Goal: Task Accomplishment & Management: Use online tool/utility

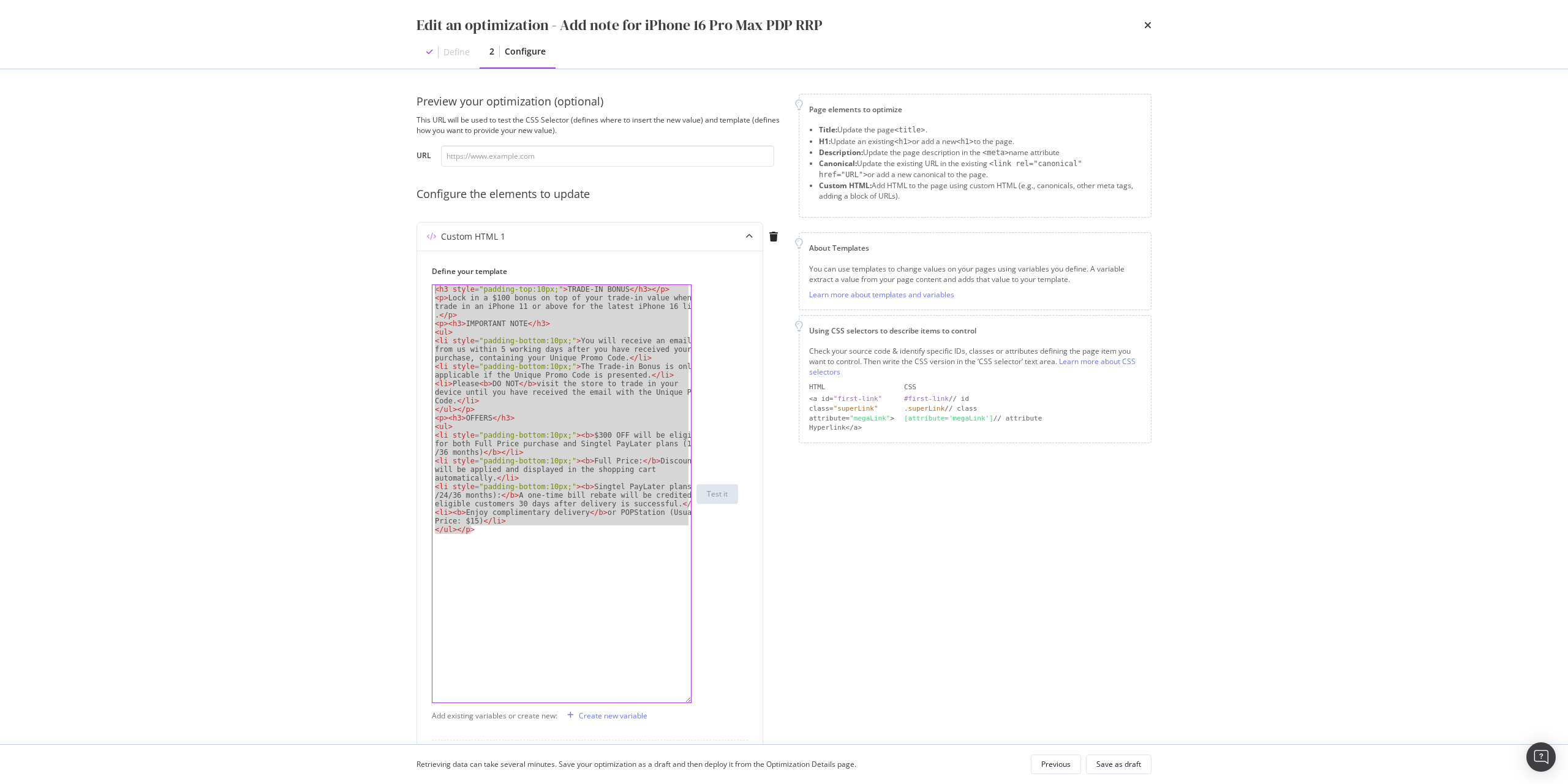
click at [1147, 594] on div "Preview your optimization (optional) This URL will be used to test the CSS Sele…" at bounding box center [784, 407] width 784 height 675
click at [1152, 26] on div "Edit an optimization - Add note for iPhone 16 Pro Max PDP RRP Define 2 Configure" at bounding box center [784, 34] width 784 height 69
click at [1148, 23] on icon "times" at bounding box center [1148, 24] width 8 height 10
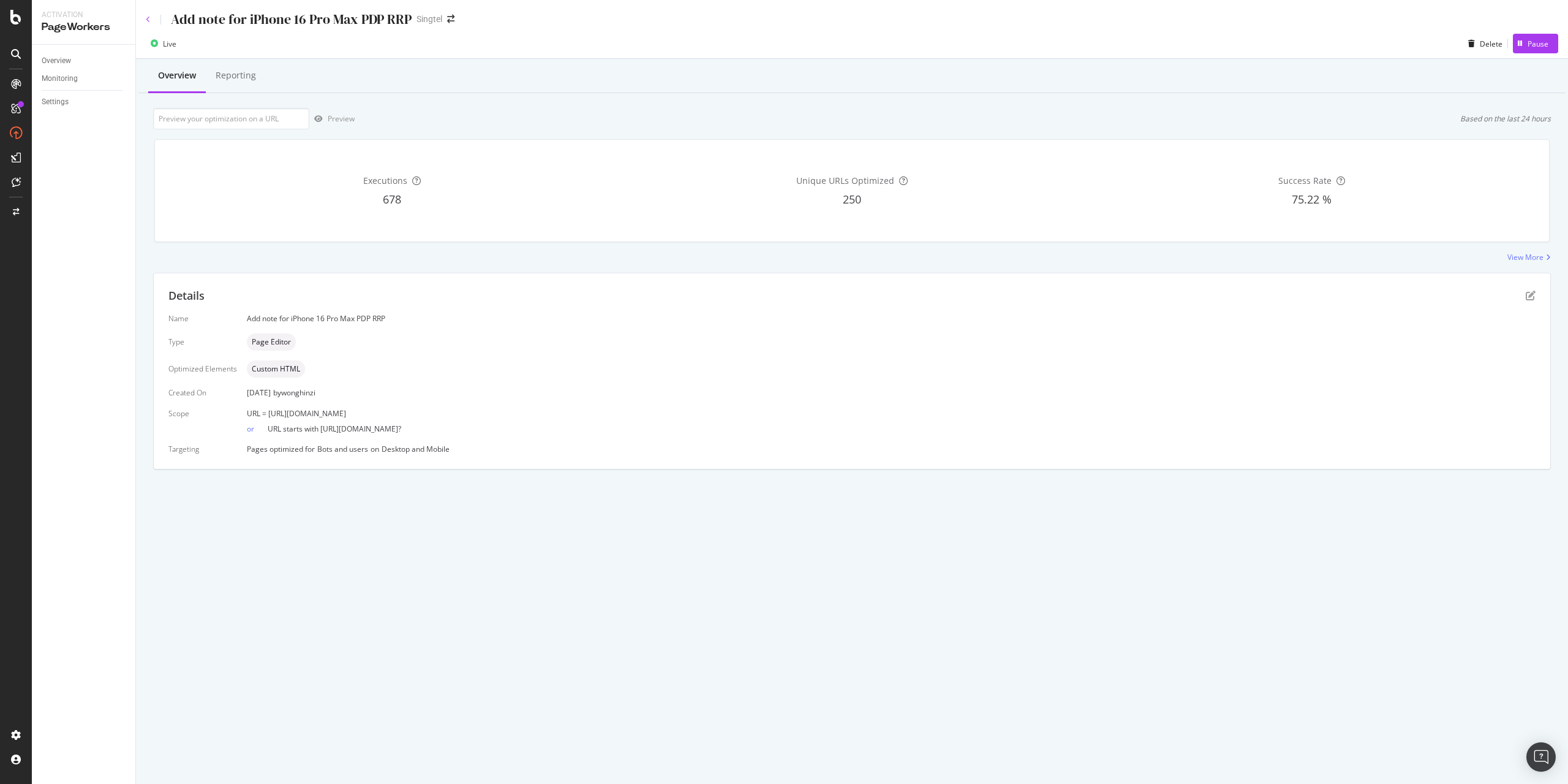
click at [146, 18] on icon at bounding box center [148, 20] width 5 height 8
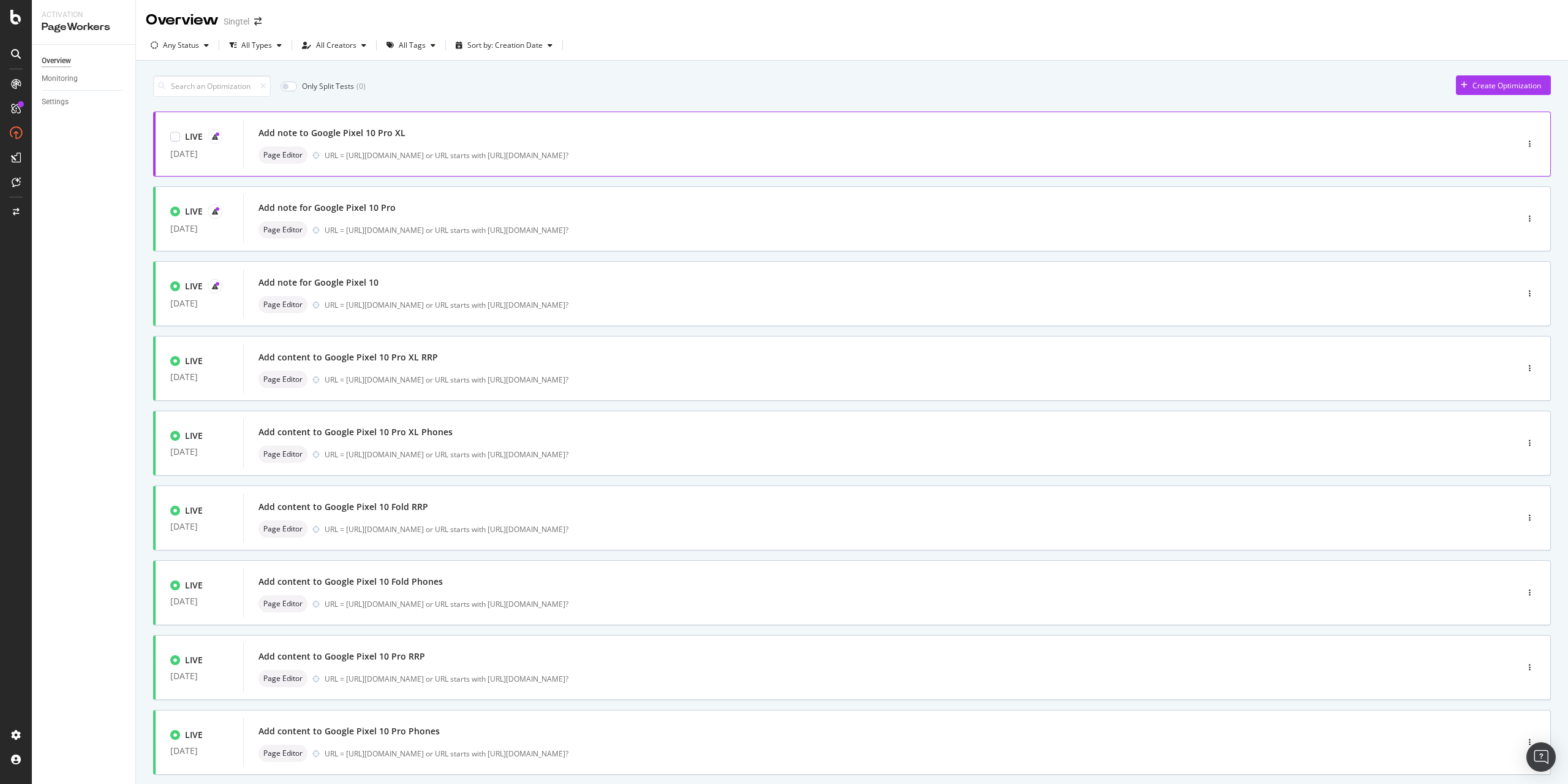
click at [486, 138] on div "Add note to Google Pixel 10 Pro XL" at bounding box center [861, 133] width 1206 height 17
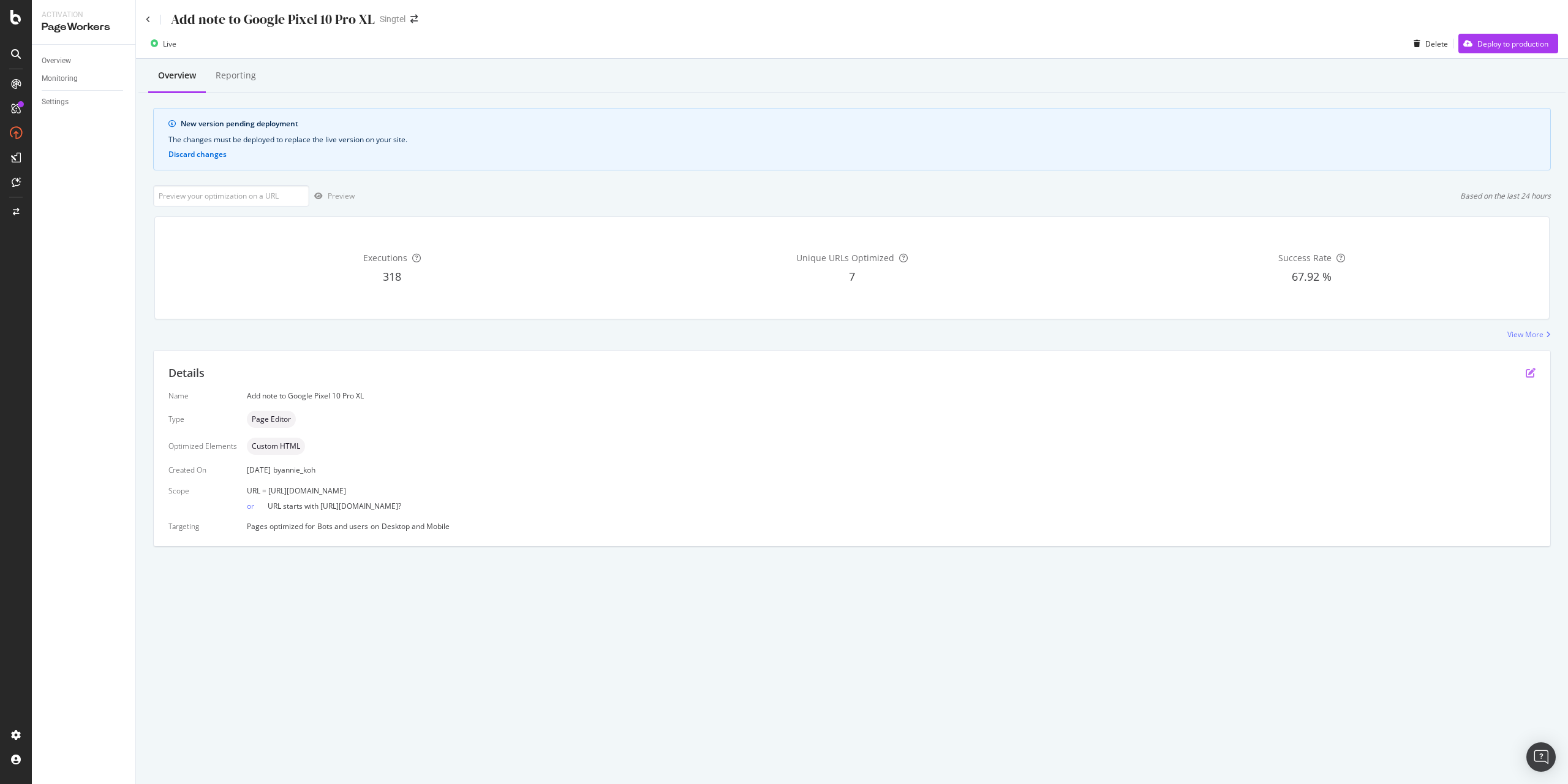
click at [1527, 369] on icon "pen-to-square" at bounding box center [1531, 373] width 10 height 10
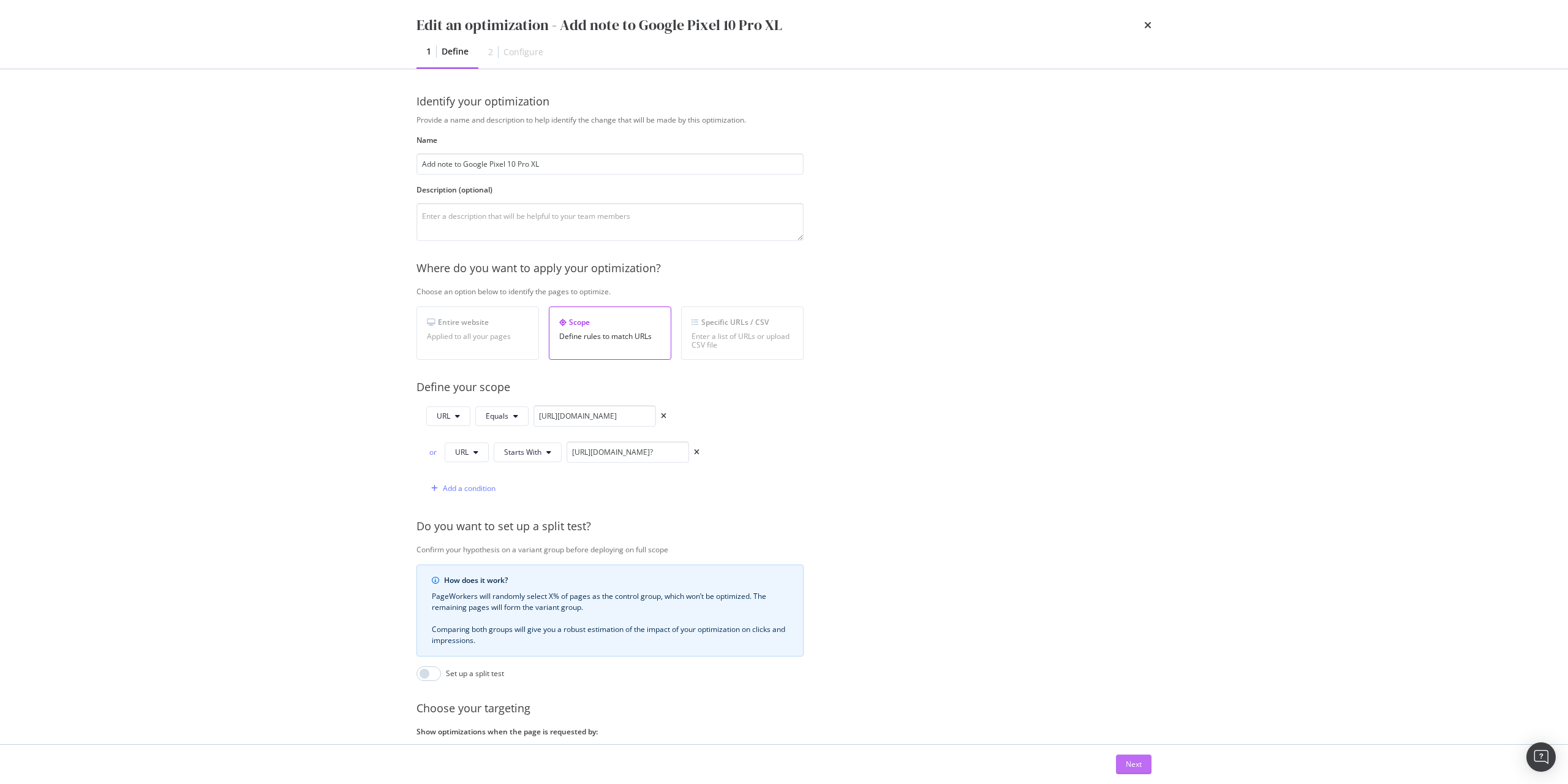
click at [1138, 764] on div "Next" at bounding box center [1133, 764] width 16 height 11
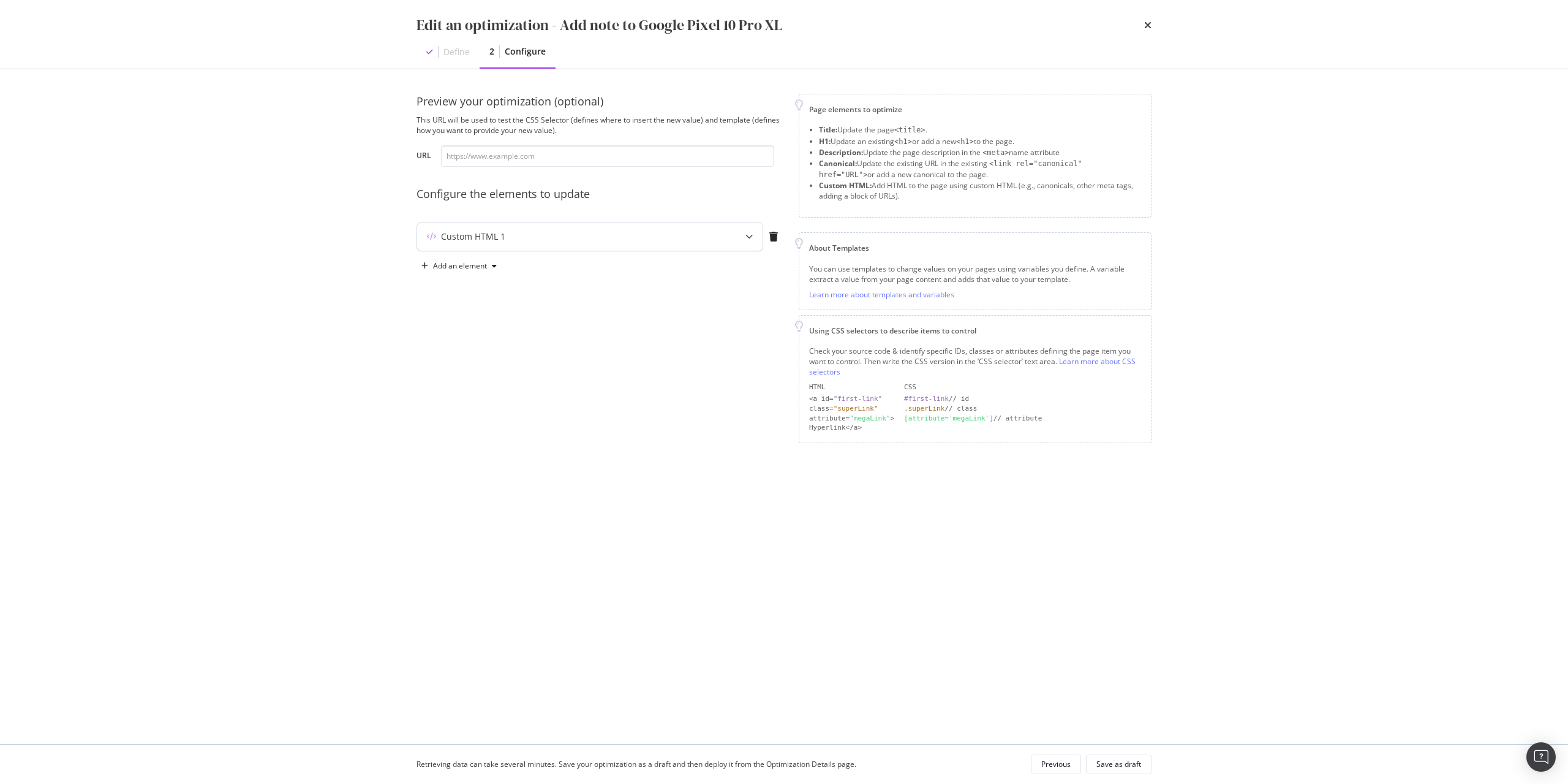
click at [618, 241] on div "Custom HTML 1" at bounding box center [565, 237] width 297 height 12
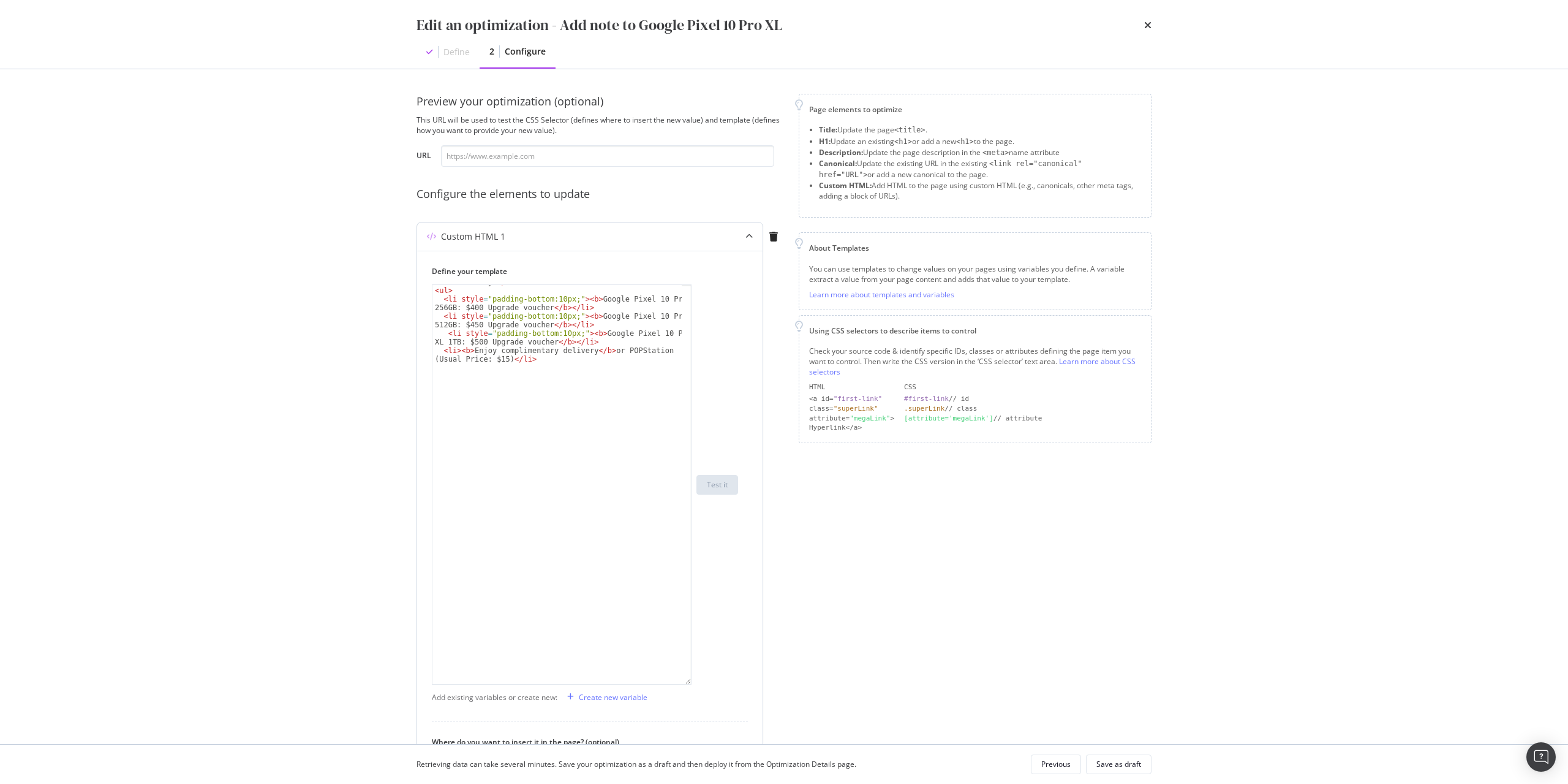
drag, startPoint x: 690, startPoint y: 361, endPoint x: 694, endPoint y: 682, distance: 321.0
click at [694, 682] on div "< h3 style = "padding-top:10px;" > OFFERS (For Full Price only, Discount will b…" at bounding box center [584, 484] width 306 height 400
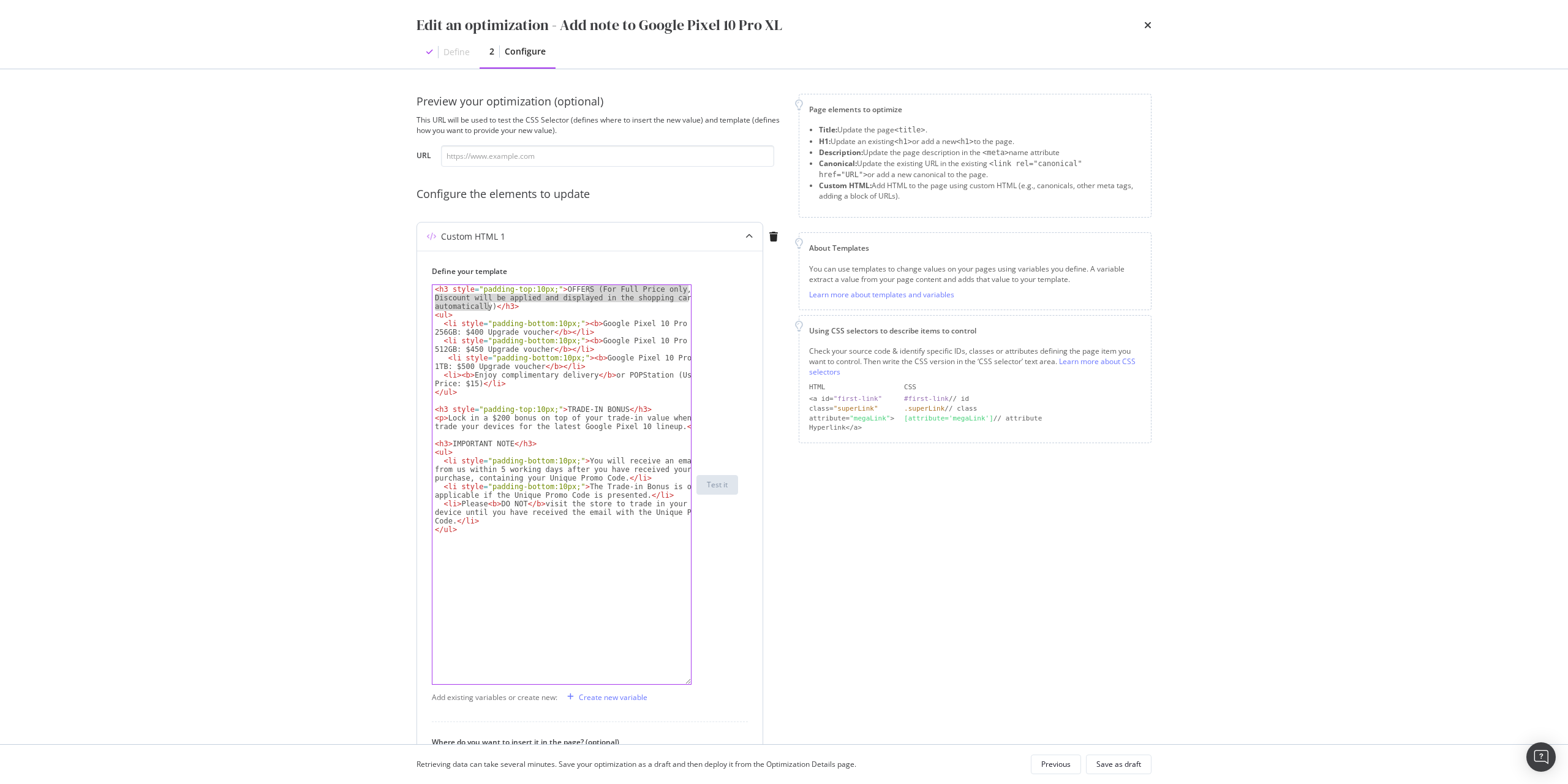
drag, startPoint x: 588, startPoint y: 290, endPoint x: 495, endPoint y: 308, distance: 94.7
click at [487, 305] on div "< h3 style = "padding-top:10px;" > OFFERS (For Full Price only, Discount will b…" at bounding box center [562, 502] width 259 height 434
paste textarea "retail price only, d"
type textarea "<h3 style="padding-top:10px;">OFFERS (For retail price only, discount will be a…"
click at [1115, 753] on div "Retrieving data can take several minutes. Save your optimization as a draft and…" at bounding box center [784, 763] width 784 height 39
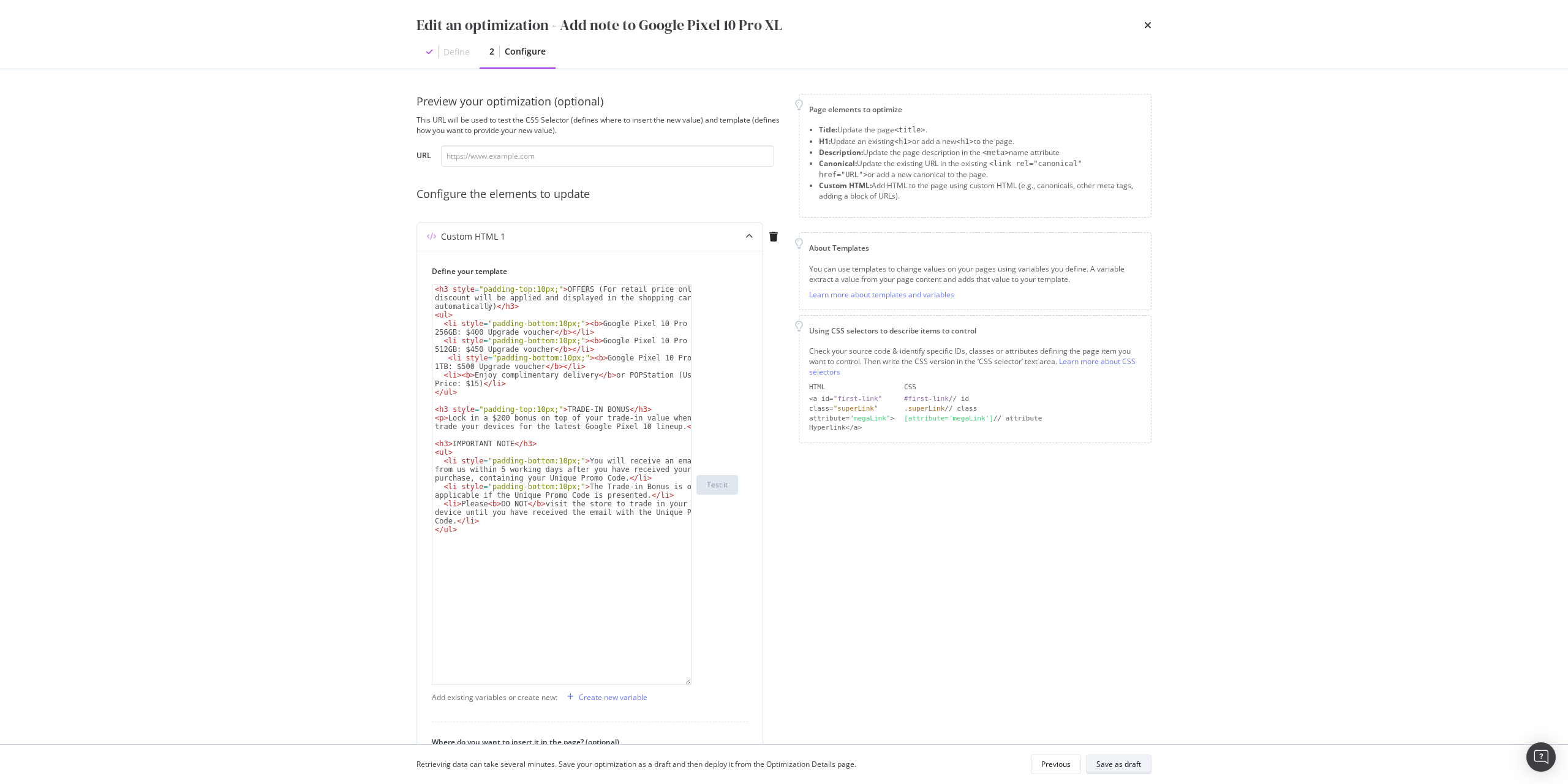
click at [1115, 760] on div "Save as draft" at bounding box center [1119, 764] width 45 height 11
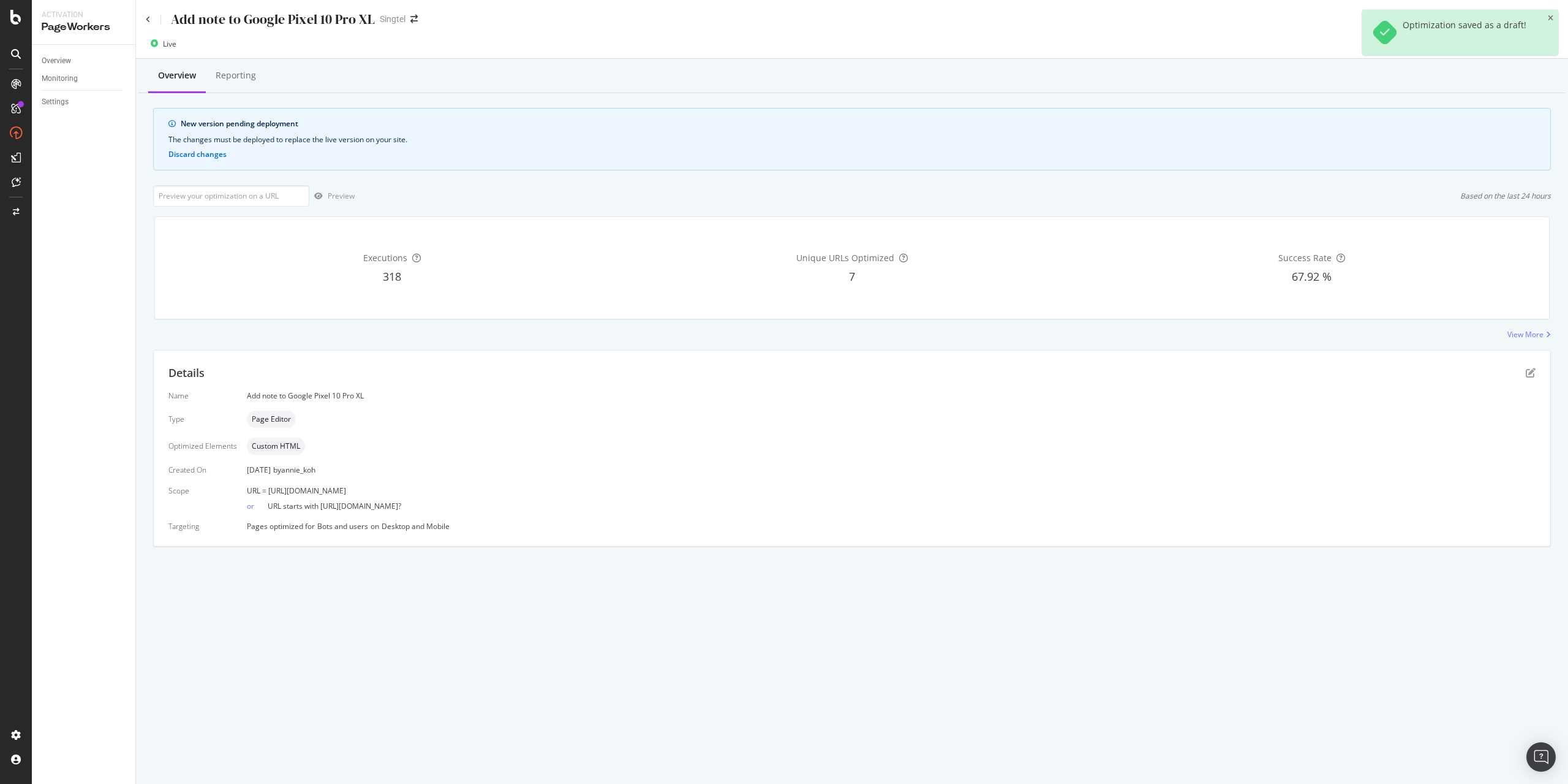
drag, startPoint x: 265, startPoint y: 489, endPoint x: 533, endPoint y: 481, distance: 268.1
click at [533, 481] on div "Name Add note to Google Pixel 10 Pro XL Type Page Editor Optimized Elements Cus…" at bounding box center [852, 460] width 1367 height 141
drag, startPoint x: 524, startPoint y: 491, endPoint x: 269, endPoint y: 492, distance: 255.0
click at [269, 492] on div "URL = [URL][DOMAIN_NAME]" at bounding box center [890, 491] width 1289 height 11
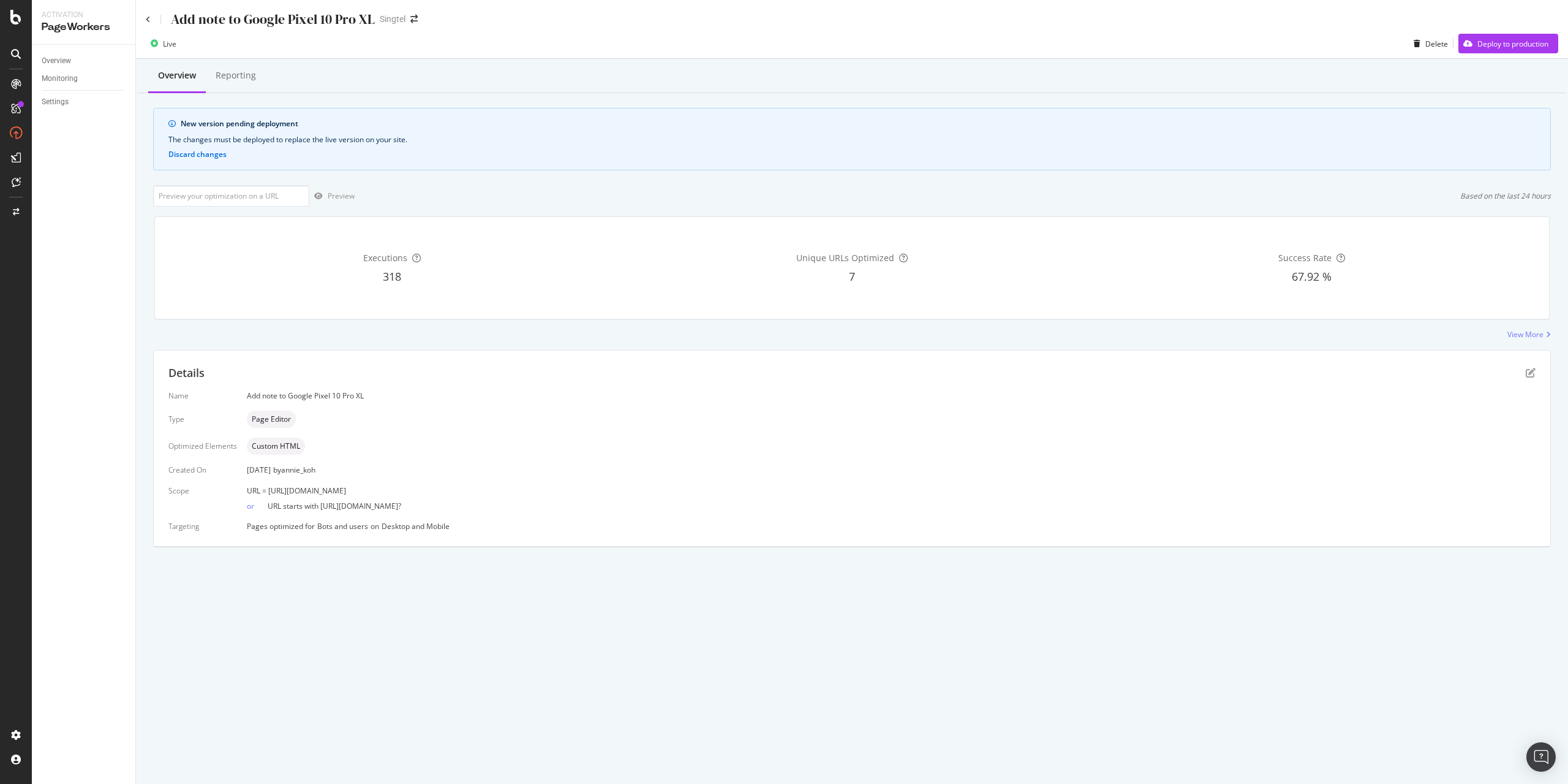
copy span "[URL][DOMAIN_NAME]"
click at [251, 198] on input "url" at bounding box center [231, 195] width 156 height 21
paste input "[URL][DOMAIN_NAME]"
type input "[URL][DOMAIN_NAME]"
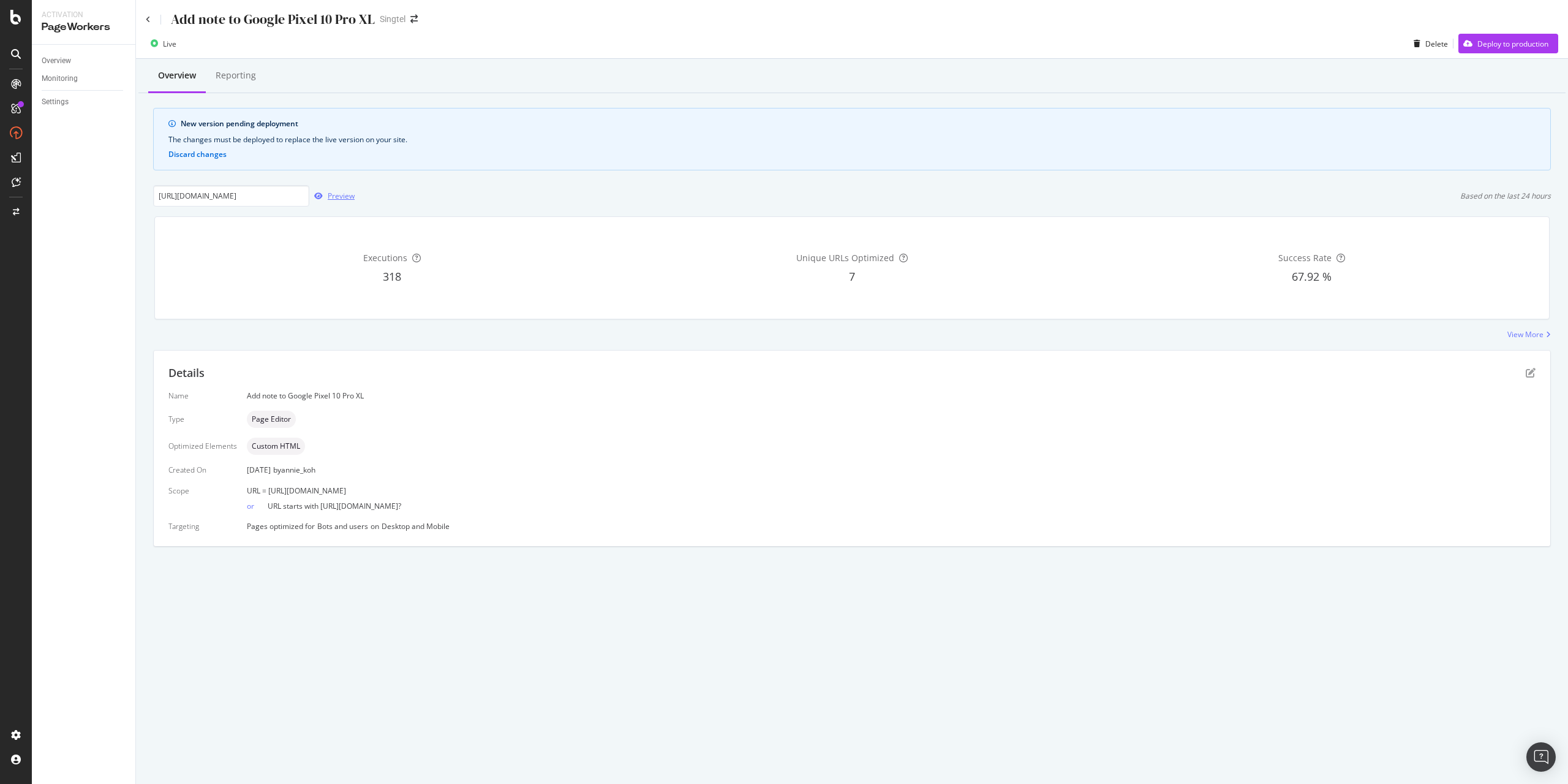
scroll to position [0, 0]
click at [320, 197] on icon "button" at bounding box center [318, 196] width 8 height 8
click at [147, 21] on icon at bounding box center [148, 20] width 5 height 8
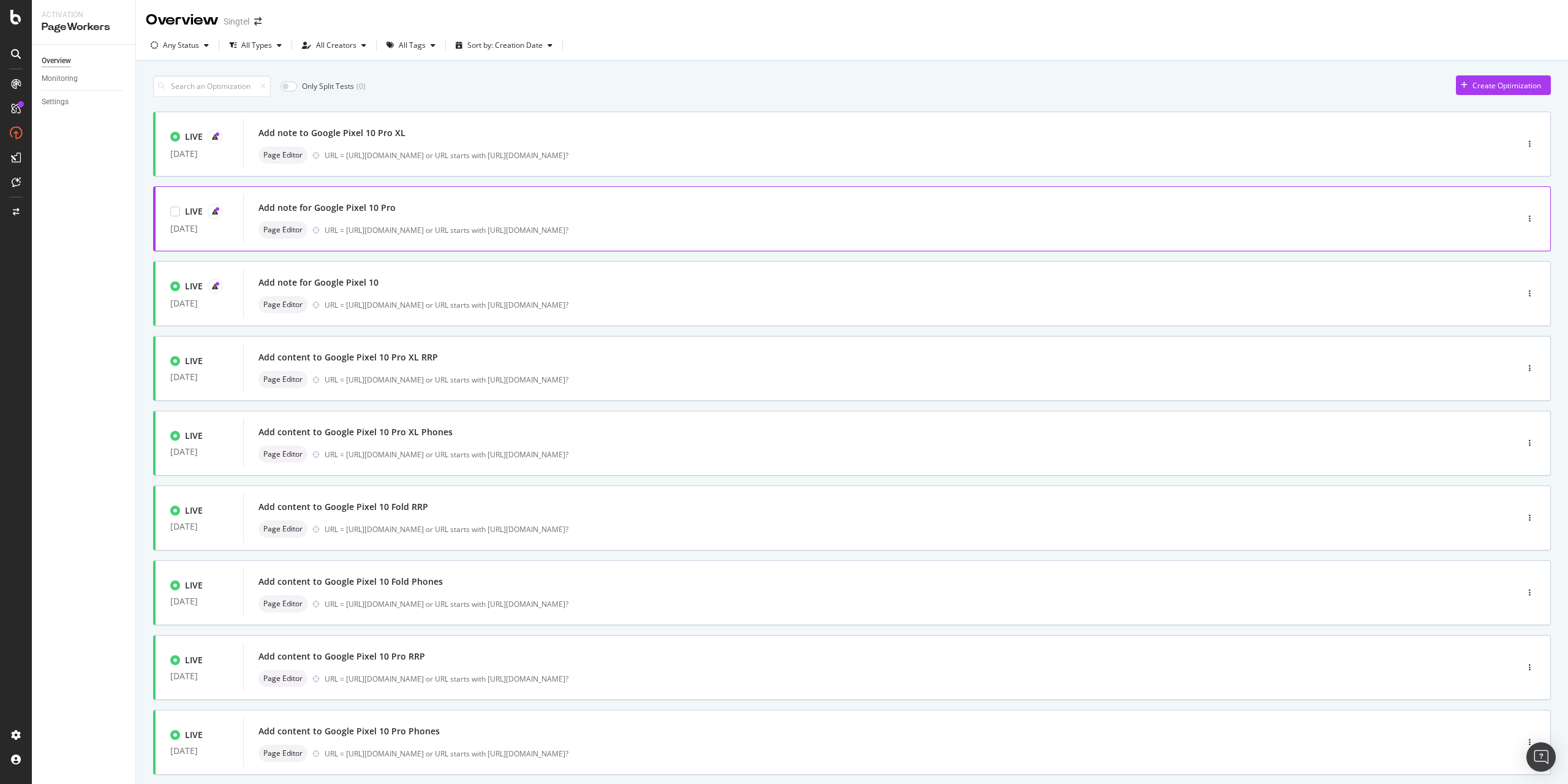
click at [301, 213] on div "Add note for Google Pixel 10 Pro" at bounding box center [327, 208] width 137 height 12
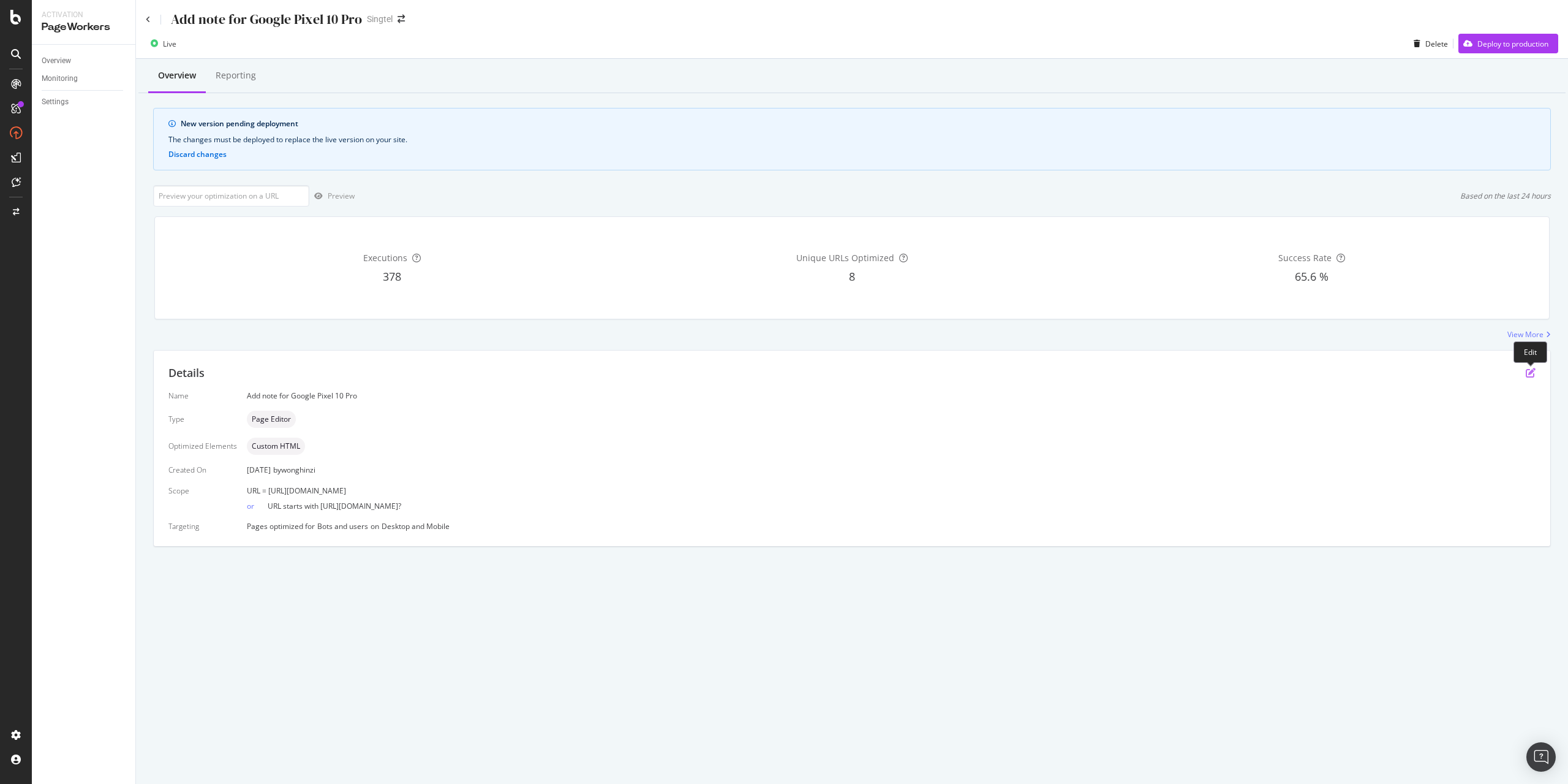
click at [1532, 374] on icon "pen-to-square" at bounding box center [1531, 373] width 10 height 10
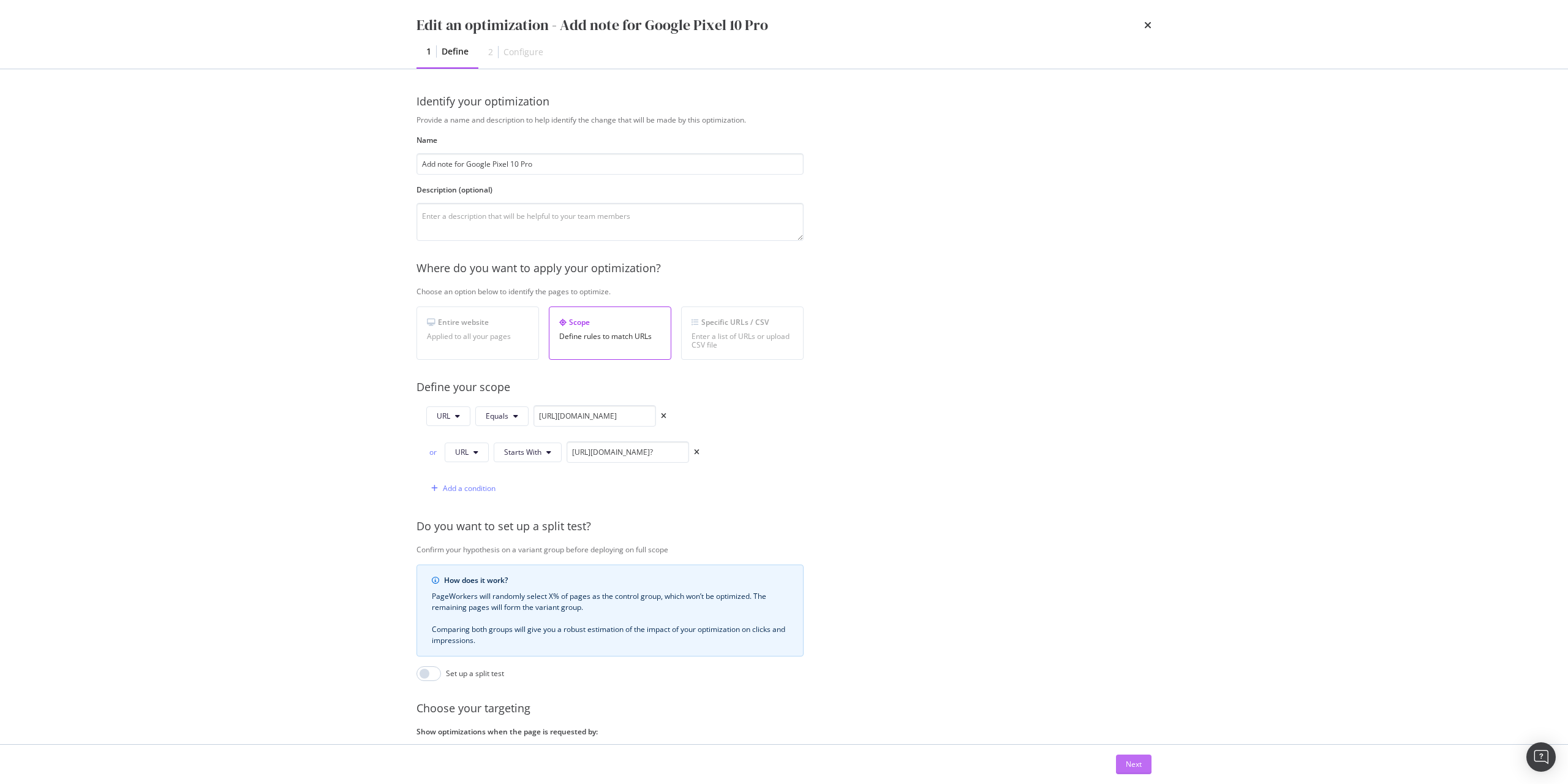
click at [1132, 763] on div "Next" at bounding box center [1133, 764] width 16 height 11
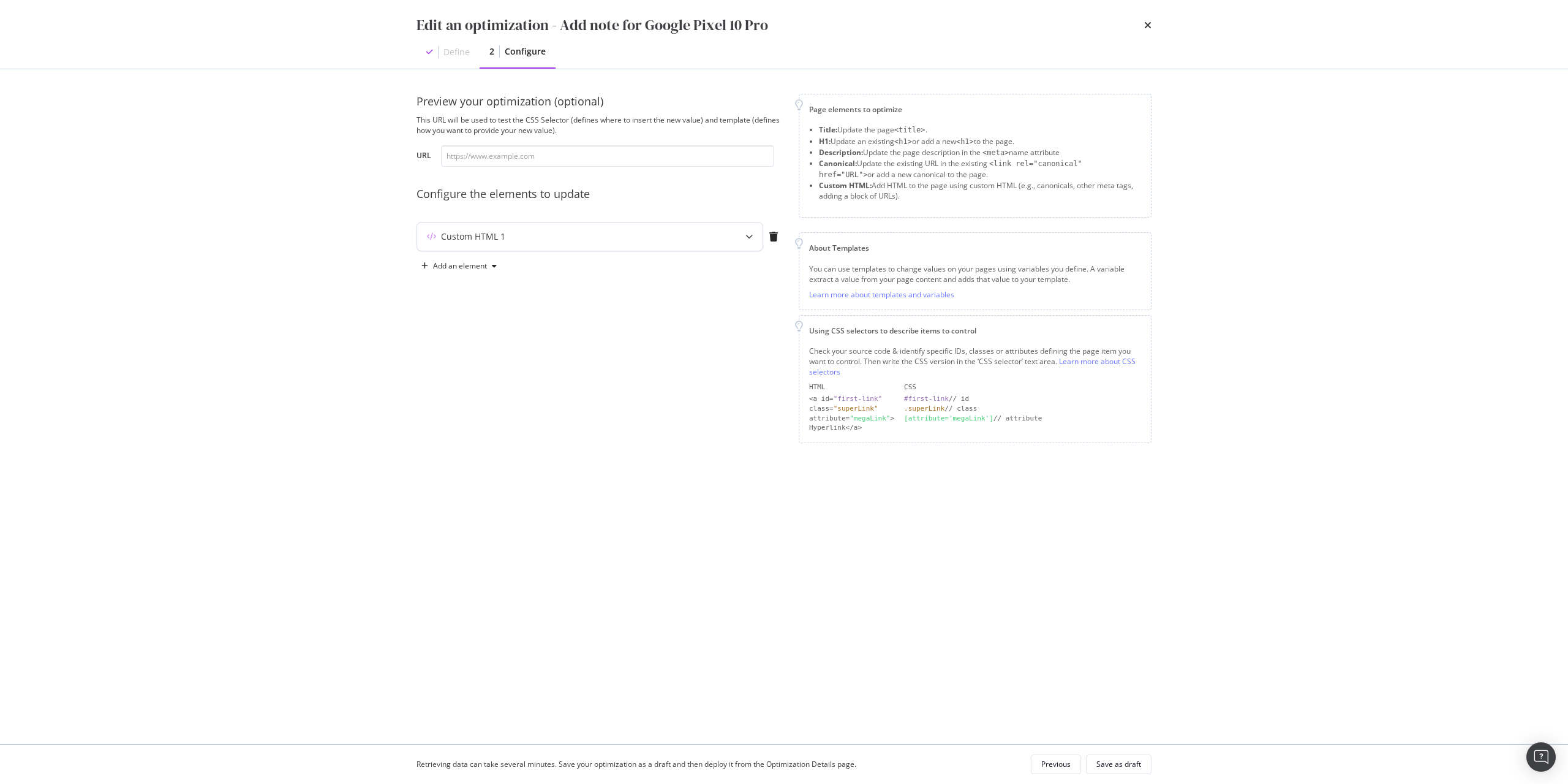
click at [526, 235] on div "Custom HTML 1" at bounding box center [565, 237] width 297 height 12
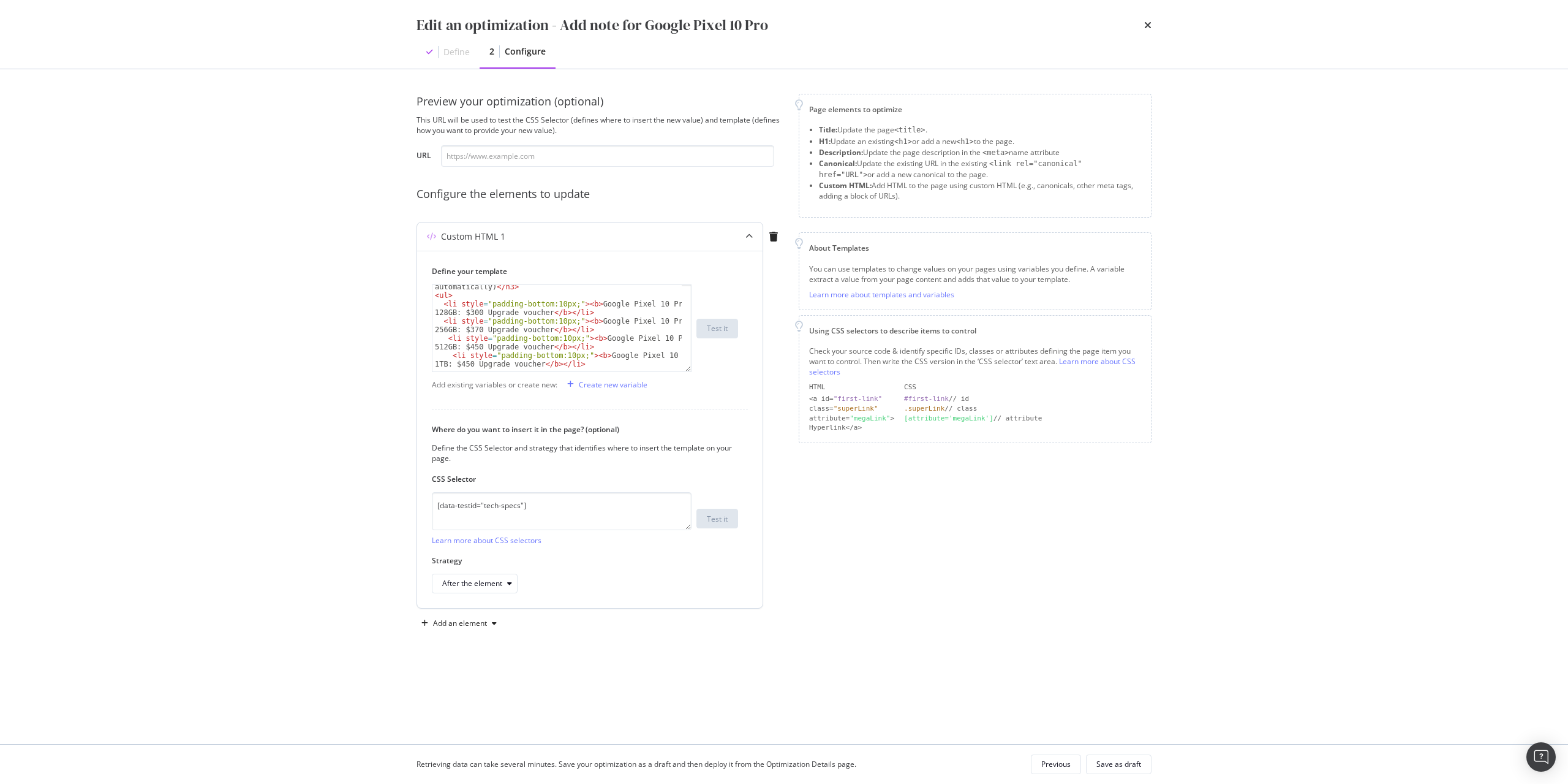
scroll to position [24, 0]
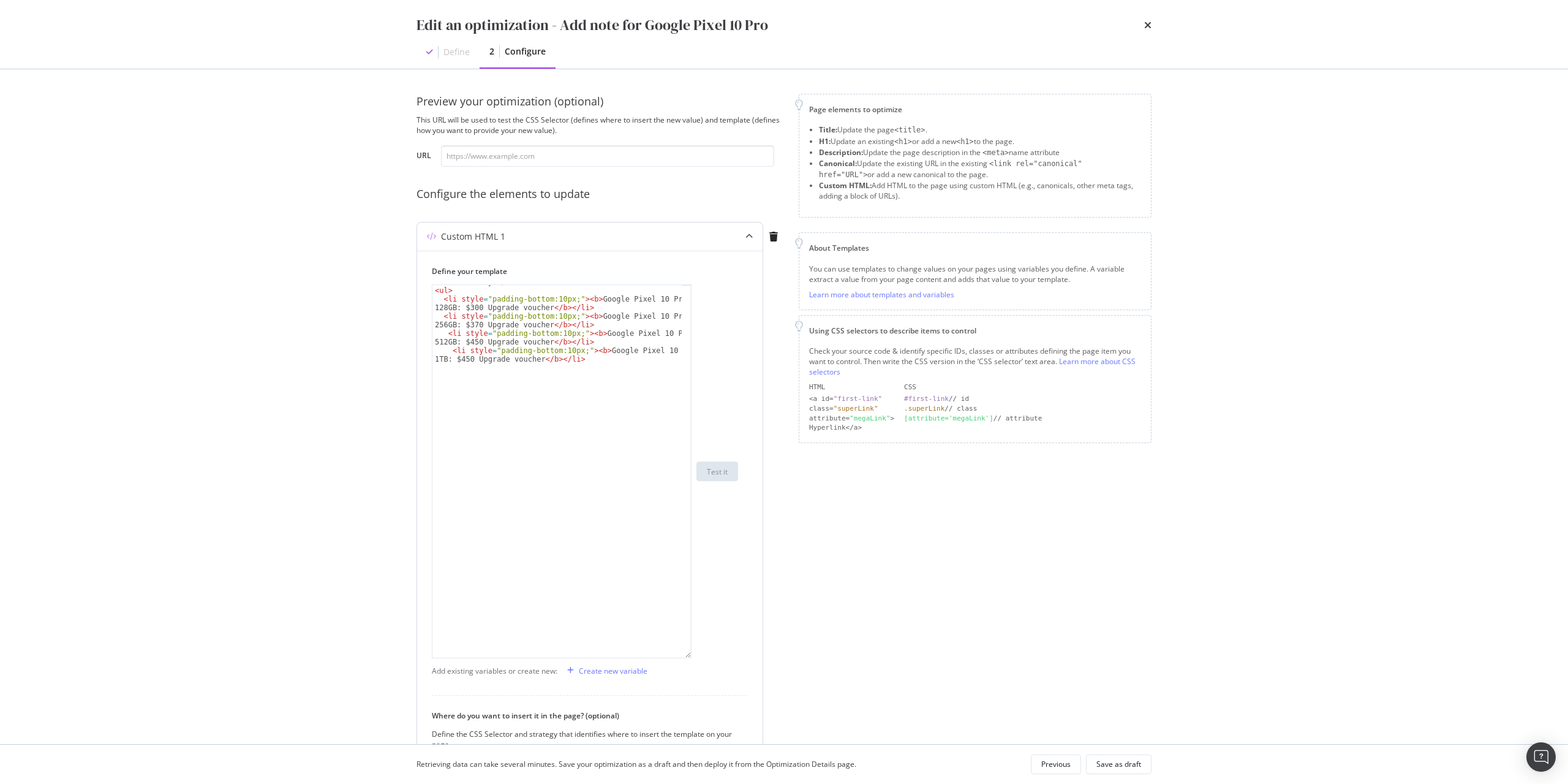
drag, startPoint x: 691, startPoint y: 362, endPoint x: 682, endPoint y: 683, distance: 321.1
click at [682, 658] on div "< h3 style = "padding-top:10px;" > OFFERS (For Full Price only, Discount will b…" at bounding box center [562, 471] width 259 height 374
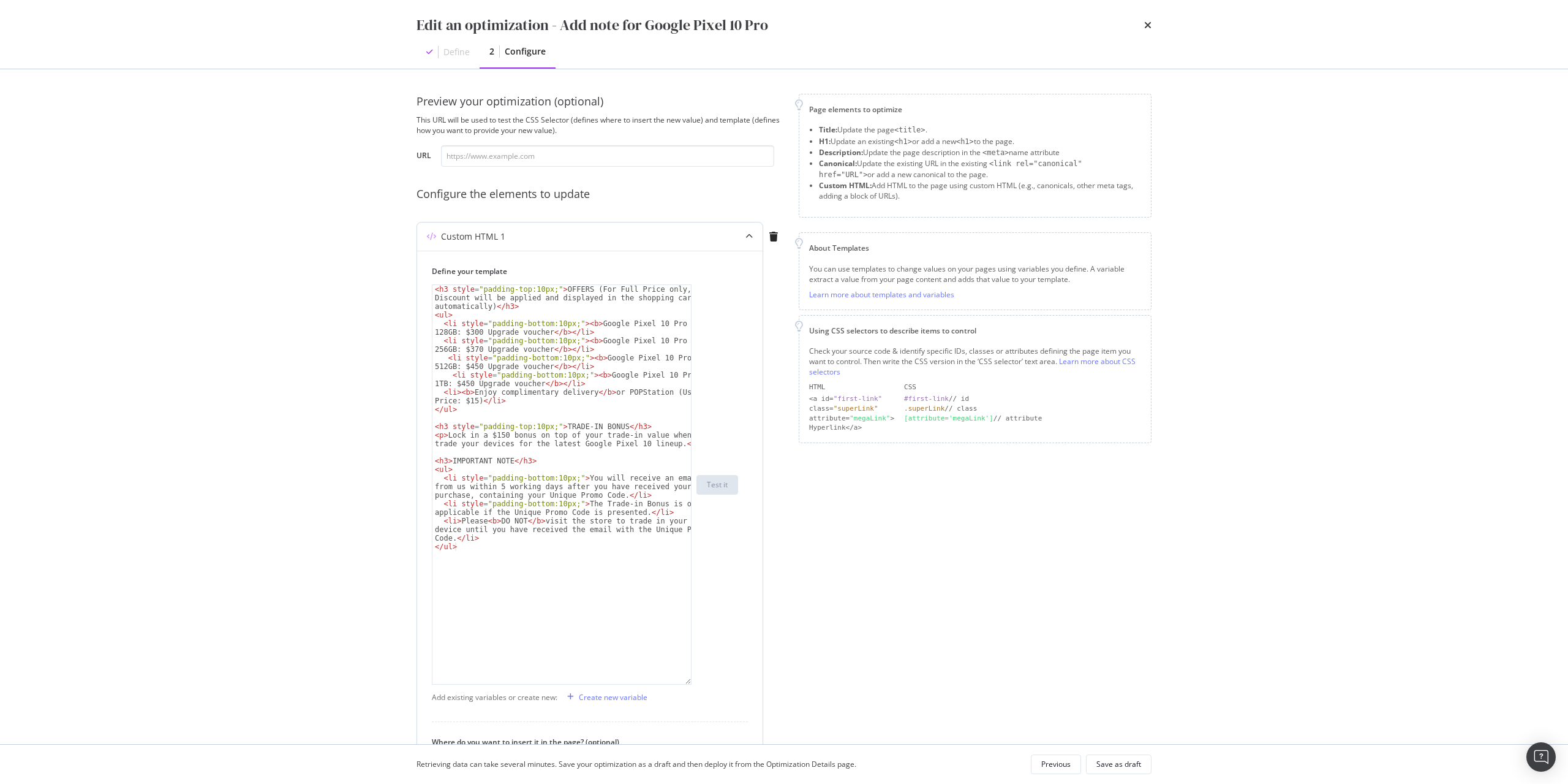
scroll to position [0, 0]
drag, startPoint x: 591, startPoint y: 291, endPoint x: 487, endPoint y: 305, distance: 104.9
click at [487, 305] on div "< h3 style = "padding-top:10px;" > OFFERS (For Full Price only, Discount will b…" at bounding box center [562, 502] width 259 height 434
paste textarea "retail price only, d"
type textarea "<h3 style="padding-top:10px;">OFFERS (For retail price only, discount will be a…"
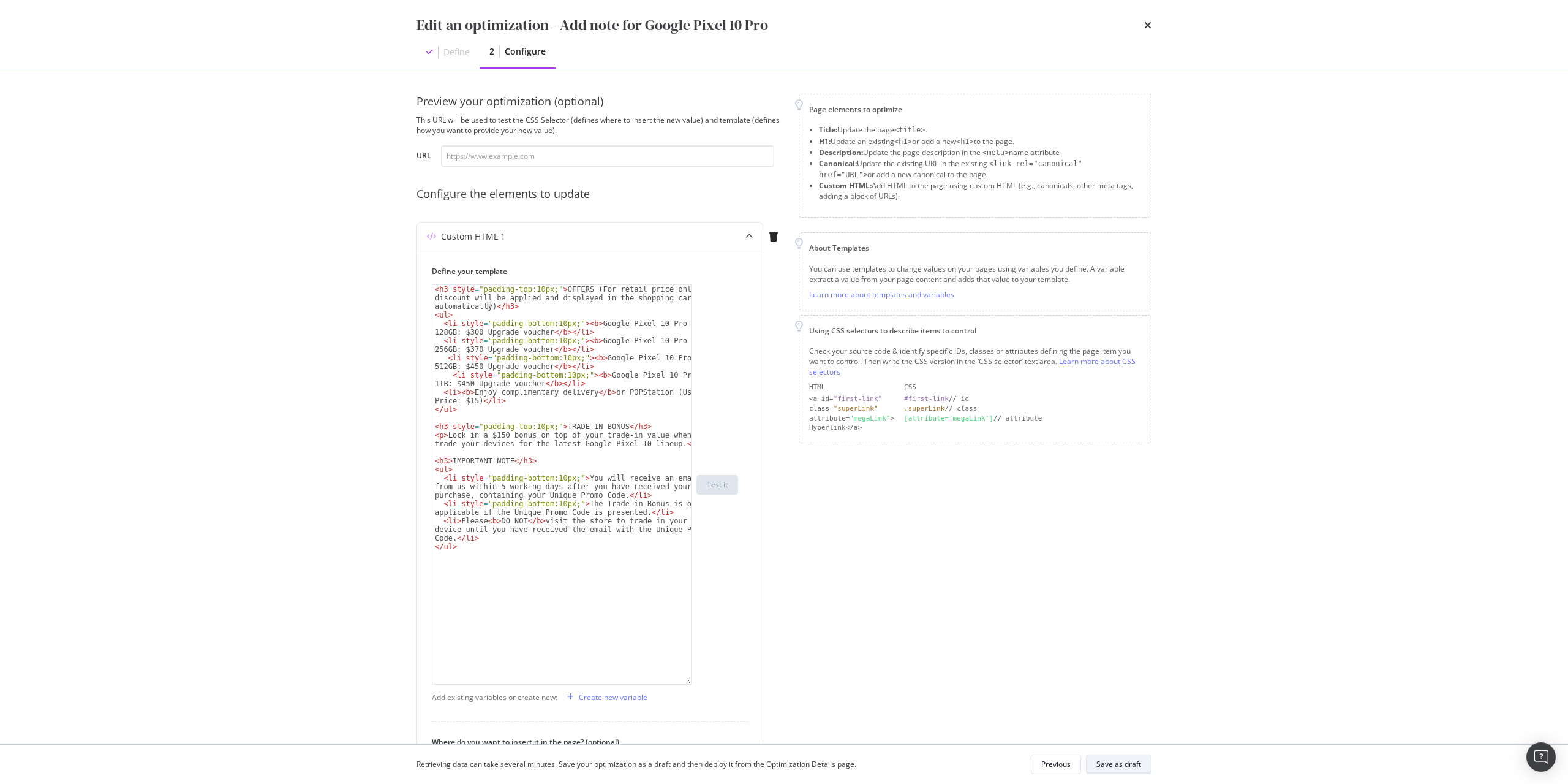
click at [1141, 766] on div "Save as draft" at bounding box center [1119, 764] width 45 height 11
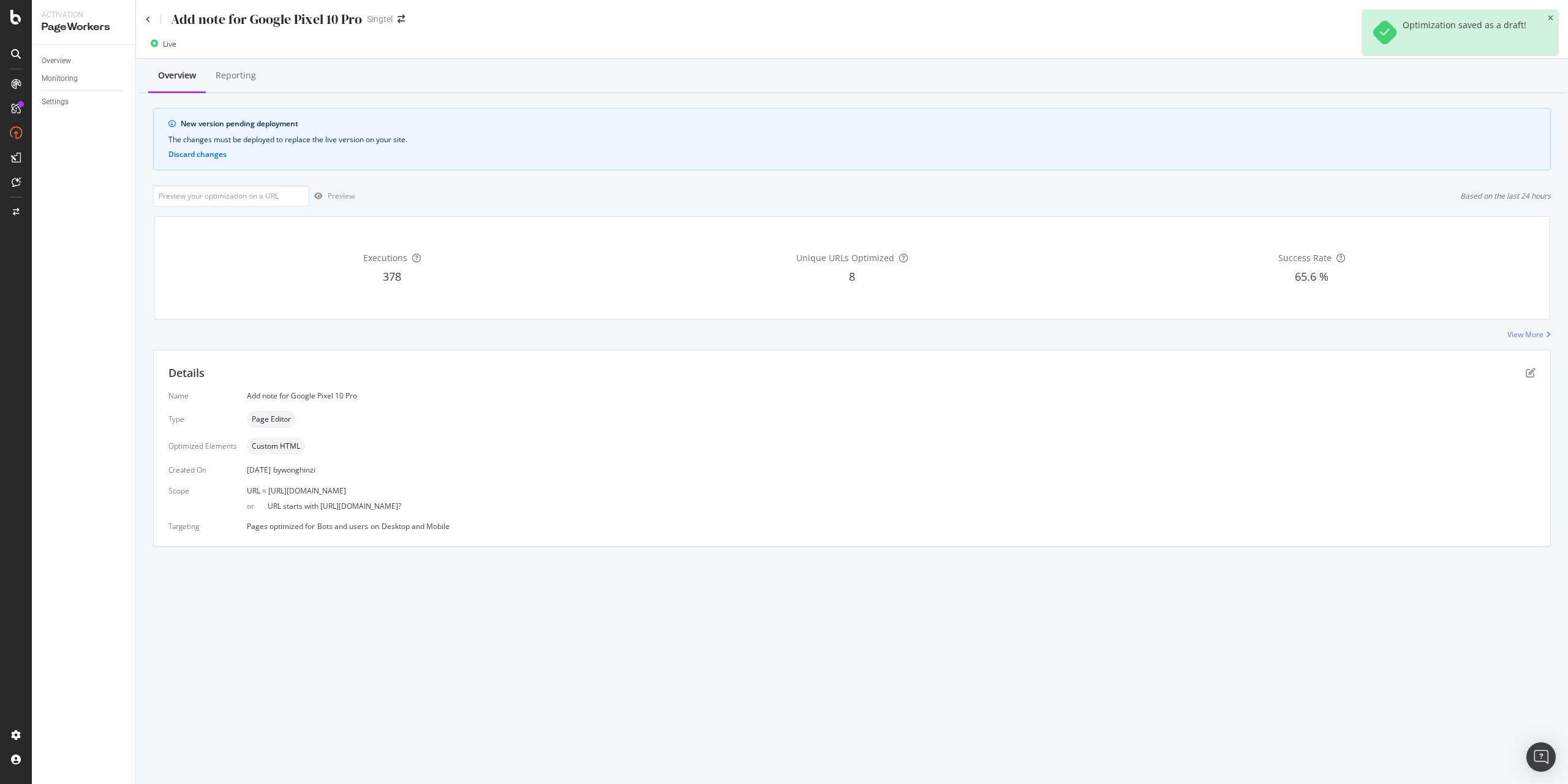
drag, startPoint x: 268, startPoint y: 489, endPoint x: 510, endPoint y: 492, distance: 242.0
click at [510, 492] on div "URL = [URL][DOMAIN_NAME]" at bounding box center [890, 491] width 1289 height 11
copy span "[URL][DOMAIN_NAME]"
click at [258, 197] on input "url" at bounding box center [231, 195] width 156 height 21
paste input "[URL][DOMAIN_NAME]"
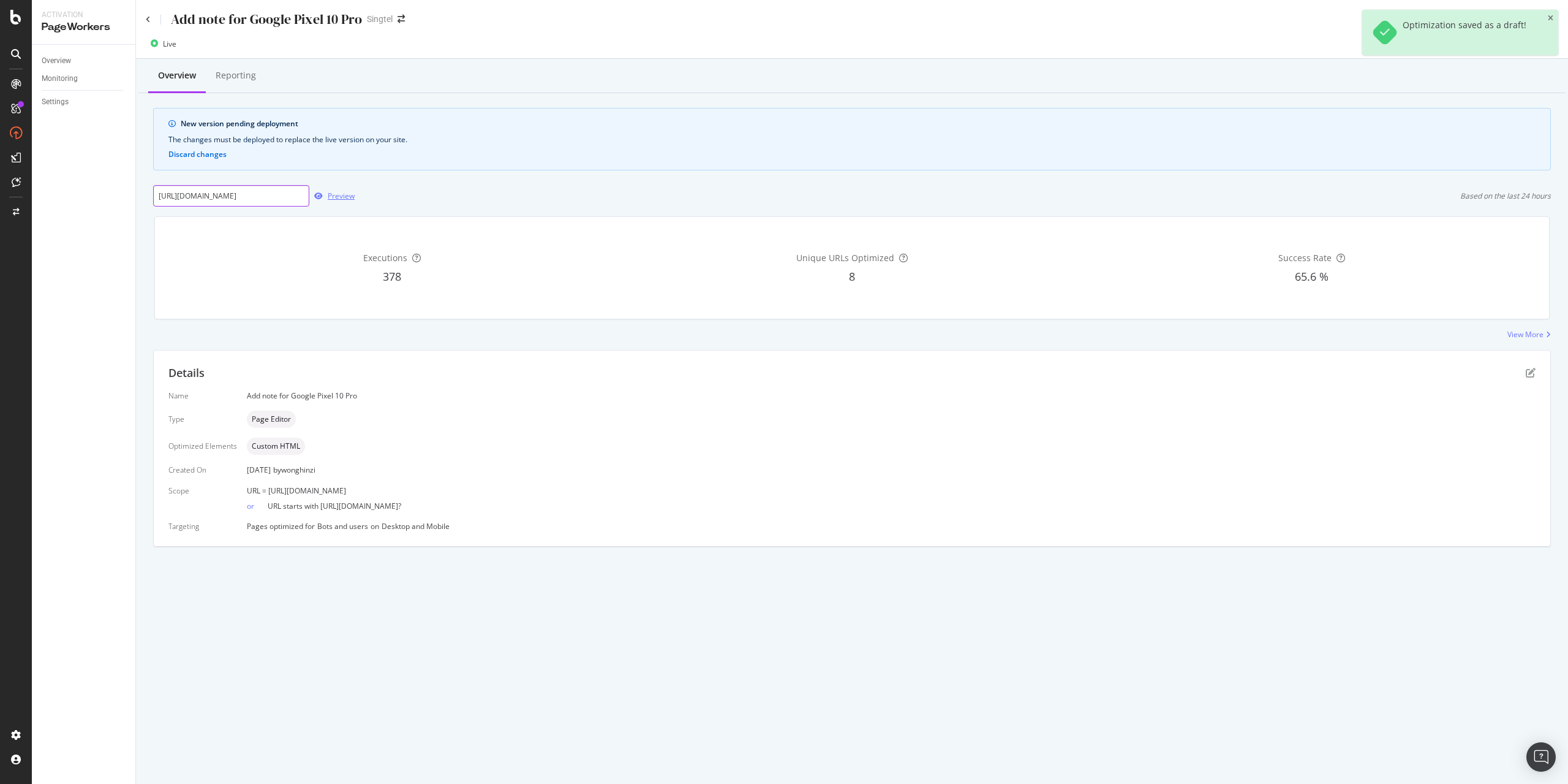
scroll to position [0, 95]
type input "[URL][DOMAIN_NAME]"
click at [337, 195] on div "Preview" at bounding box center [340, 196] width 27 height 11
click at [147, 23] on icon at bounding box center [148, 20] width 5 height 8
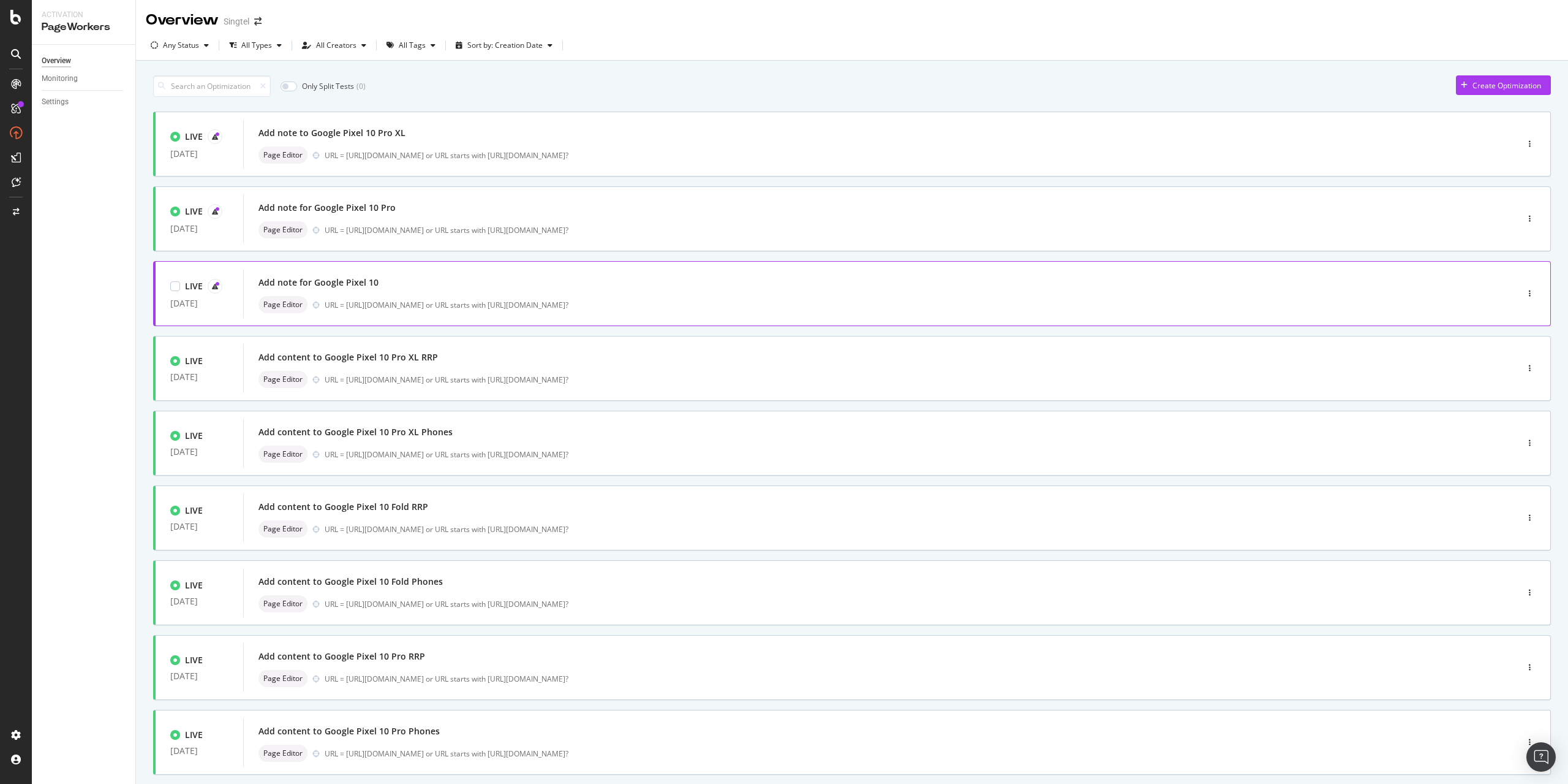
click at [283, 292] on div "Add note for Google Pixel 10 Page Editor URL = [URL][DOMAIN_NAME] or URL starts…" at bounding box center [861, 293] width 1206 height 39
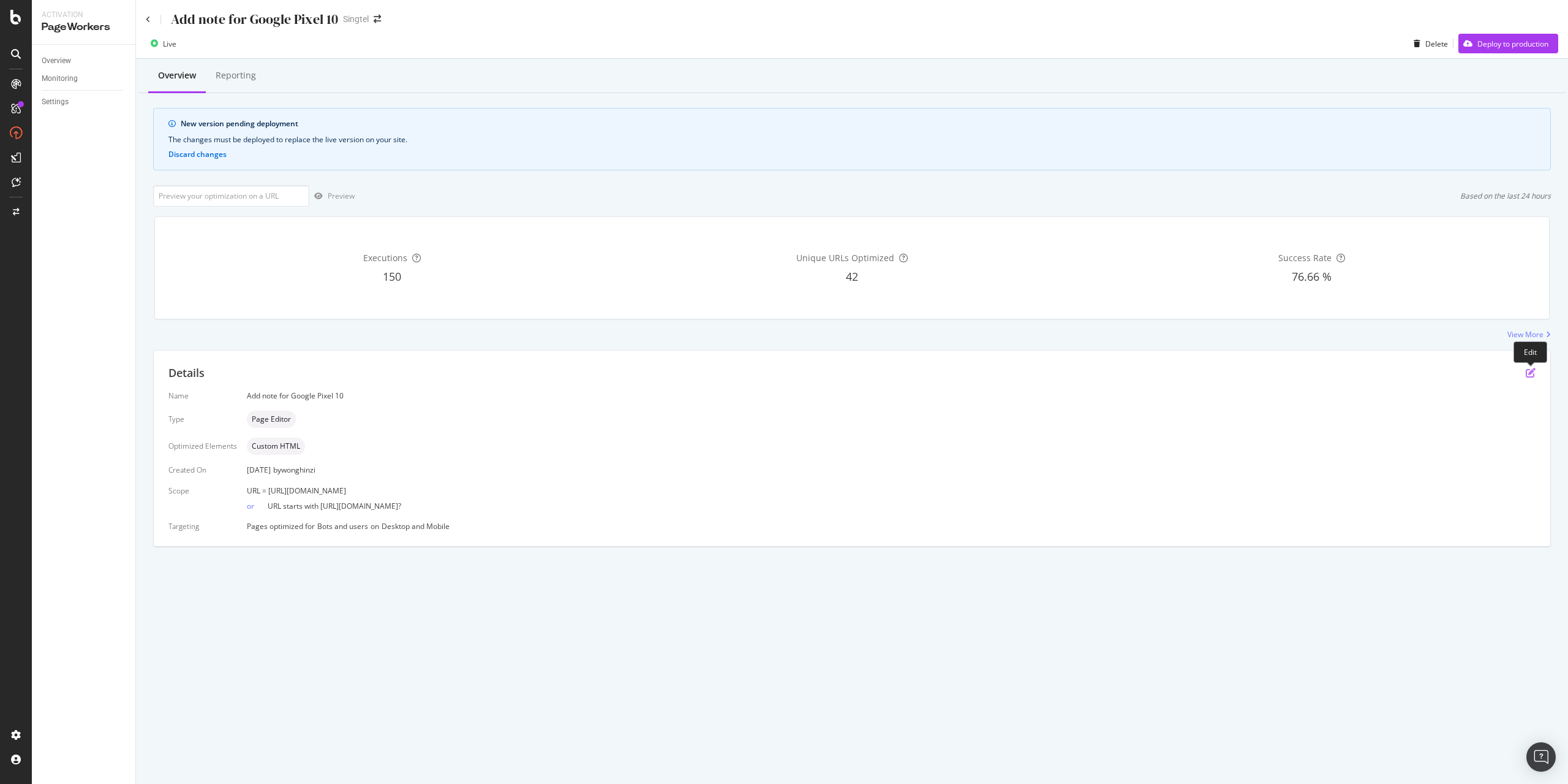
click at [1528, 374] on icon "pen-to-square" at bounding box center [1531, 373] width 10 height 10
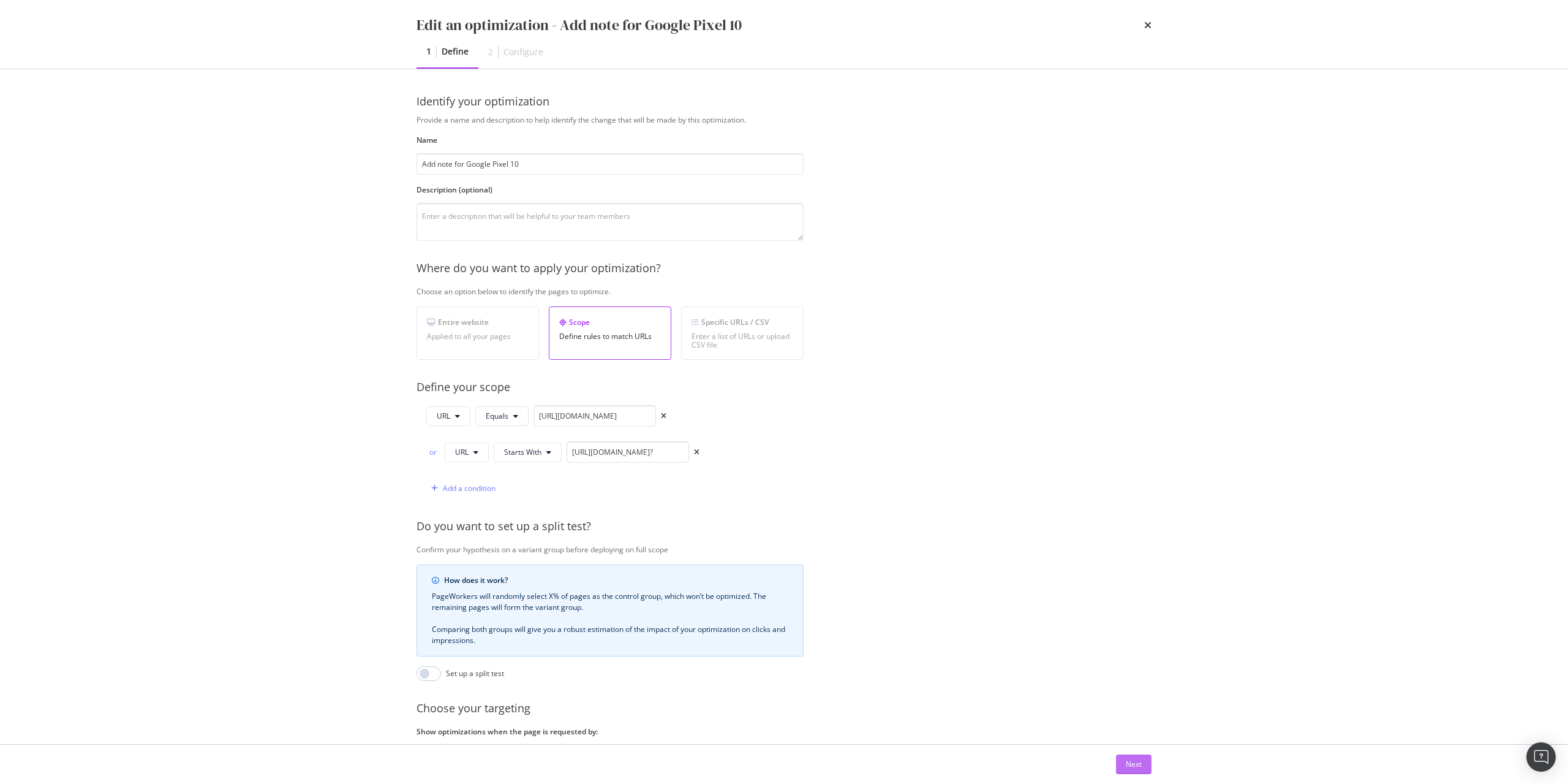
click at [1135, 764] on div "Next" at bounding box center [1133, 764] width 16 height 11
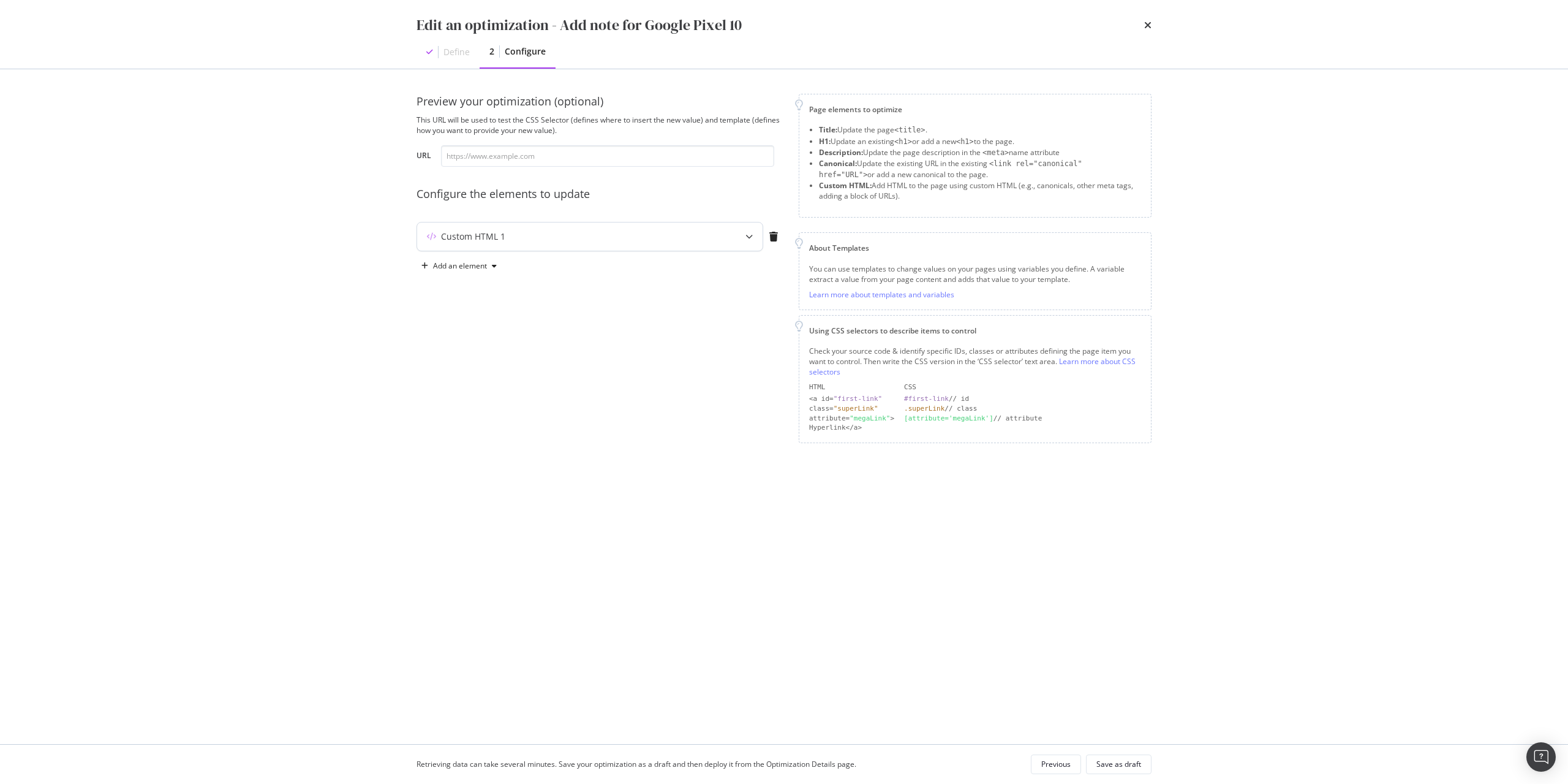
click at [633, 231] on div "Custom HTML 1" at bounding box center [565, 237] width 297 height 12
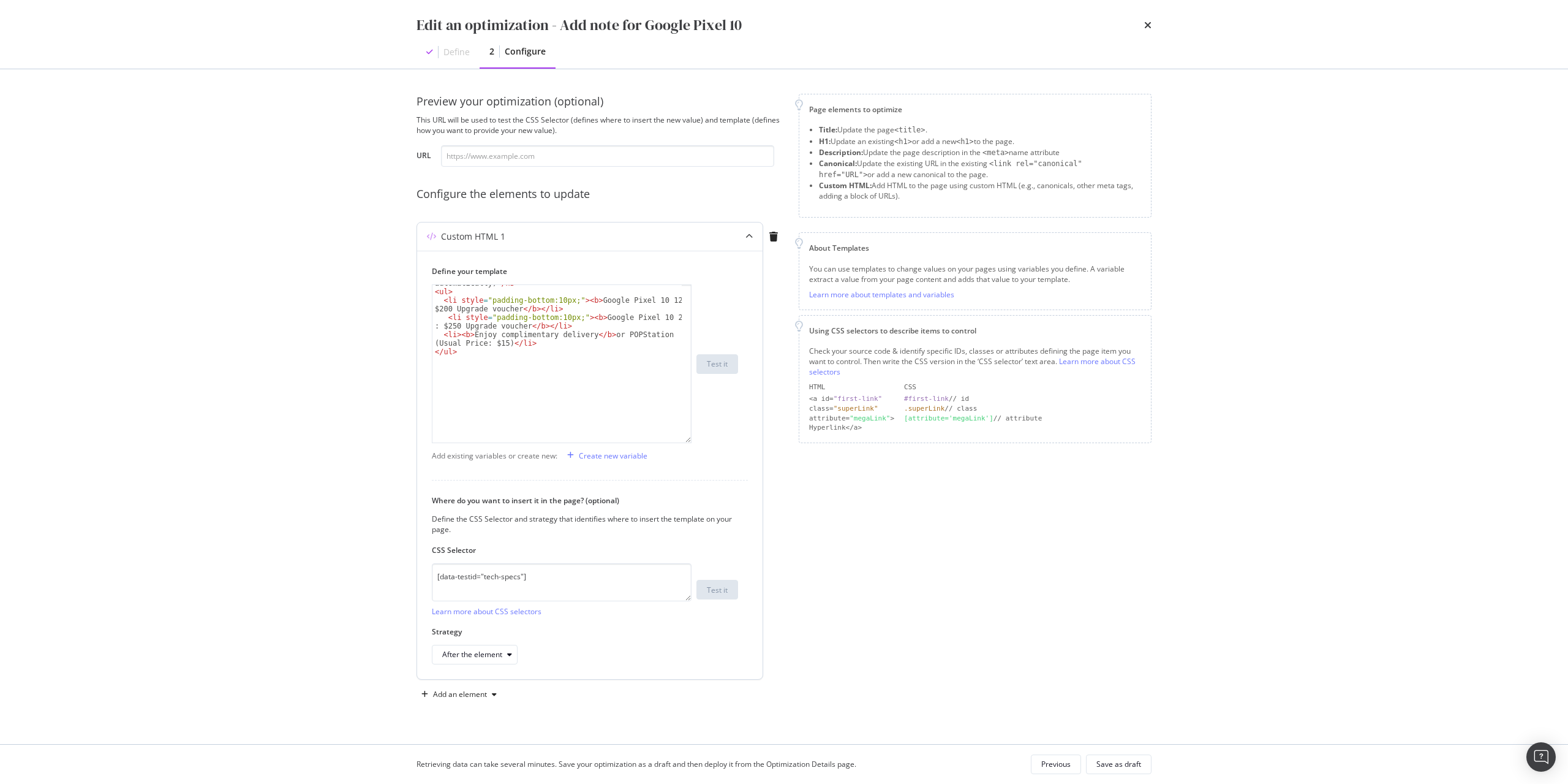
scroll to position [24, 0]
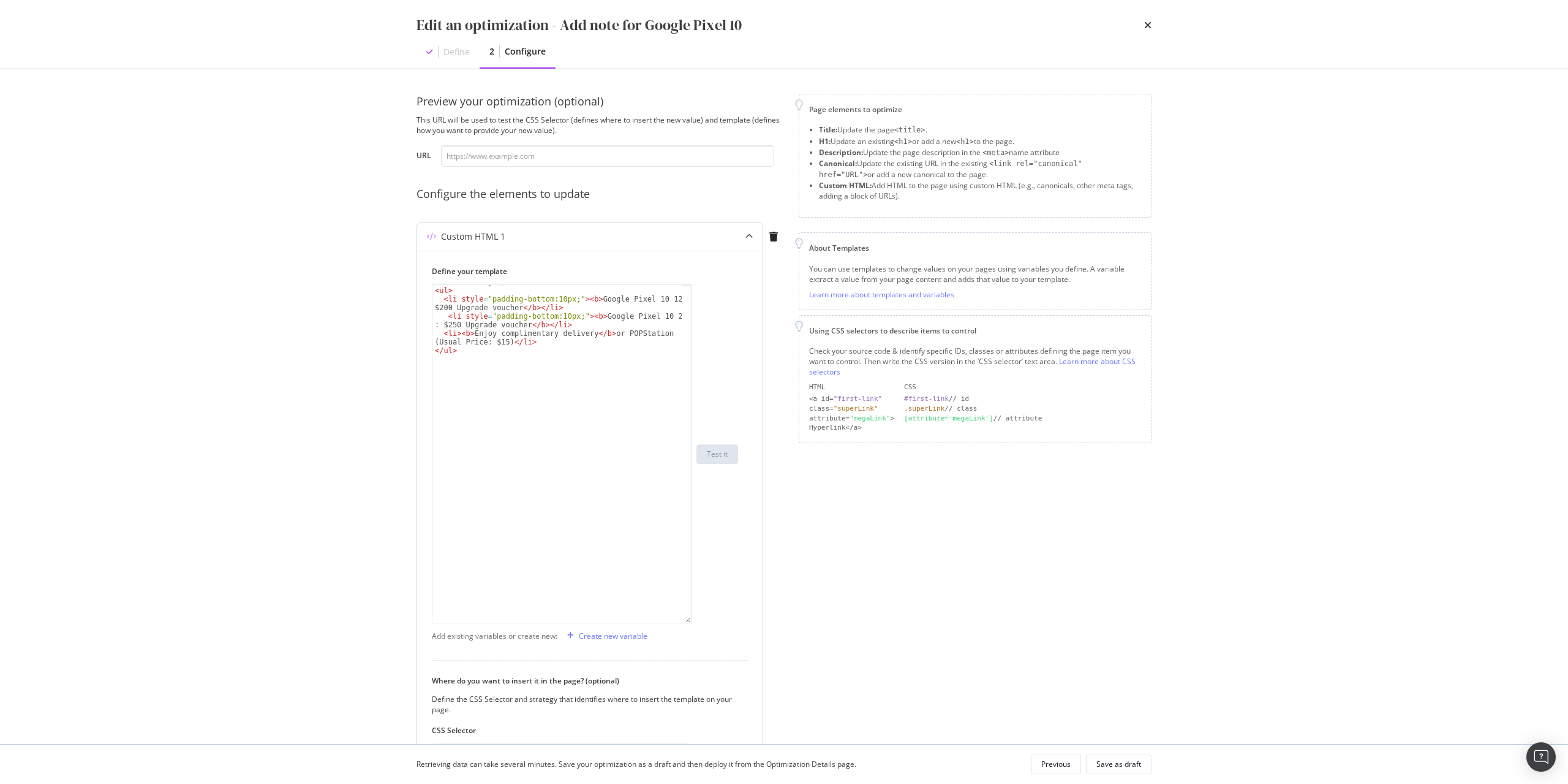
drag, startPoint x: 691, startPoint y: 360, endPoint x: 717, endPoint y: 621, distance: 262.3
click at [717, 621] on div "< h3 style = "padding-top:10px;" > OFFERS (For Full Price only, Discount will b…" at bounding box center [584, 453] width 306 height 339
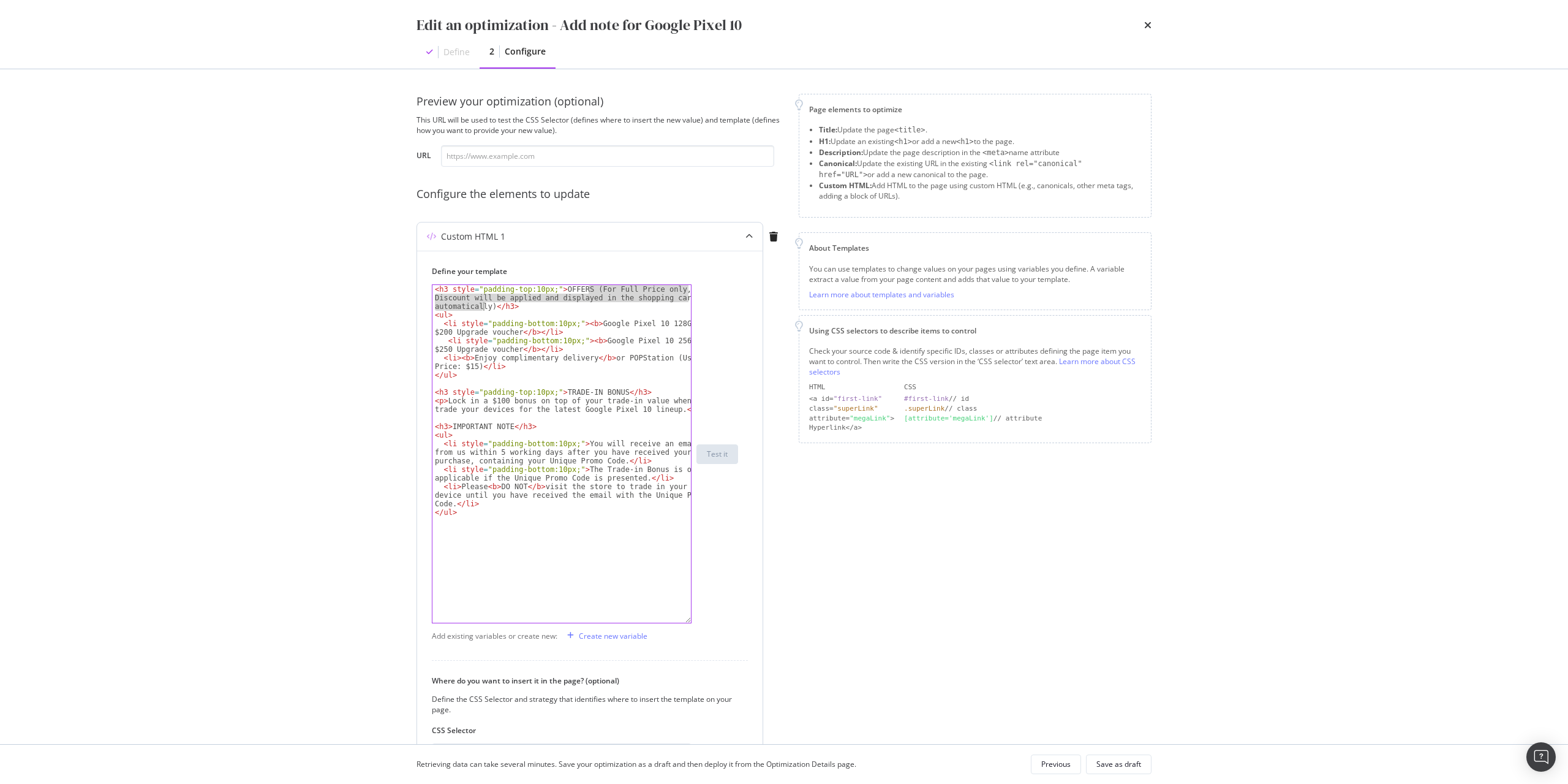
drag, startPoint x: 589, startPoint y: 289, endPoint x: 485, endPoint y: 303, distance: 104.9
click at [485, 303] on div "< h3 style = "padding-top:10px;" > OFFERS (For Full Price only, Discount will b…" at bounding box center [562, 470] width 259 height 372
click at [606, 290] on div "< h3 style = "padding-top:10px;" > OFFERS (For Full Price only, Discount will b…" at bounding box center [562, 453] width 259 height 337
drag, startPoint x: 588, startPoint y: 289, endPoint x: 486, endPoint y: 305, distance: 103.2
click at [486, 305] on div "< h3 style = "padding-top:10px;" > OFFERS (For Full Price only, Discount will b…" at bounding box center [562, 470] width 259 height 372
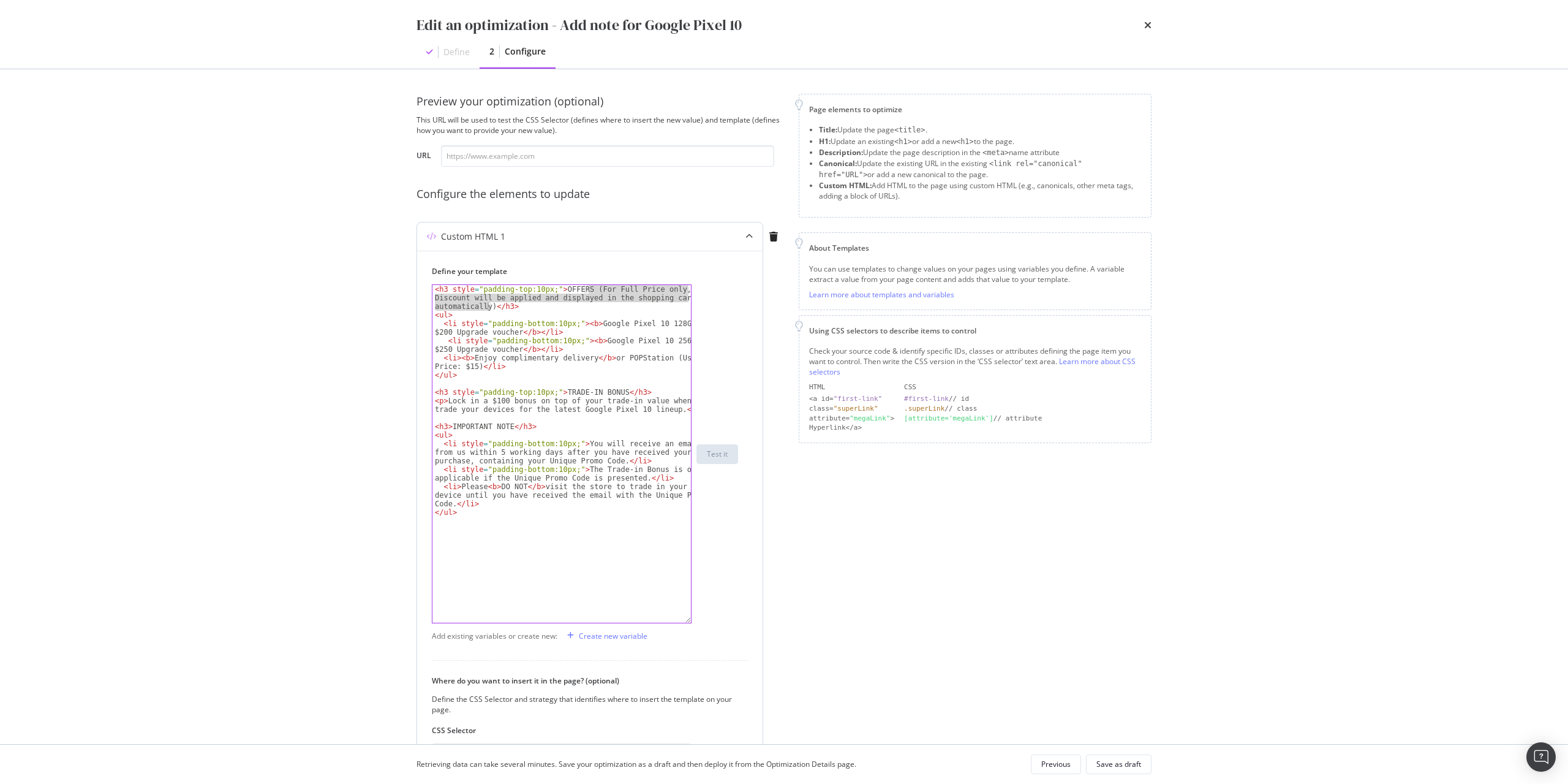
paste textarea "retail price only, d"
type textarea "<h3 style="padding-top:10px;">OFFERS (For retail price only, discount will be a…"
click at [1116, 756] on div "Save as draft" at bounding box center [1119, 764] width 45 height 17
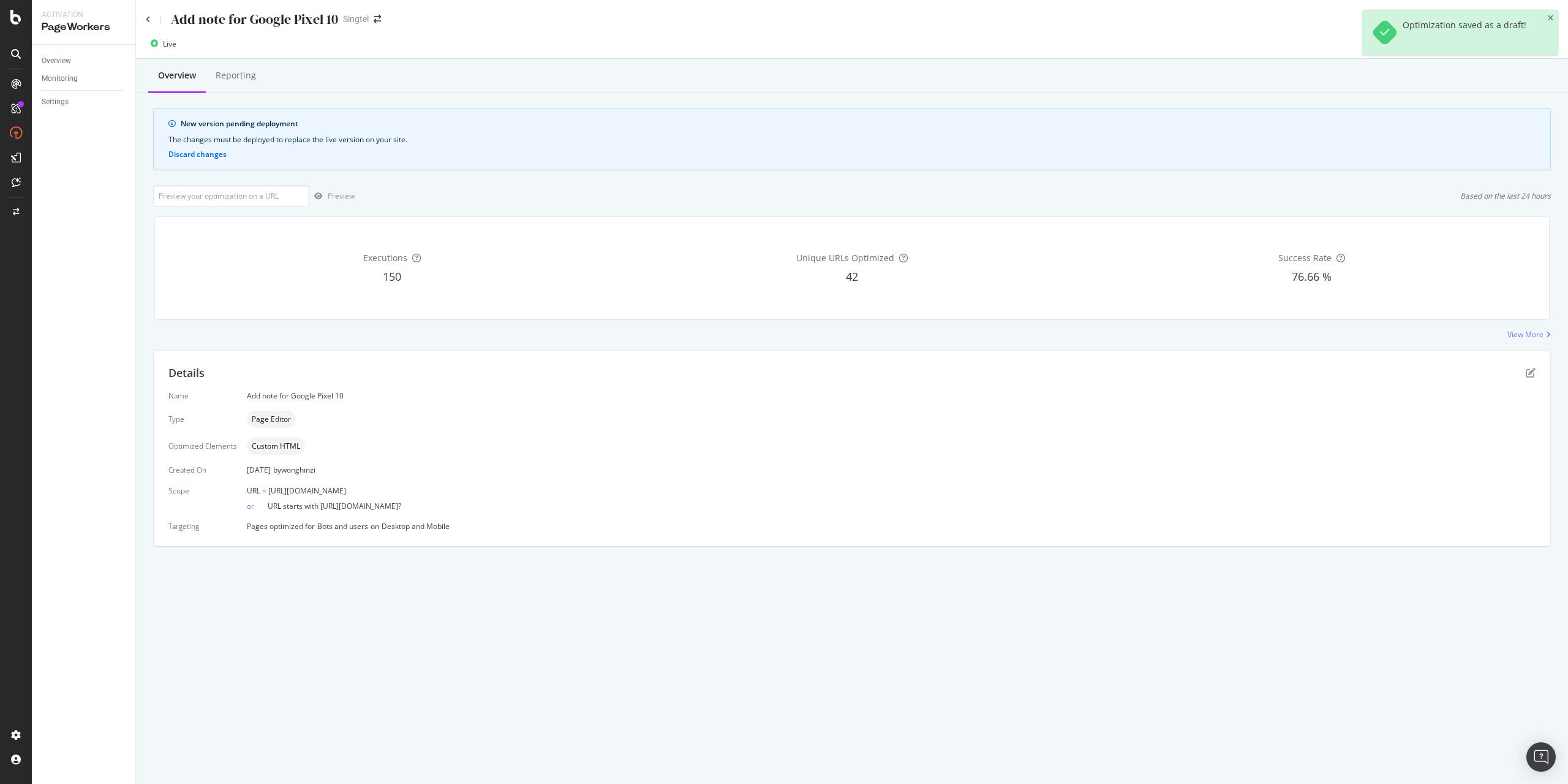
drag, startPoint x: 266, startPoint y: 492, endPoint x: 520, endPoint y: 491, distance: 254.0
click at [520, 491] on div "URL = [URL][DOMAIN_NAME]" at bounding box center [890, 491] width 1289 height 11
copy span "[URL][DOMAIN_NAME]"
click at [272, 196] on input "url" at bounding box center [231, 195] width 156 height 21
paste input "[URL][DOMAIN_NAME]"
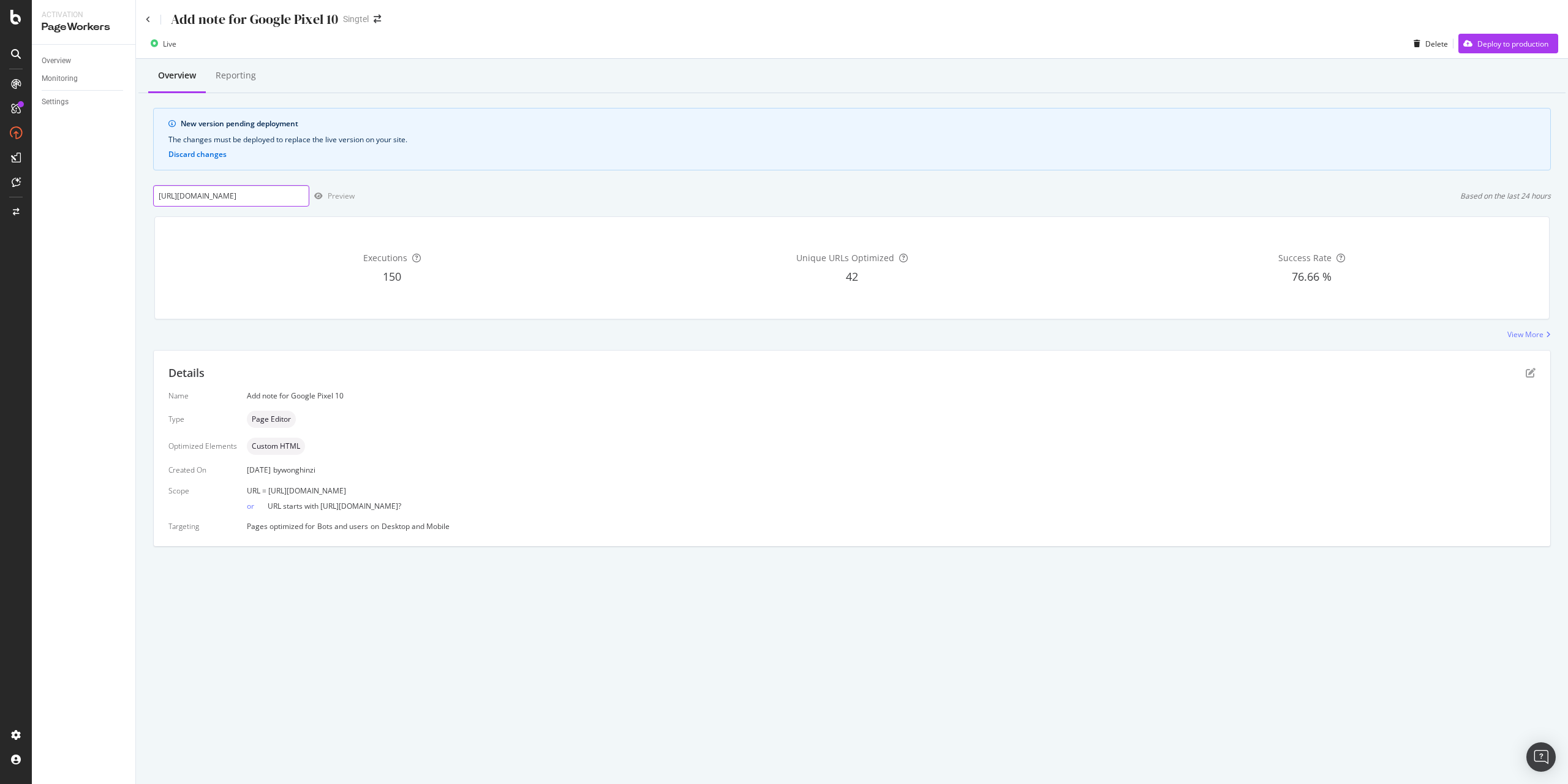
scroll to position [0, 80]
type input "[URL][DOMAIN_NAME]"
click at [330, 198] on div "Preview" at bounding box center [340, 196] width 27 height 11
click at [147, 22] on icon at bounding box center [148, 20] width 5 height 8
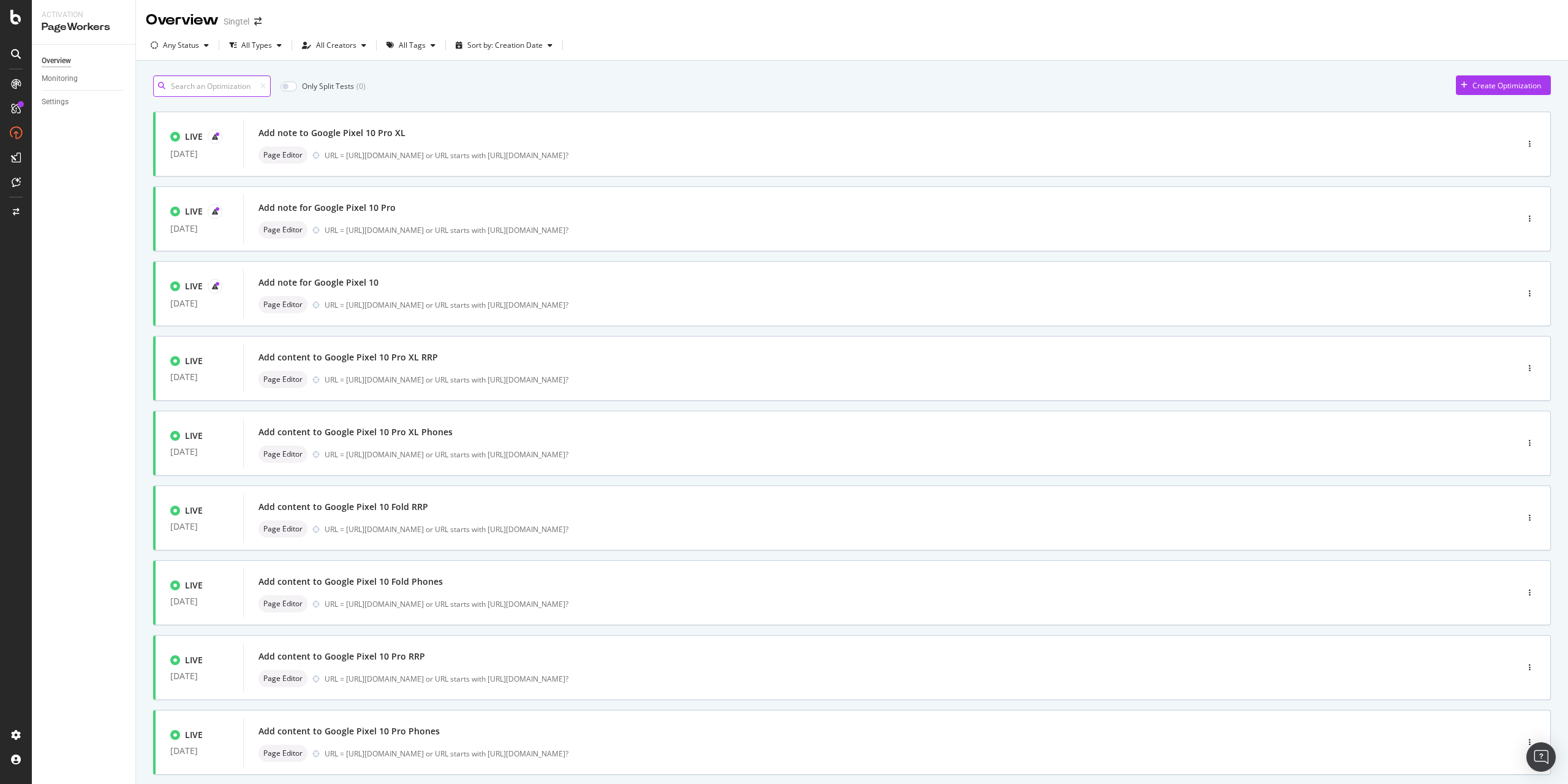
click at [246, 82] on input at bounding box center [212, 86] width 118 height 21
click at [190, 85] on input at bounding box center [212, 86] width 118 height 21
click at [204, 89] on input at bounding box center [212, 86] width 118 height 21
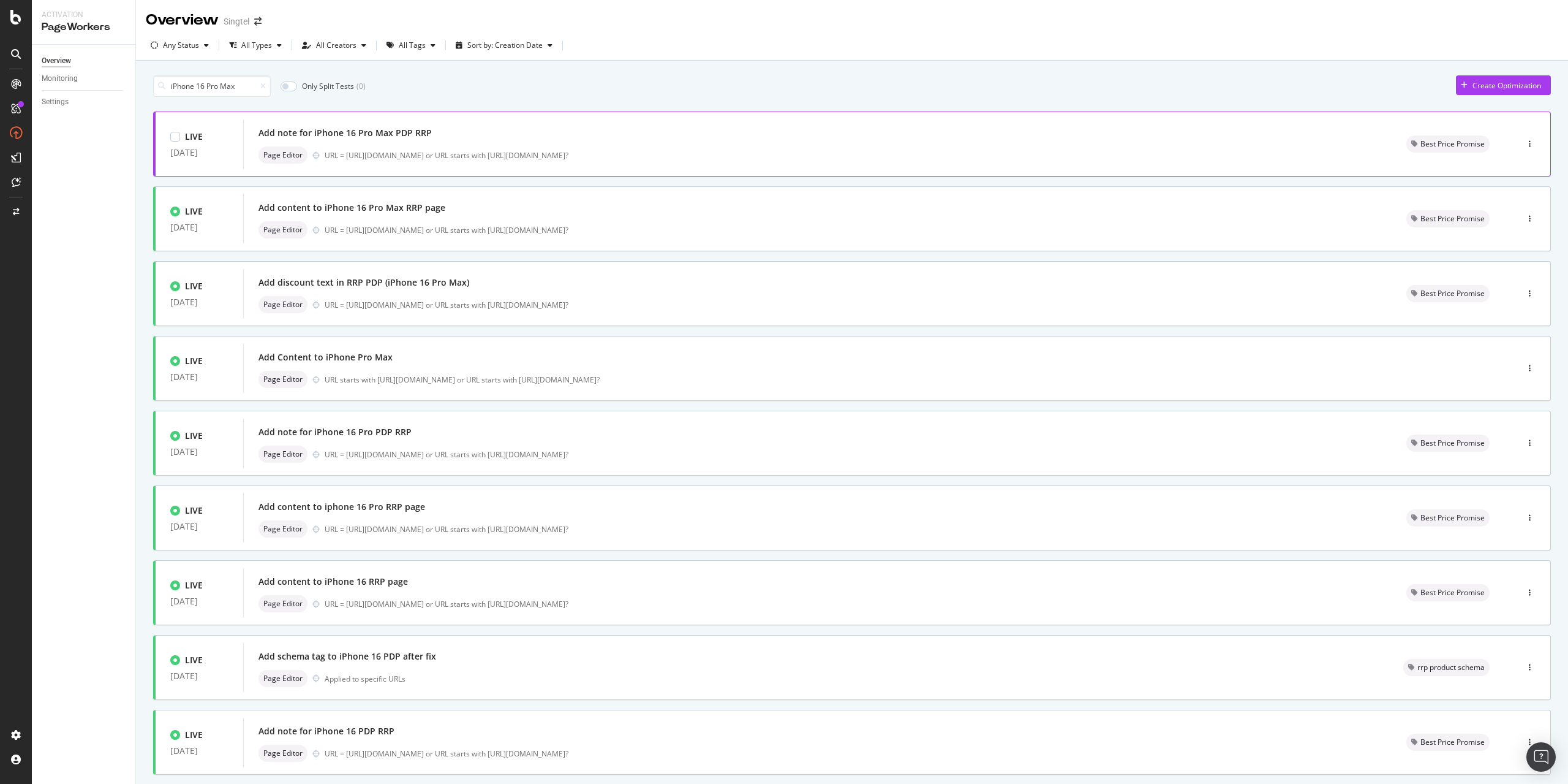
click at [327, 146] on div "Add note for iPhone 16 Pro Max PDP RRP Page Editor URL = [URL][DOMAIN_NAME] or …" at bounding box center [818, 144] width 1119 height 39
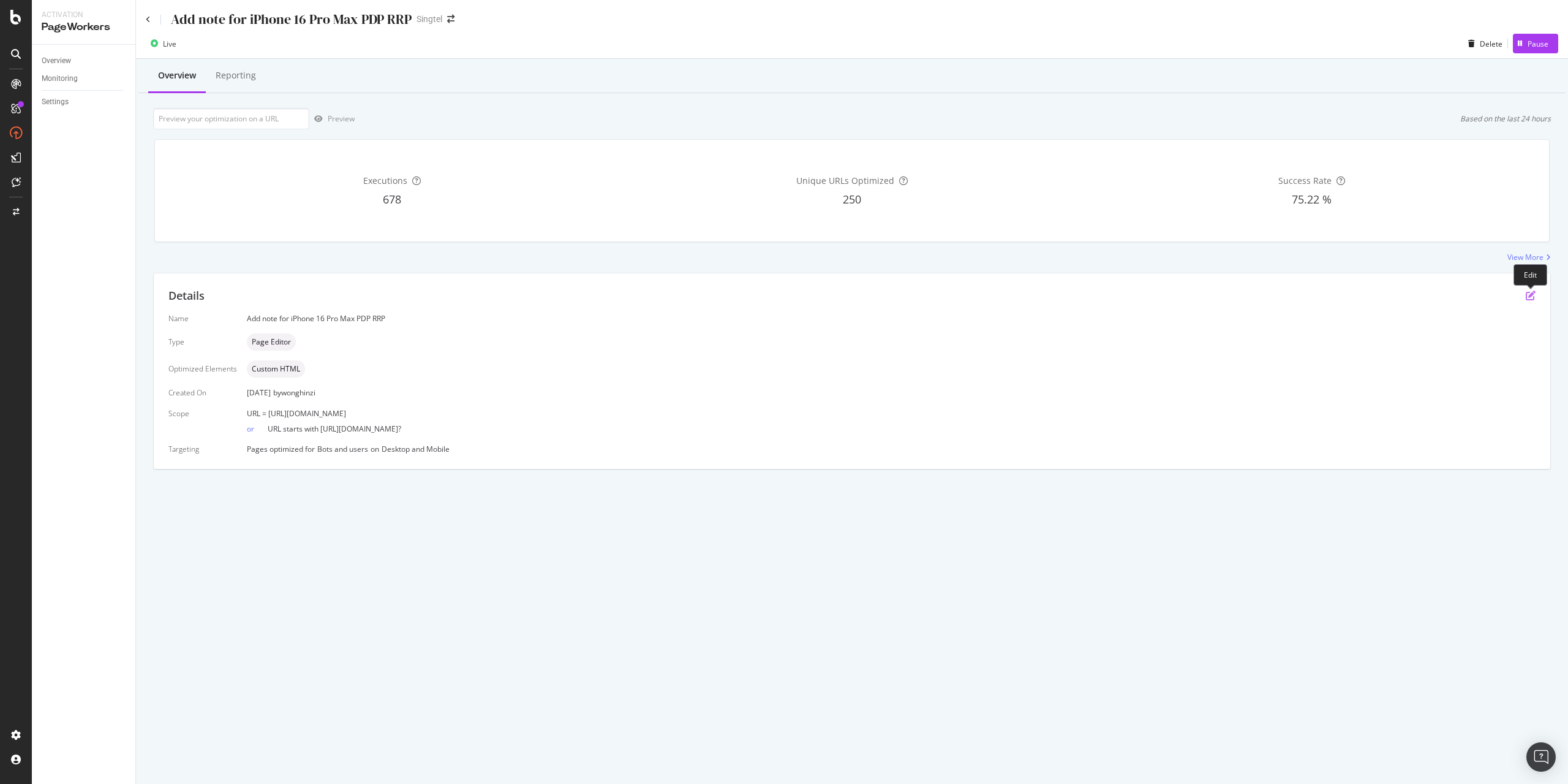
click at [1534, 292] on icon "pen-to-square" at bounding box center [1531, 295] width 10 height 10
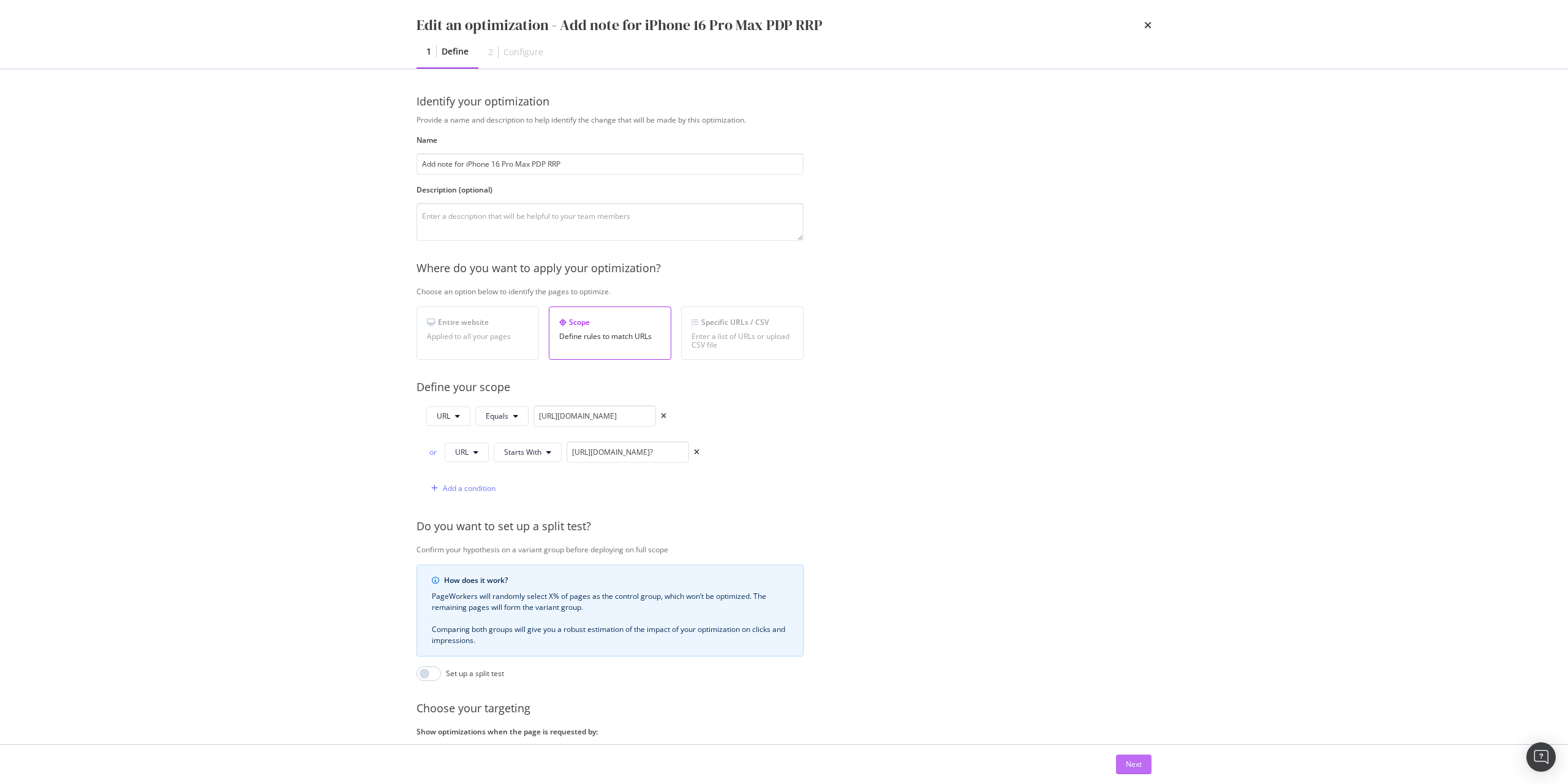
click at [1122, 769] on button "Next" at bounding box center [1134, 764] width 36 height 20
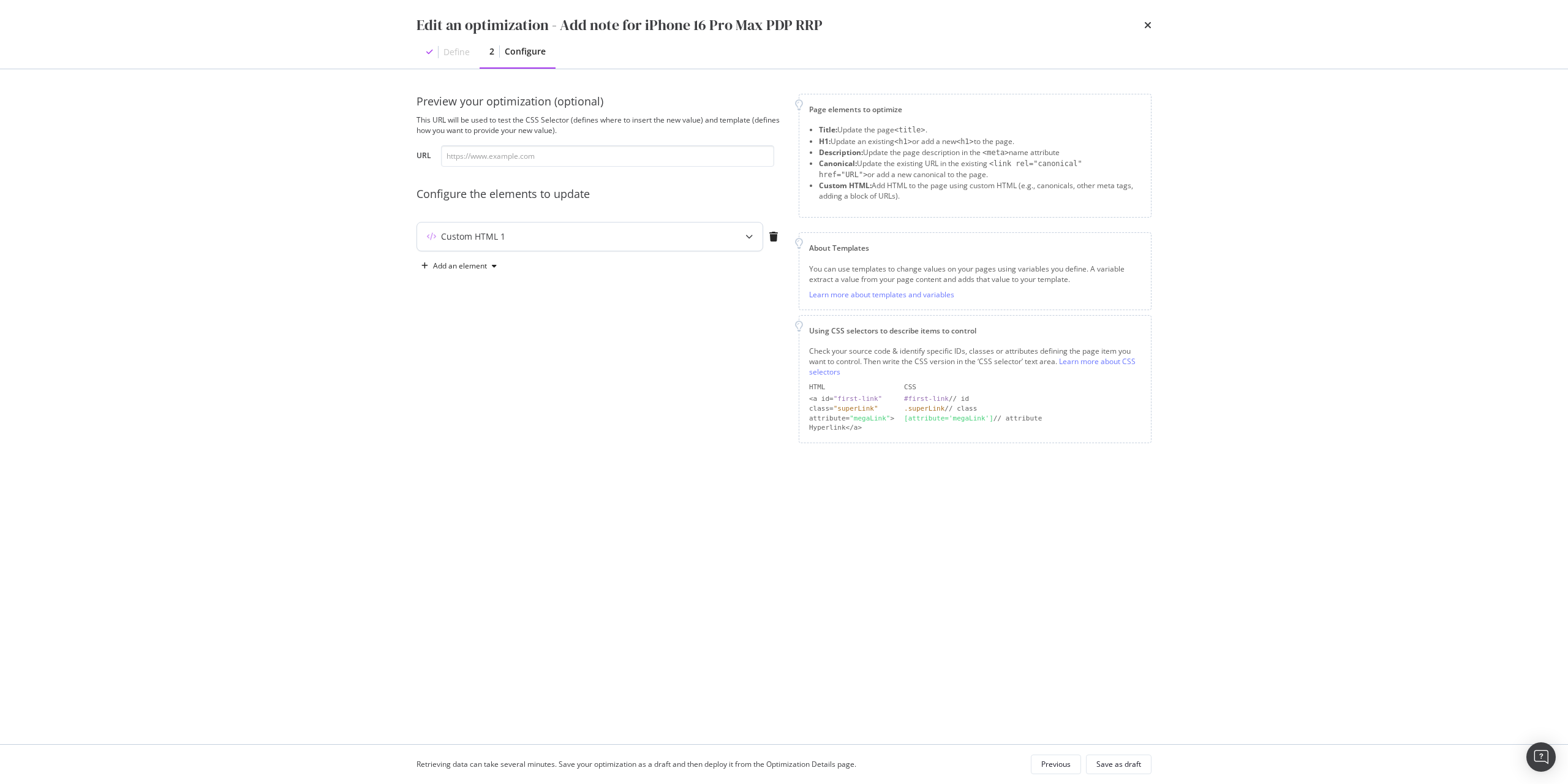
click at [545, 248] on div "Custom HTML 1" at bounding box center [590, 236] width 346 height 28
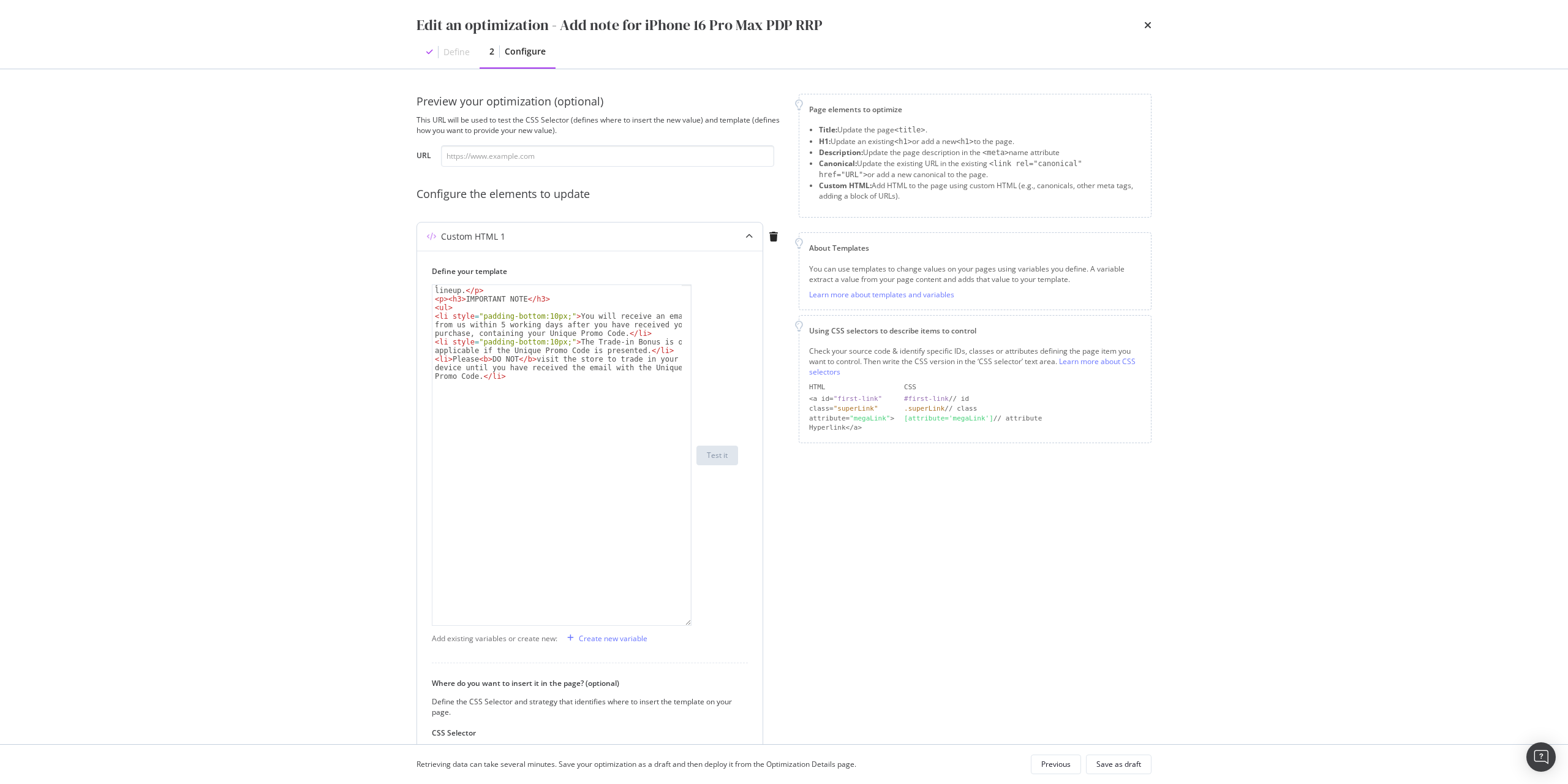
drag, startPoint x: 687, startPoint y: 360, endPoint x: 670, endPoint y: 623, distance: 263.5
click at [670, 623] on div "< p > Lock in a $100 bonus on top of your trade-in value when you trade in an i…" at bounding box center [562, 454] width 259 height 341
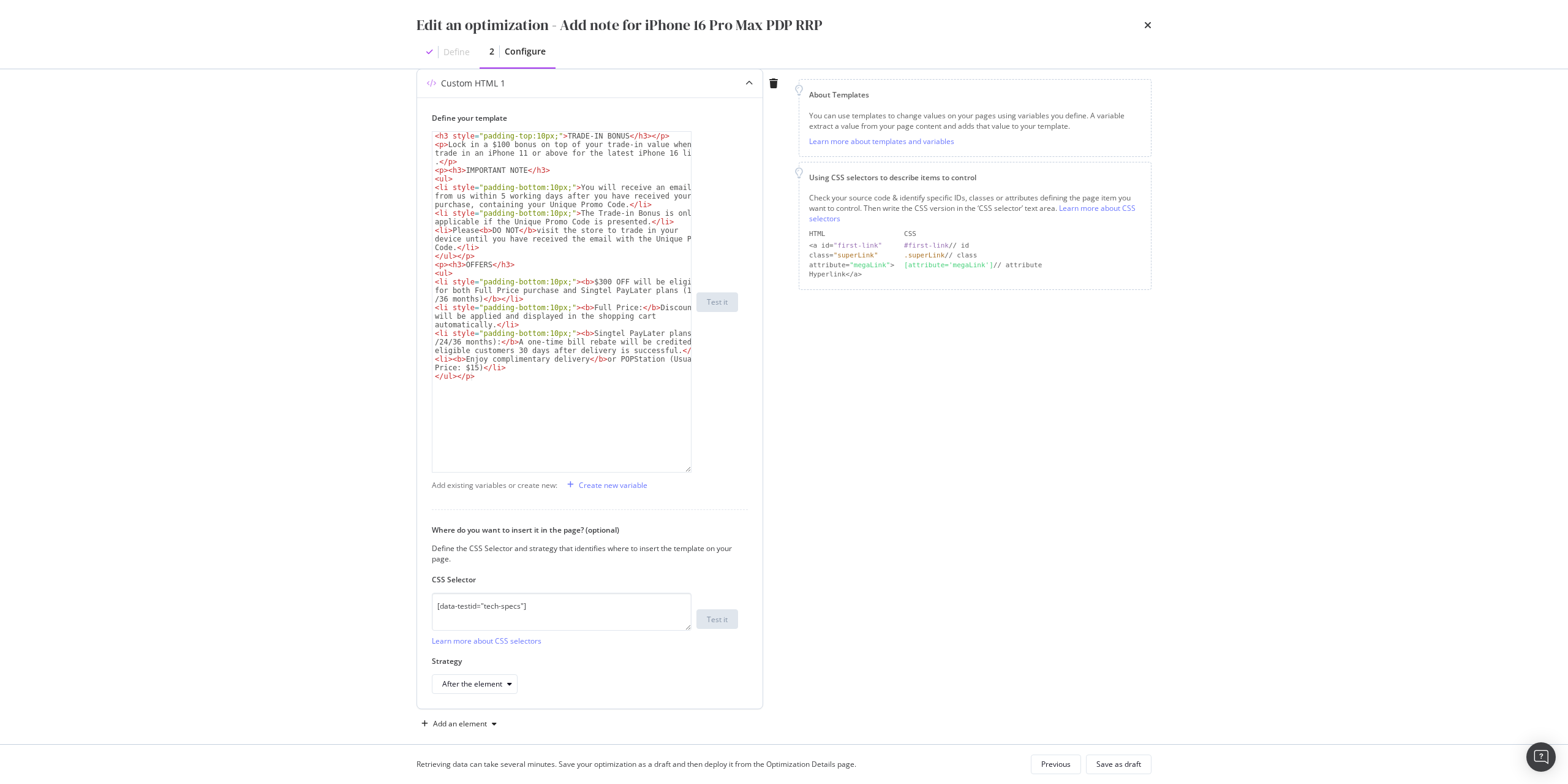
scroll to position [167, 0]
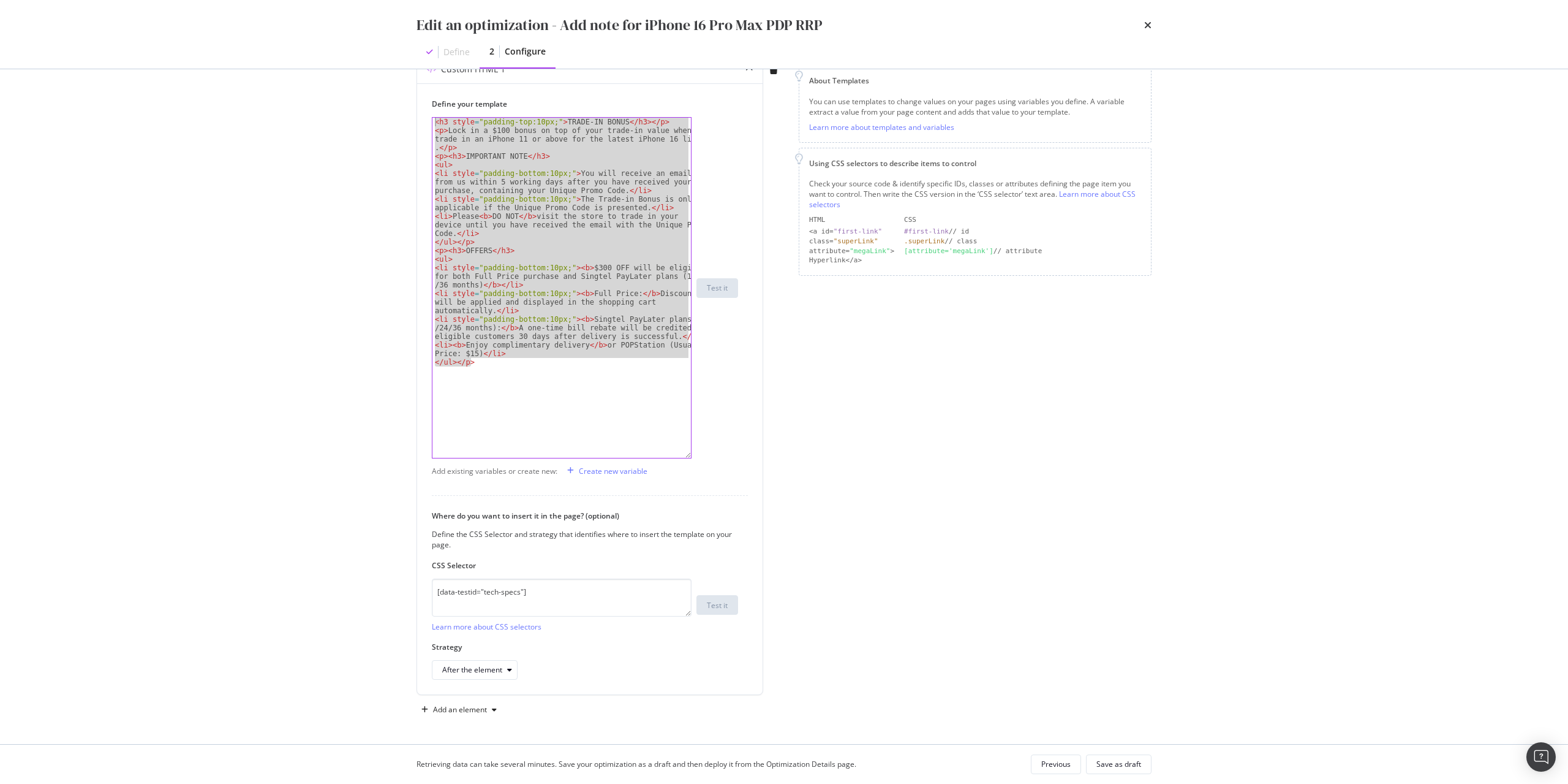
drag, startPoint x: 548, startPoint y: 386, endPoint x: 250, endPoint y: 11, distance: 479.0
click at [250, 11] on div "Edit an optimization - Add note for iPhone 16 Pro Max PDP RRP Define 2 Configur…" at bounding box center [784, 392] width 1568 height 784
paste textarea "/ul"
type textarea "</ul>"
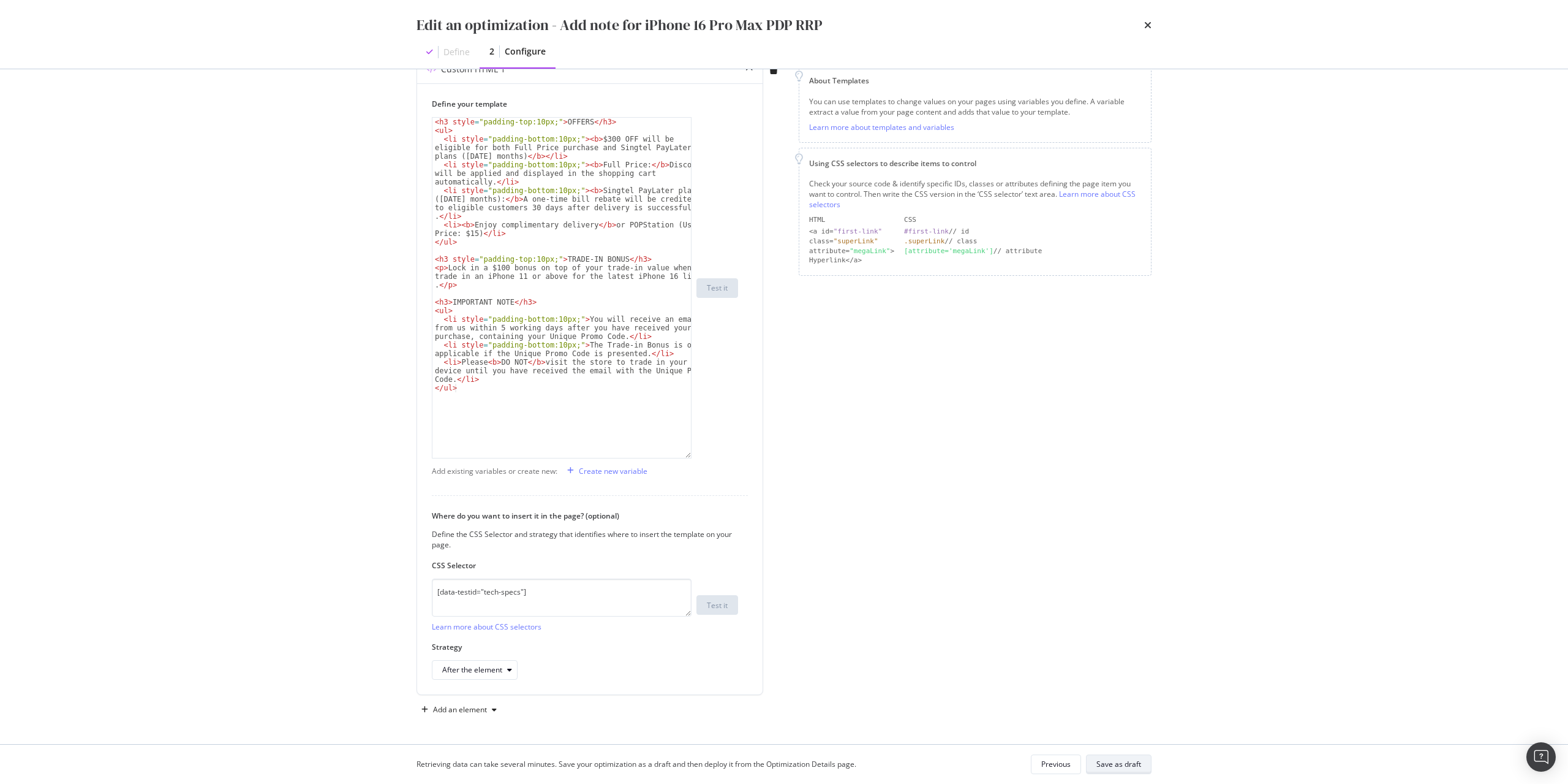
click at [1112, 767] on div "Save as draft" at bounding box center [1119, 764] width 45 height 11
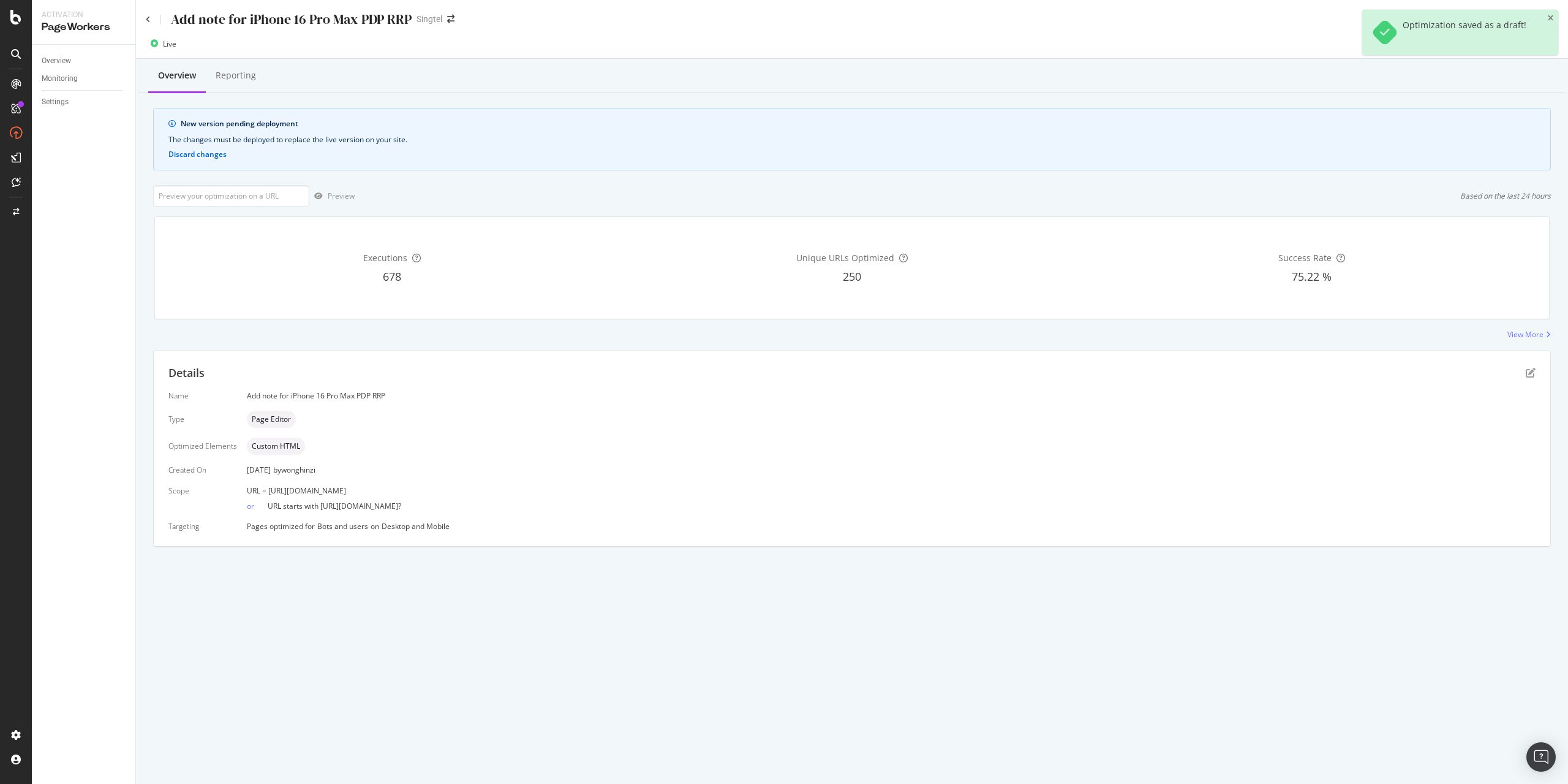
drag, startPoint x: 266, startPoint y: 489, endPoint x: 576, endPoint y: 494, distance: 310.0
click at [576, 494] on div "URL = [URL][DOMAIN_NAME]" at bounding box center [890, 491] width 1289 height 11
copy span "[URL][DOMAIN_NAME]"
click at [234, 199] on input "url" at bounding box center [231, 195] width 156 height 21
paste input "[URL][DOMAIN_NAME]"
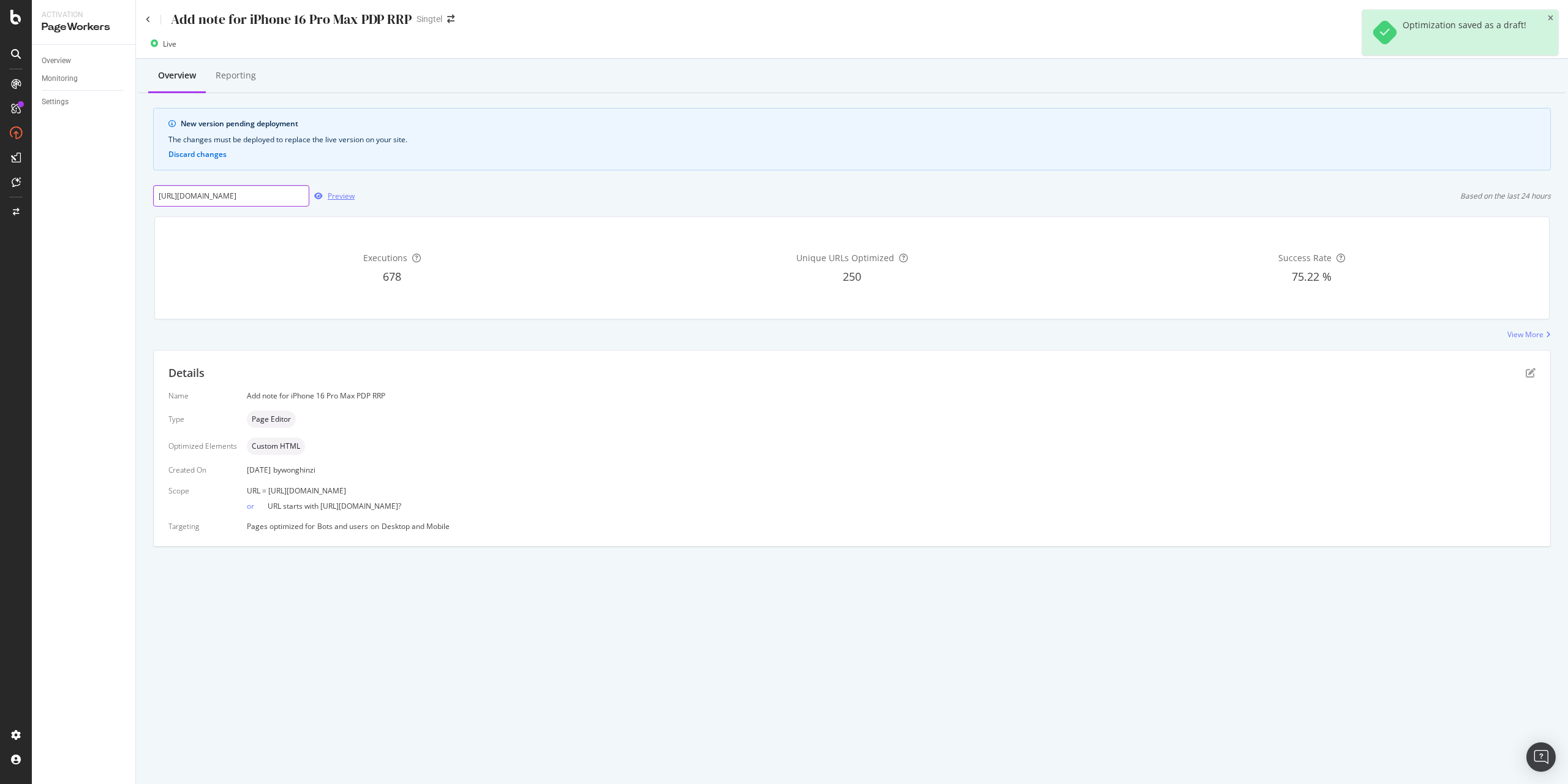
scroll to position [0, 116]
type input "[URL][DOMAIN_NAME]"
click at [340, 195] on div "Preview" at bounding box center [340, 196] width 27 height 11
click at [147, 23] on icon at bounding box center [148, 20] width 5 height 8
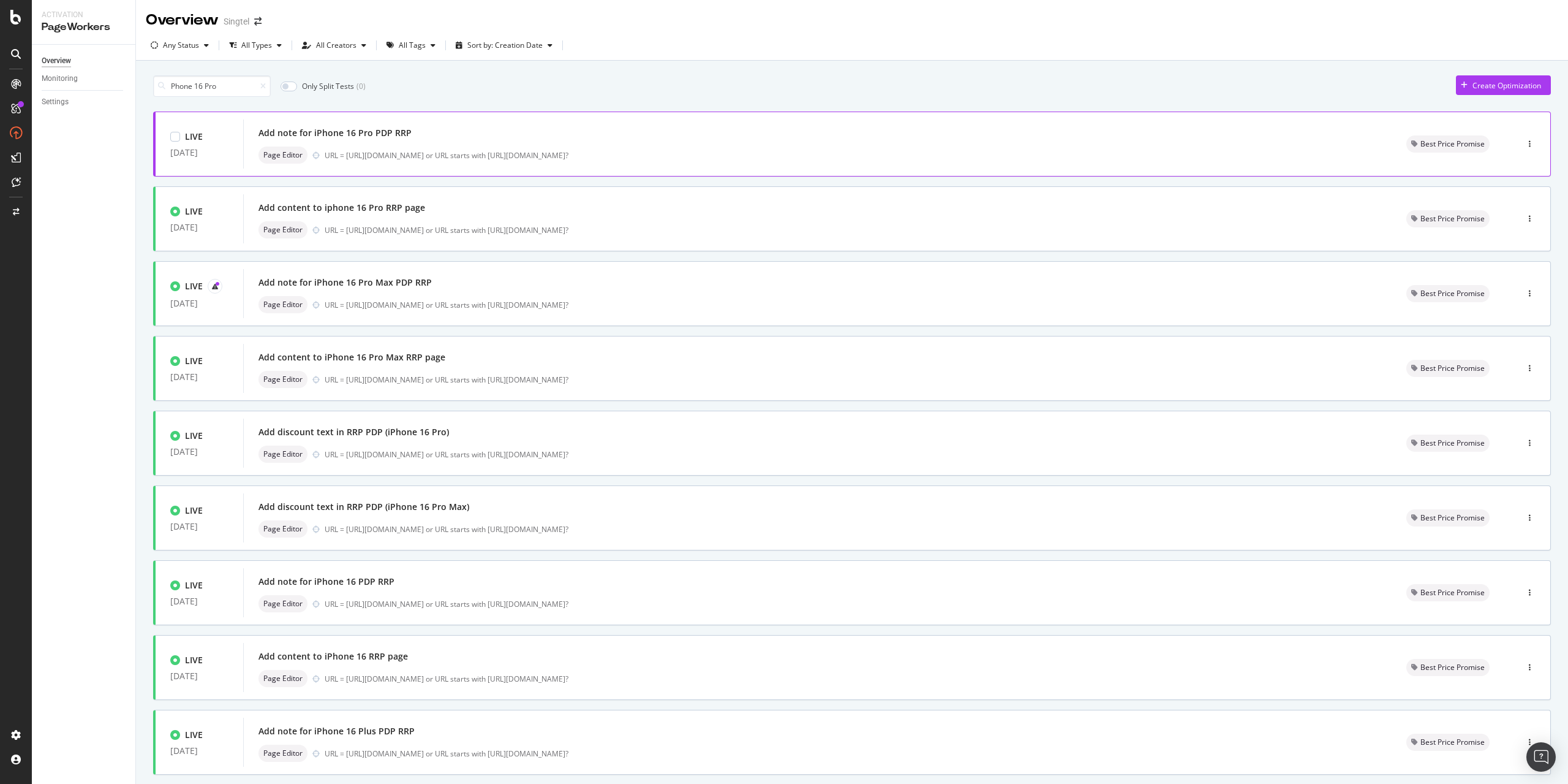
click at [359, 144] on div "Add note for iPhone 16 Pro PDP RRP Page Editor URL = [URL][DOMAIN_NAME] or URL …" at bounding box center [818, 144] width 1119 height 39
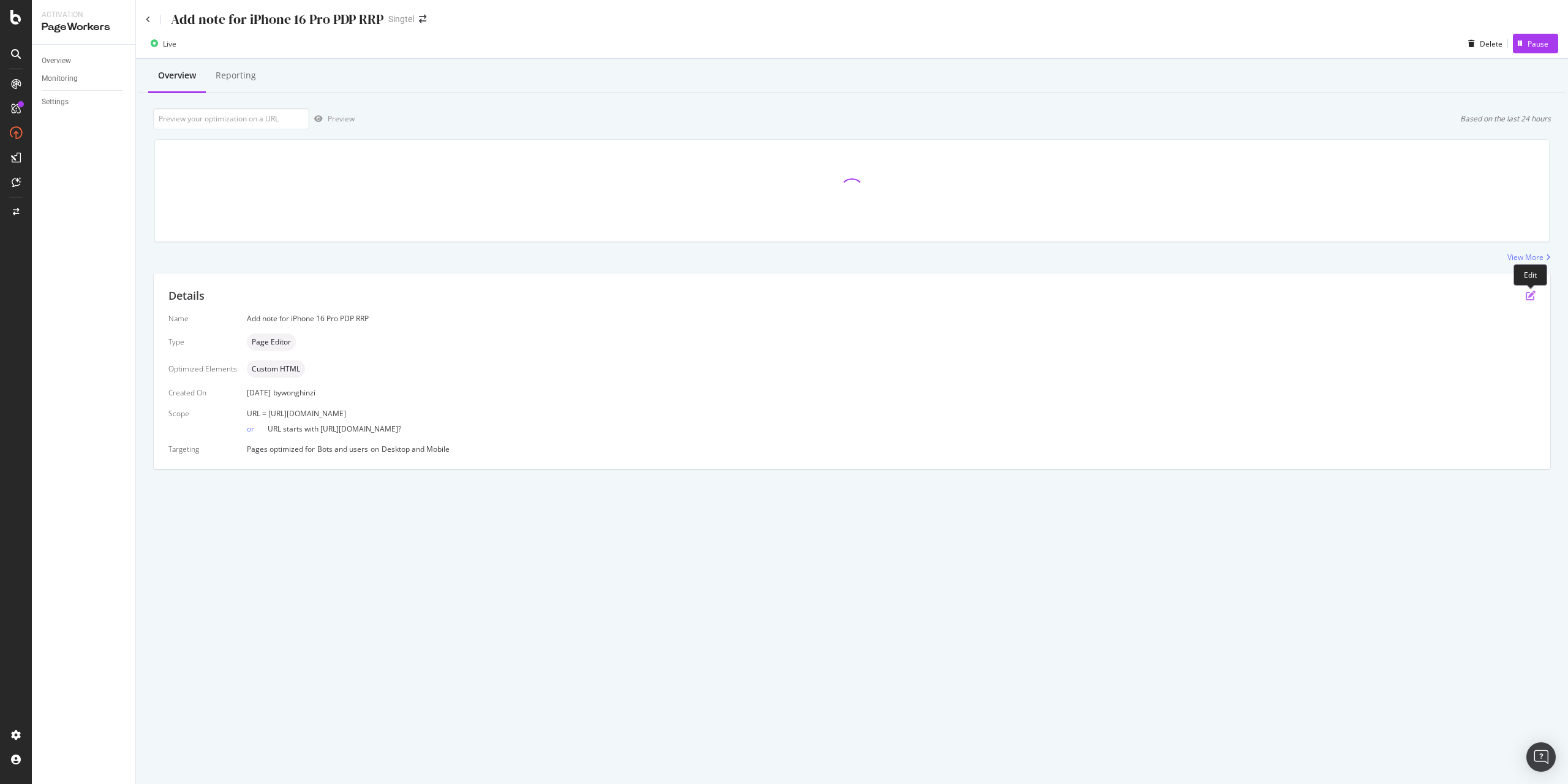
click at [1532, 295] on icon "pen-to-square" at bounding box center [1531, 295] width 10 height 10
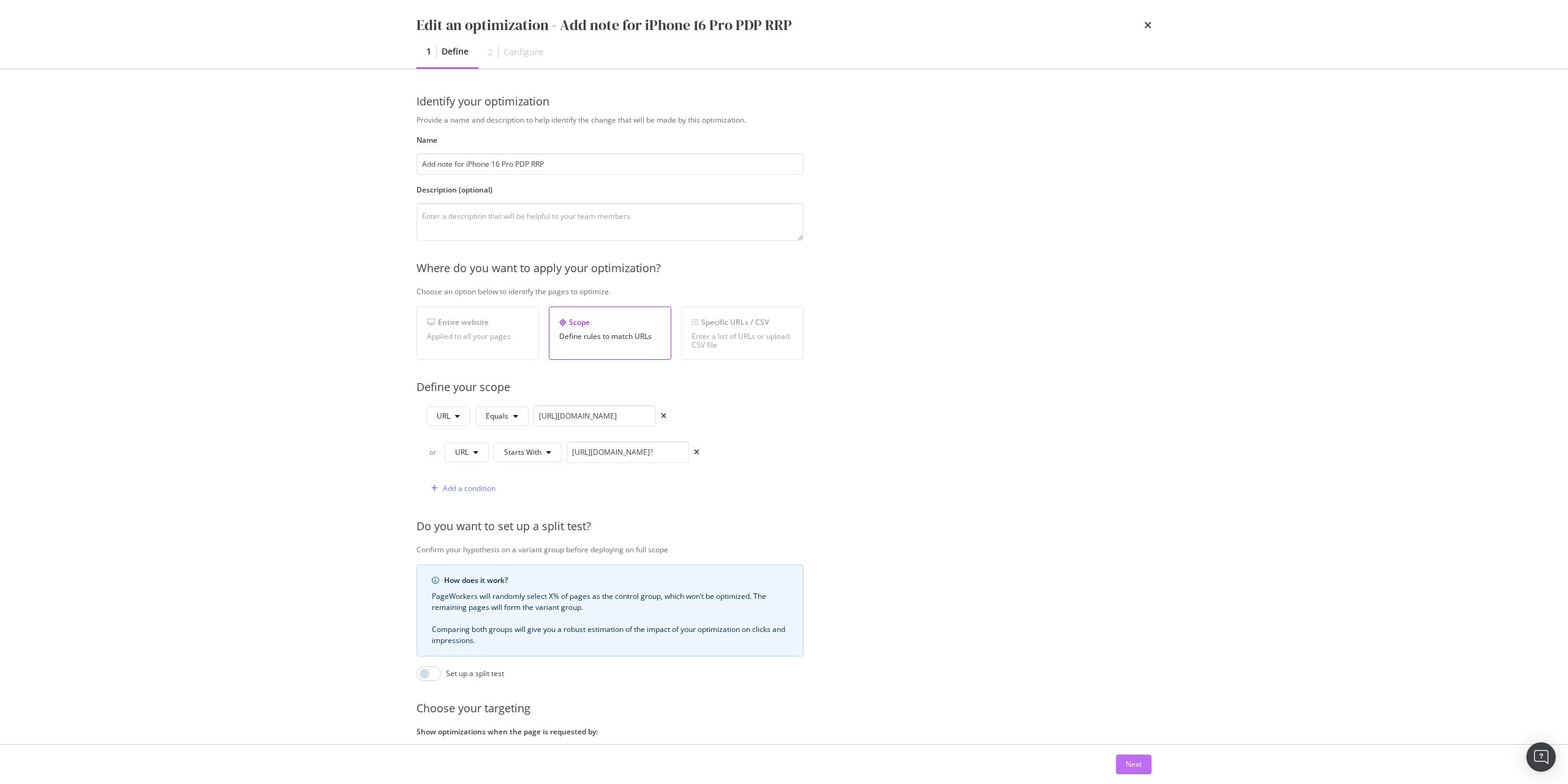
click at [1139, 760] on div "Next" at bounding box center [1133, 764] width 16 height 11
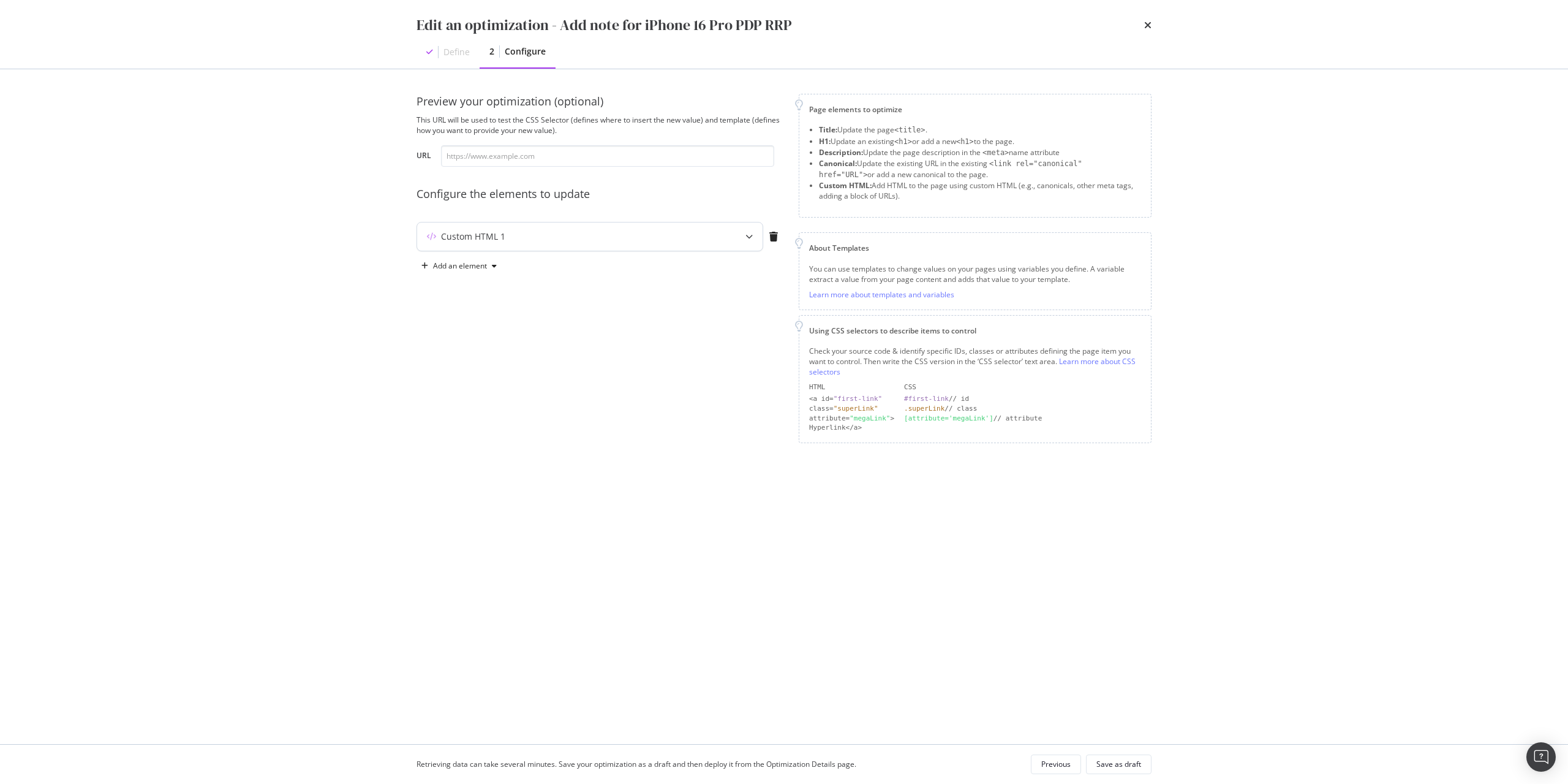
click at [740, 240] on div "modal" at bounding box center [749, 236] width 27 height 28
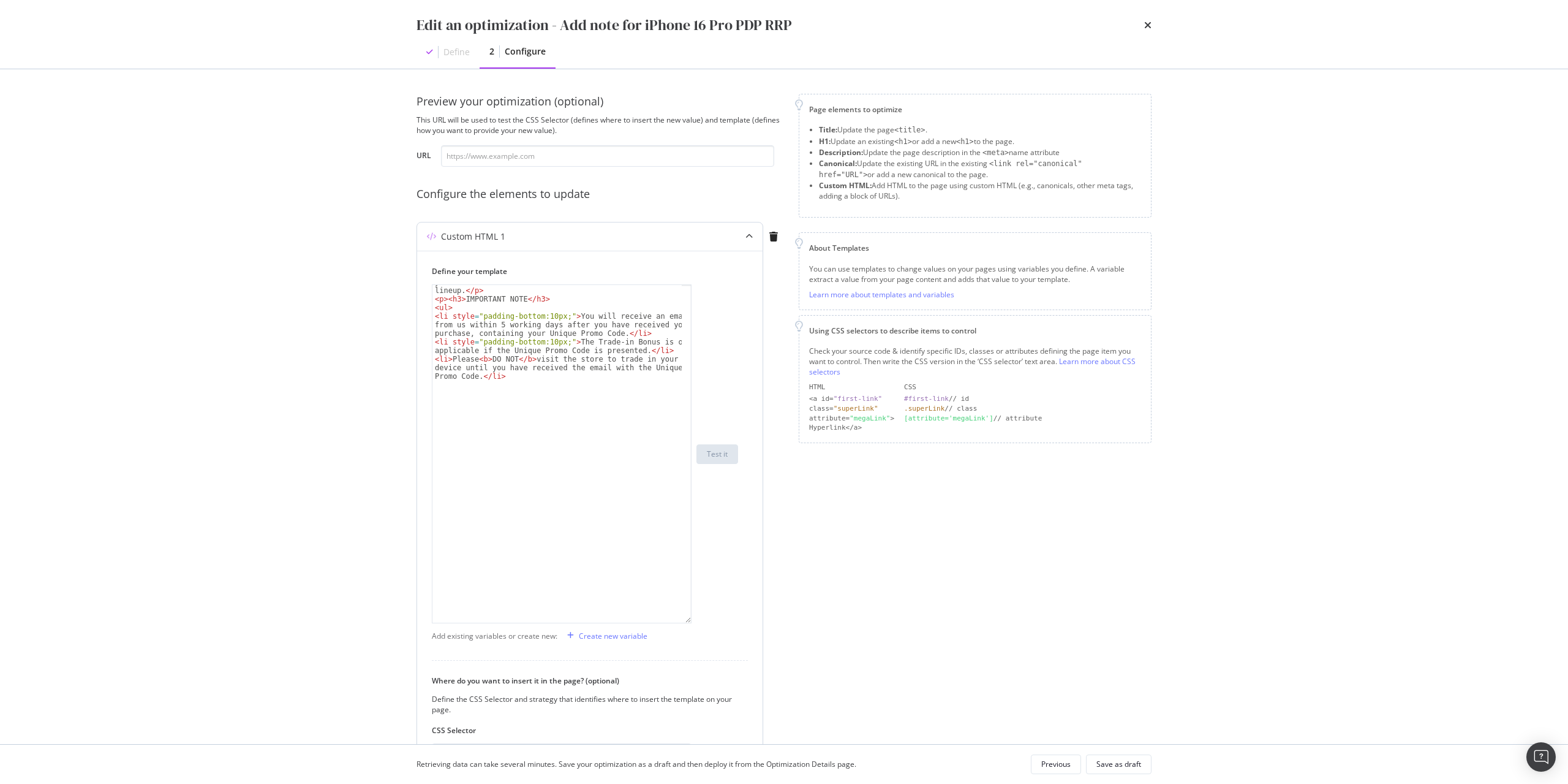
drag, startPoint x: 687, startPoint y: 360, endPoint x: 678, endPoint y: 623, distance: 263.2
click at [678, 623] on div "< p > Lock in a $100 bonus on top of your trade-in value when you trade in an i…" at bounding box center [562, 453] width 259 height 339
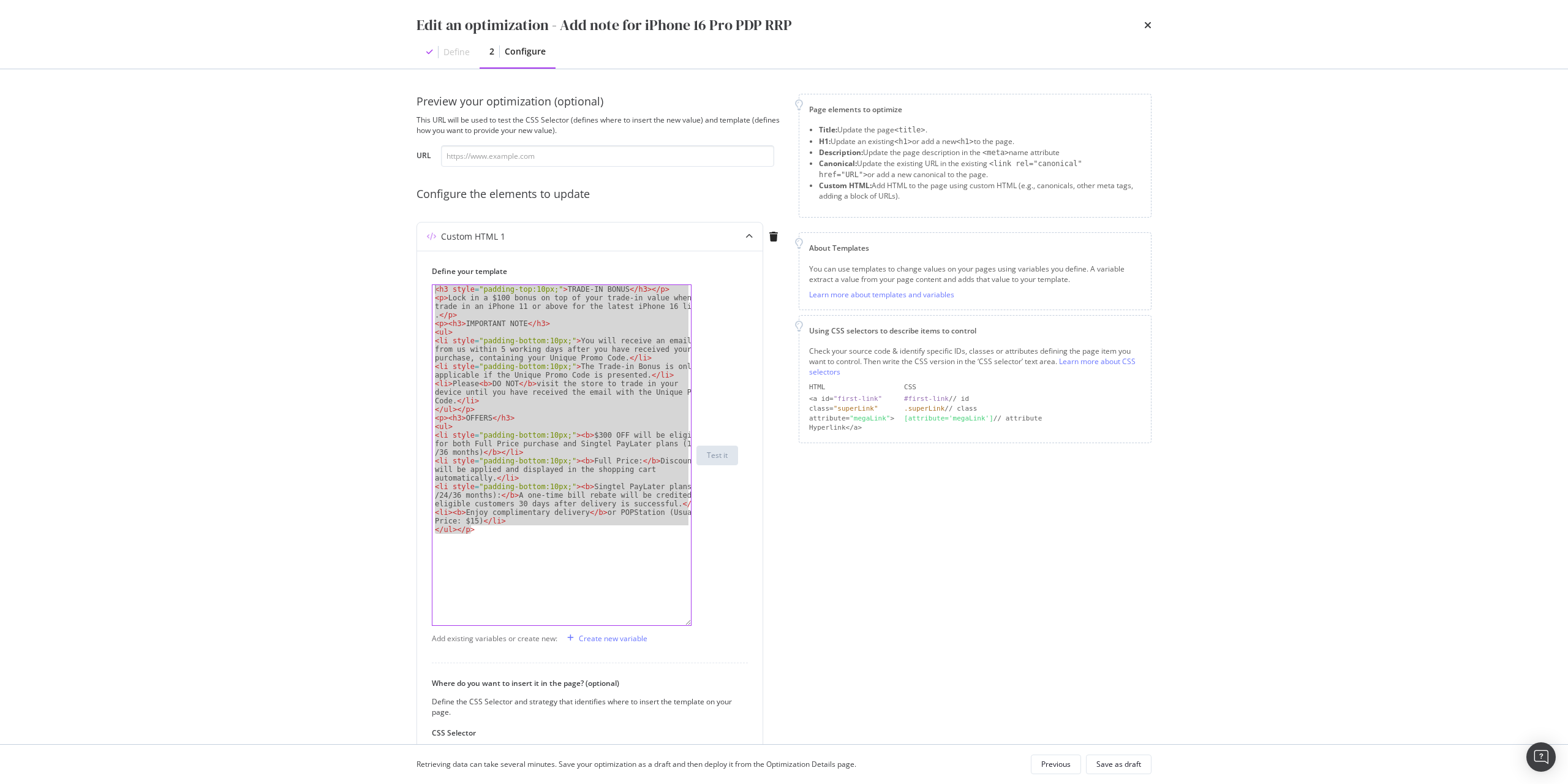
drag, startPoint x: 542, startPoint y: 544, endPoint x: 281, endPoint y: 208, distance: 425.5
click at [281, 208] on div "Edit an optimization - Add note for iPhone 16 Pro PDP RRP Define 2 Configure Pr…" at bounding box center [784, 392] width 1568 height 784
click at [452, 554] on div "< h3 style = "padding-top:10px;" > TRADE-IN BONUS </ h3 > </ p > < p > Lock in …" at bounding box center [562, 455] width 259 height 340
drag, startPoint x: 497, startPoint y: 544, endPoint x: 120, endPoint y: 54, distance: 618.2
click at [120, 54] on div "Edit an optimization - Add note for iPhone 16 Pro PDP RRP Define 2 Configure Pr…" at bounding box center [784, 392] width 1568 height 784
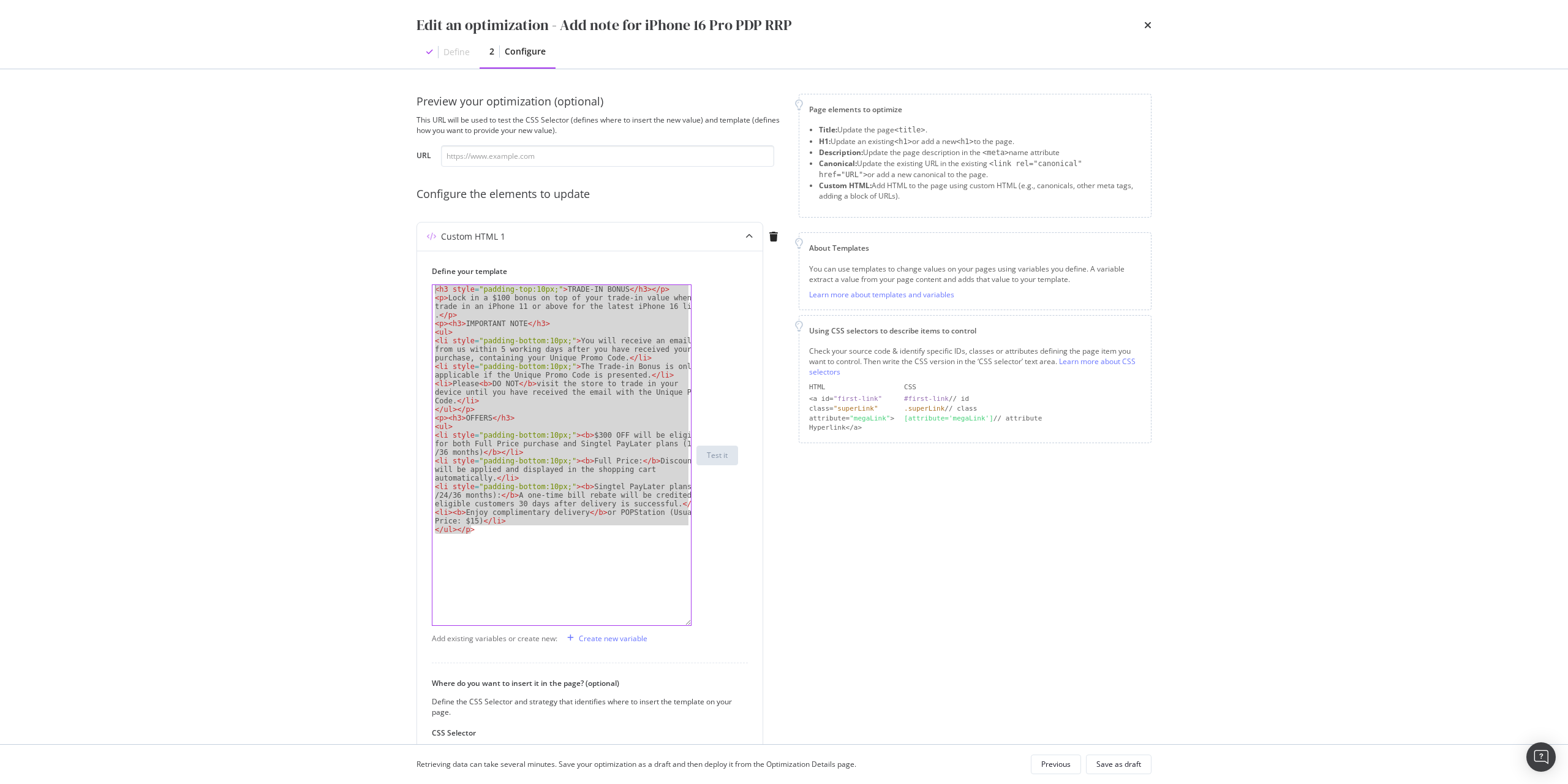
type textarea "<h3 style="padding-top:10px;">TRADE-IN BONUS</h3></p> <p>Lock in a $100 bonus o…"
paste textarea "Cursor at row 1"
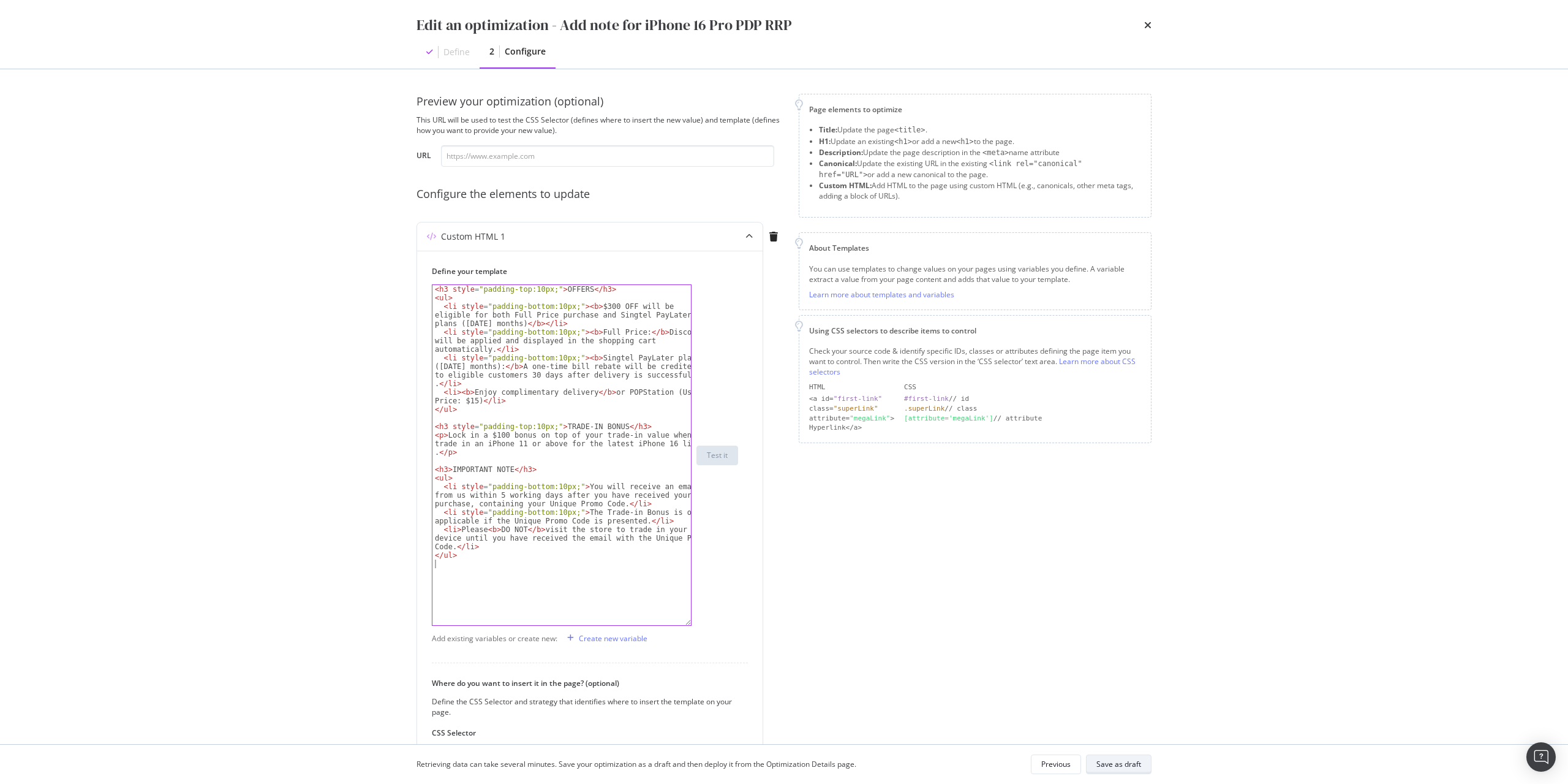
click at [1138, 766] on div "Save as draft" at bounding box center [1119, 764] width 45 height 11
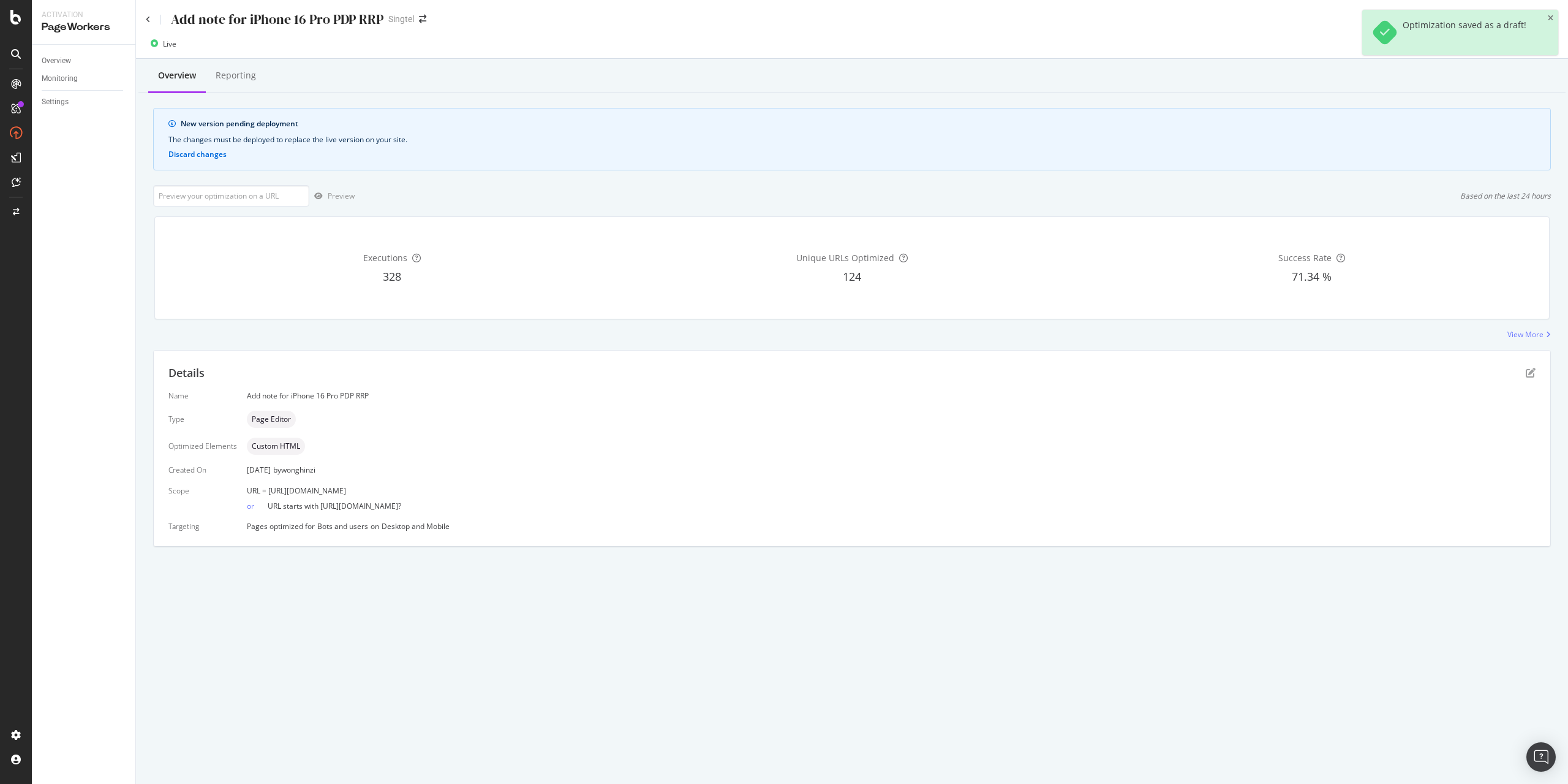
drag, startPoint x: 266, startPoint y: 492, endPoint x: 585, endPoint y: 488, distance: 319.0
click at [585, 488] on div "URL = [URL][DOMAIN_NAME]" at bounding box center [890, 491] width 1289 height 11
copy span "[URL][DOMAIN_NAME]"
click at [253, 191] on input "url" at bounding box center [231, 195] width 156 height 21
paste input "[URL][DOMAIN_NAME]"
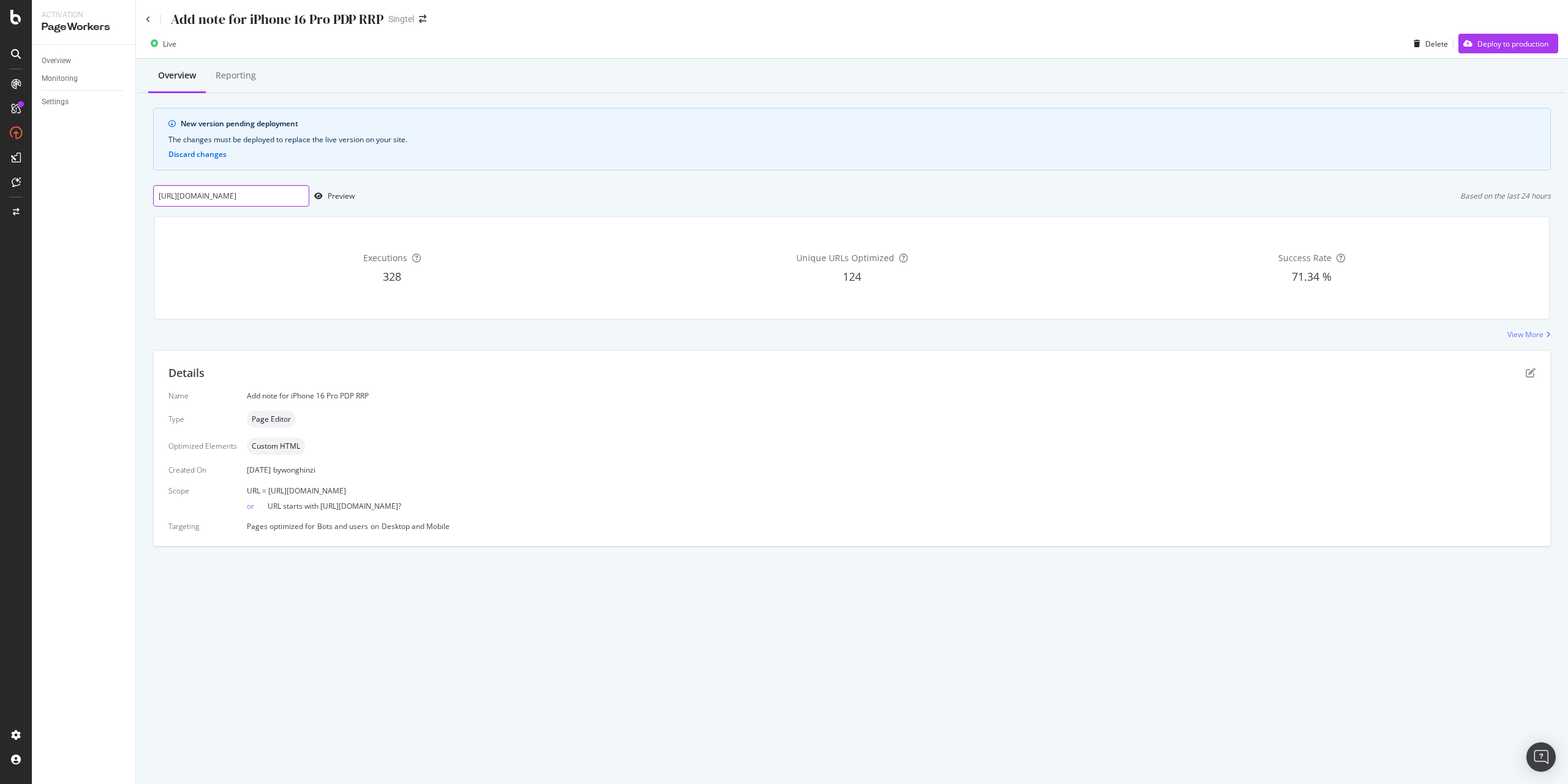
scroll to position [0, 98]
type input "[URL][DOMAIN_NAME]"
click at [336, 196] on div "Preview" at bounding box center [340, 196] width 27 height 11
click at [150, 20] on div "Add note for iPhone 16 Pro PDP RRP" at bounding box center [264, 19] width 237 height 19
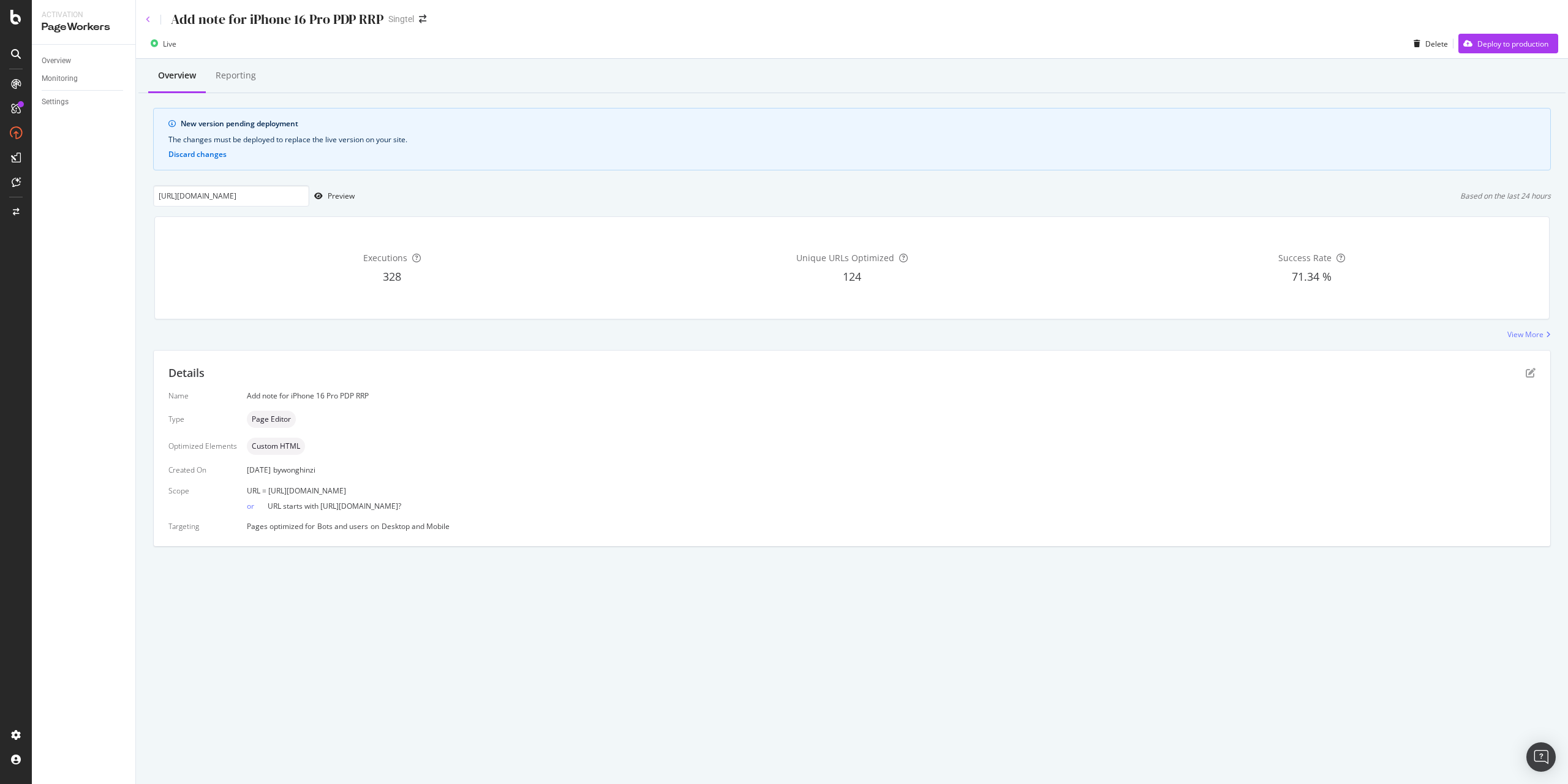
click at [148, 19] on icon at bounding box center [148, 20] width 5 height 8
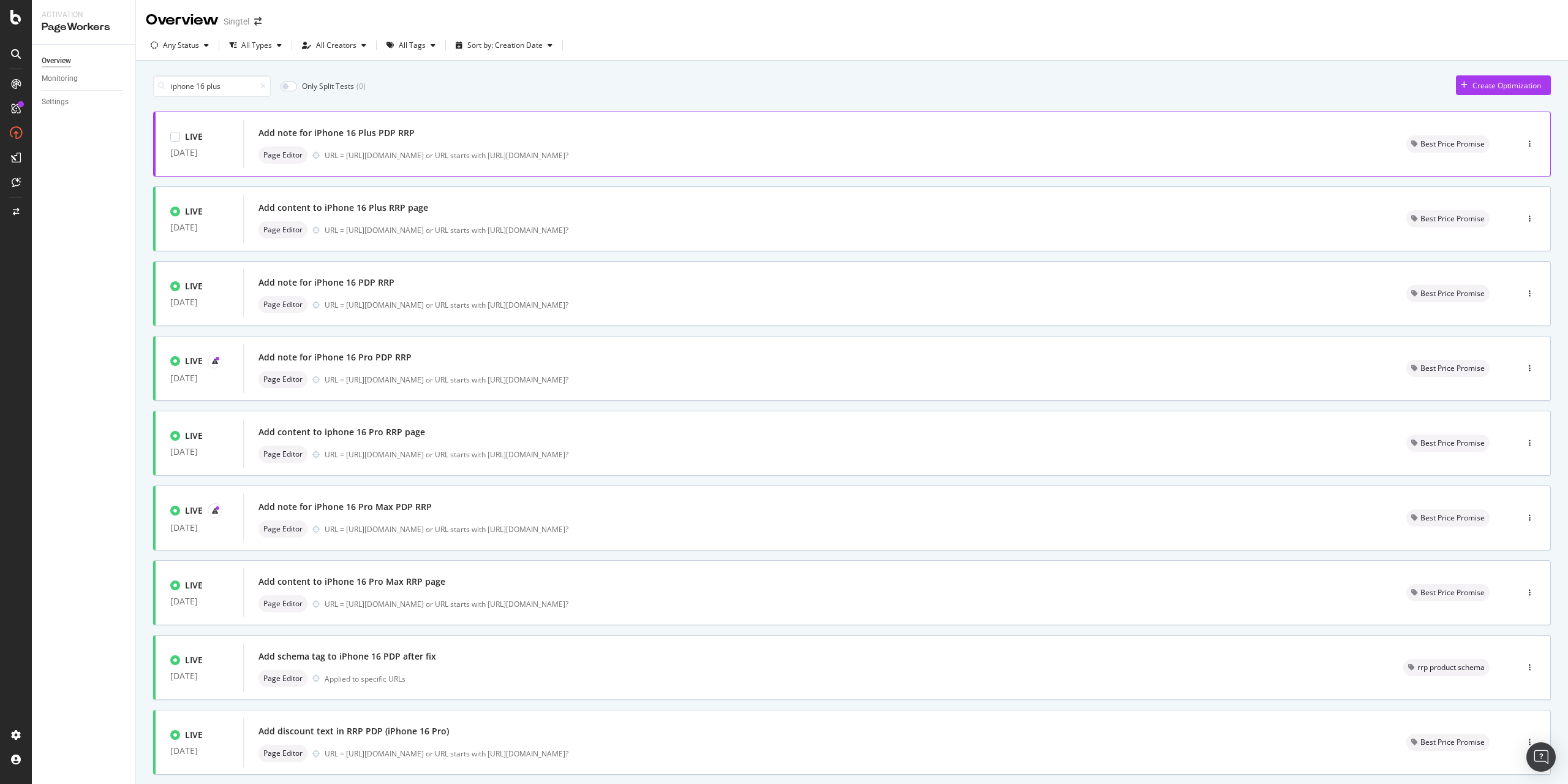
click at [559, 127] on div "Add note for iPhone 16 Plus PDP RRP" at bounding box center [818, 133] width 1119 height 17
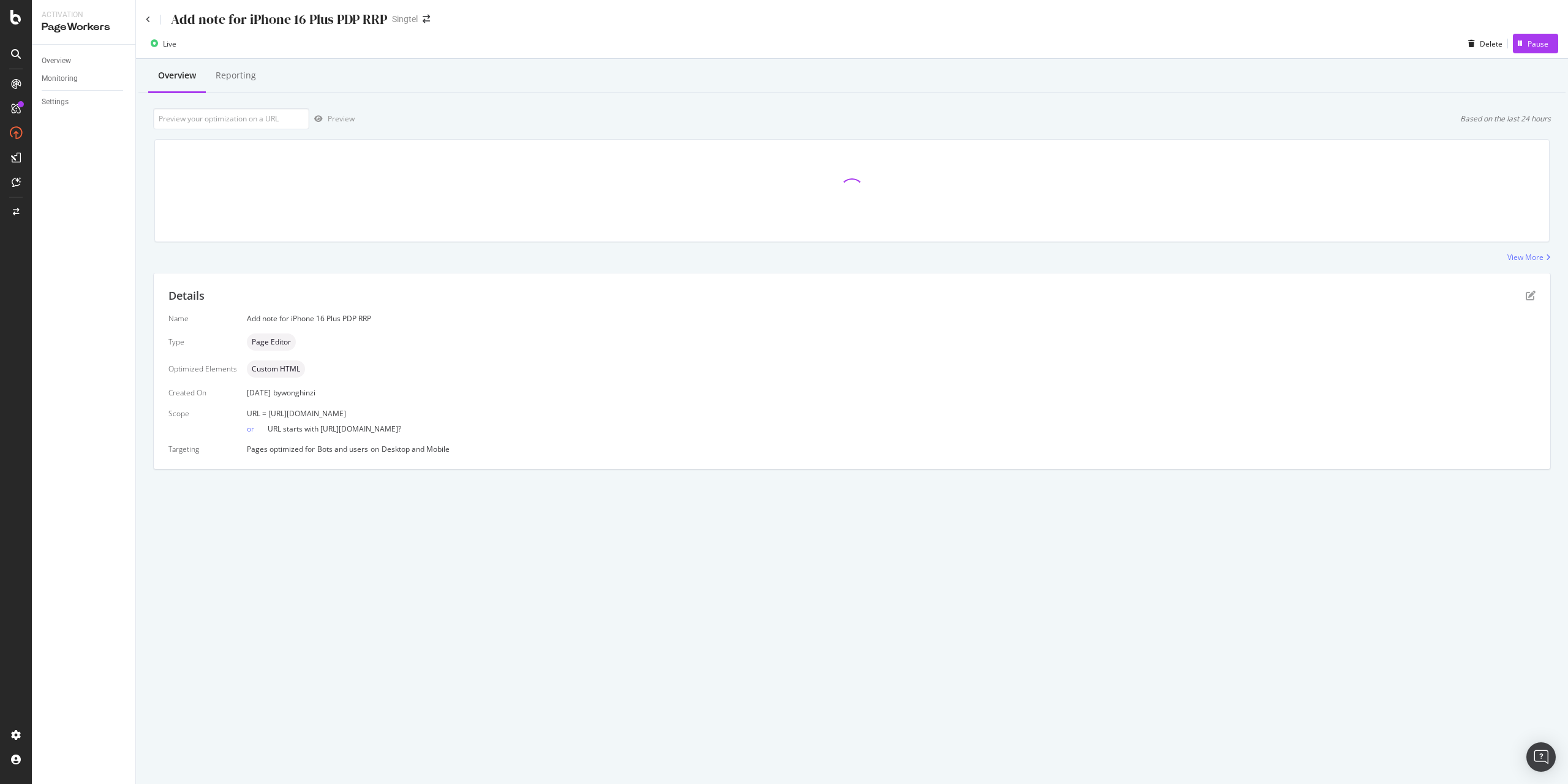
drag, startPoint x: 268, startPoint y: 415, endPoint x: 582, endPoint y: 407, distance: 314.1
click at [582, 407] on div "Name Add note for iPhone 16 Plus PDP RRP Type Page Editor Optimized Elements Cu…" at bounding box center [852, 383] width 1367 height 141
copy span "[URL][DOMAIN_NAME]"
click at [207, 119] on input "url" at bounding box center [231, 118] width 156 height 21
paste input "[URL][DOMAIN_NAME]"
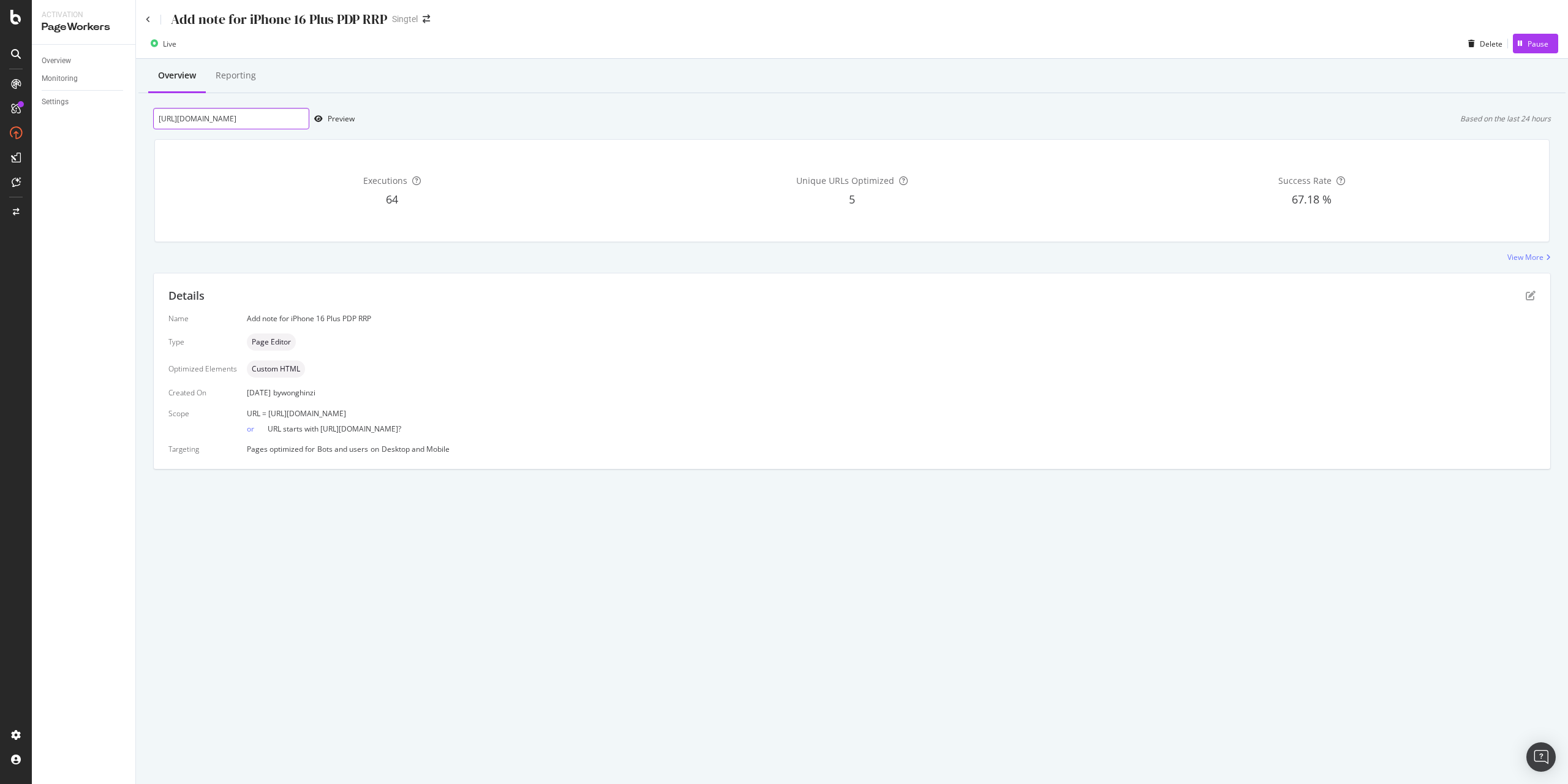
scroll to position [0, 101]
type input "[URL][DOMAIN_NAME]"
click at [1528, 293] on icon "pen-to-square" at bounding box center [1531, 295] width 10 height 10
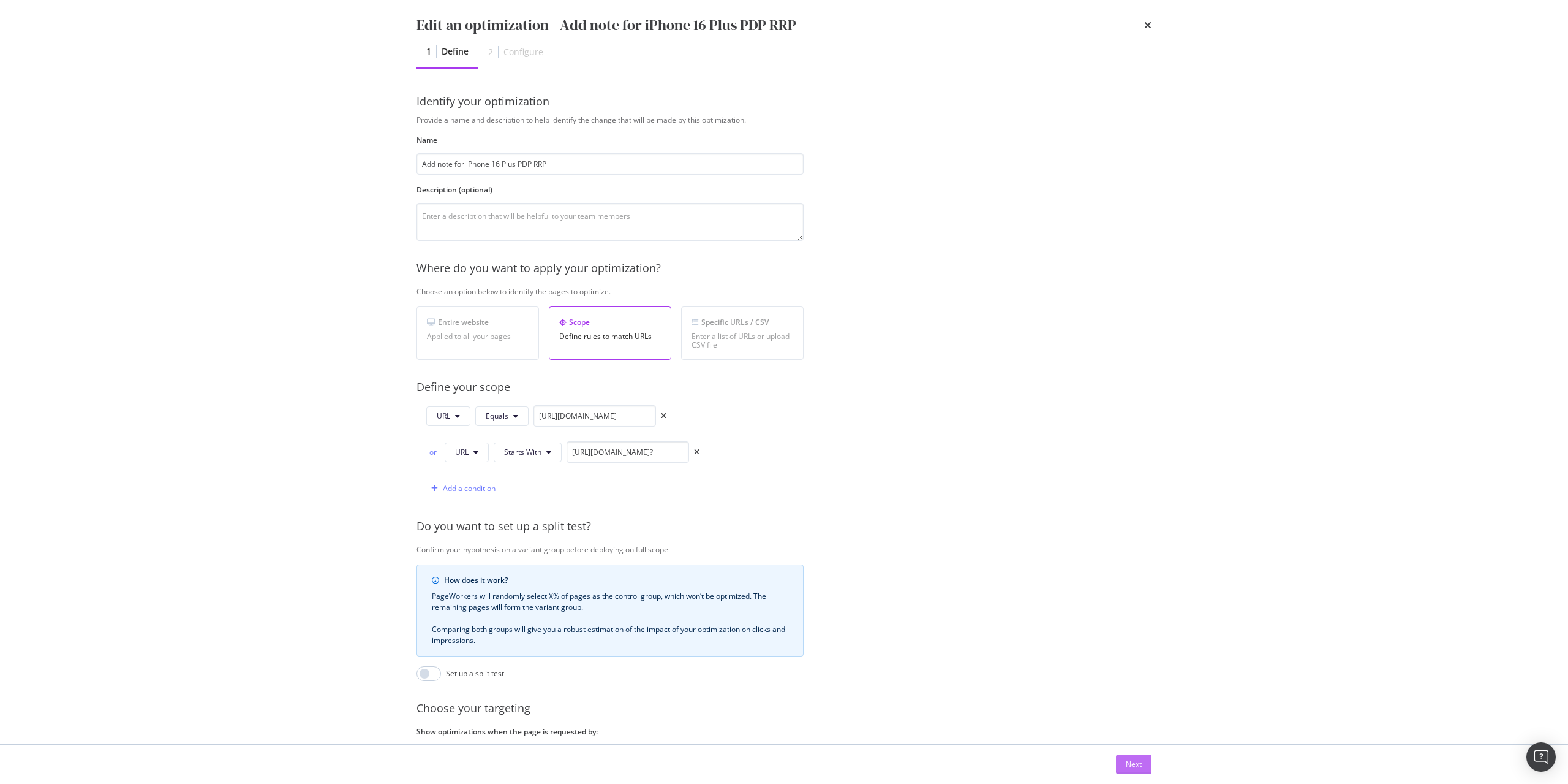
click at [1133, 769] on div "Next" at bounding box center [1133, 764] width 16 height 18
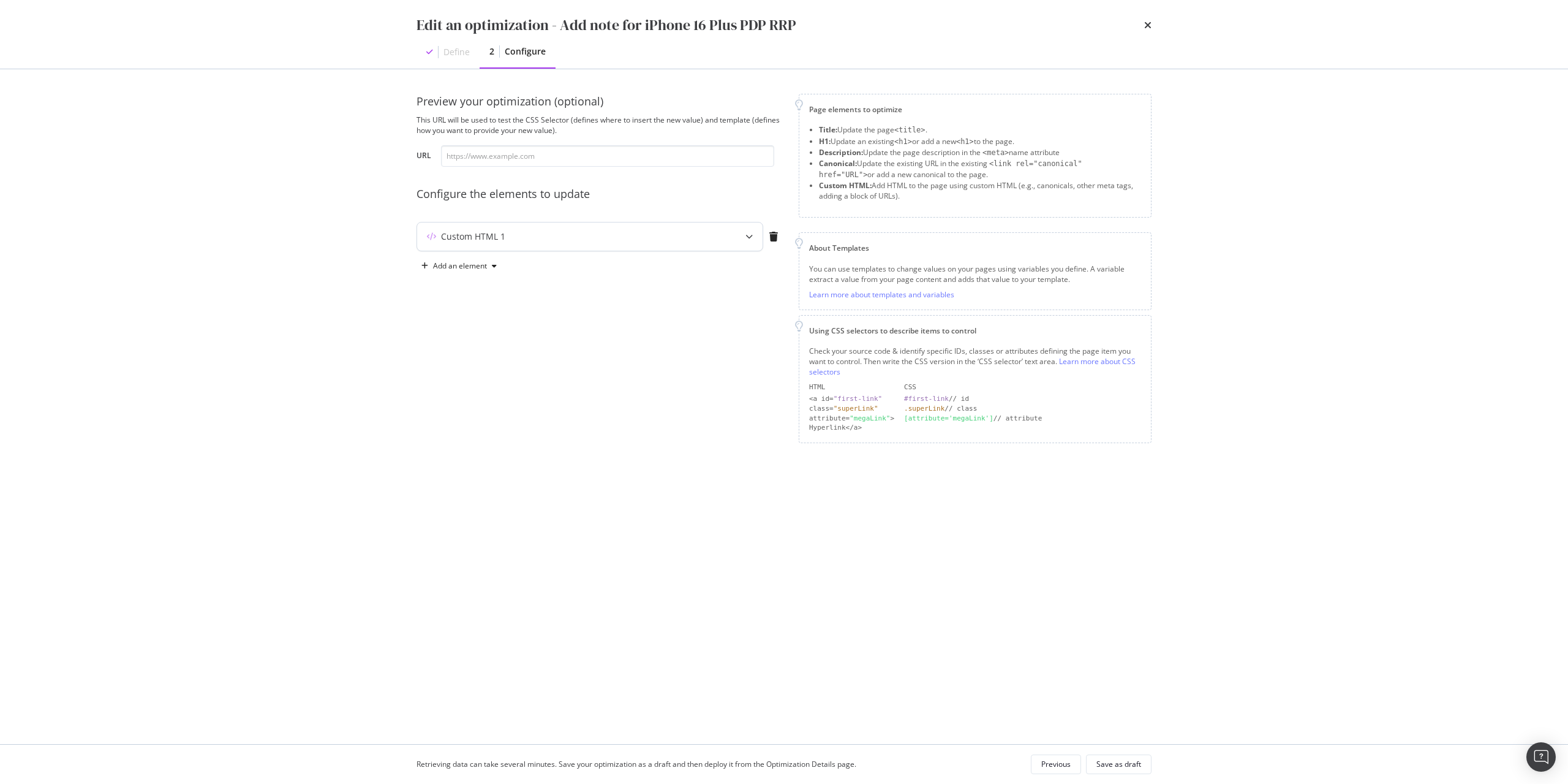
click at [707, 234] on div "Custom HTML 1" at bounding box center [565, 237] width 297 height 12
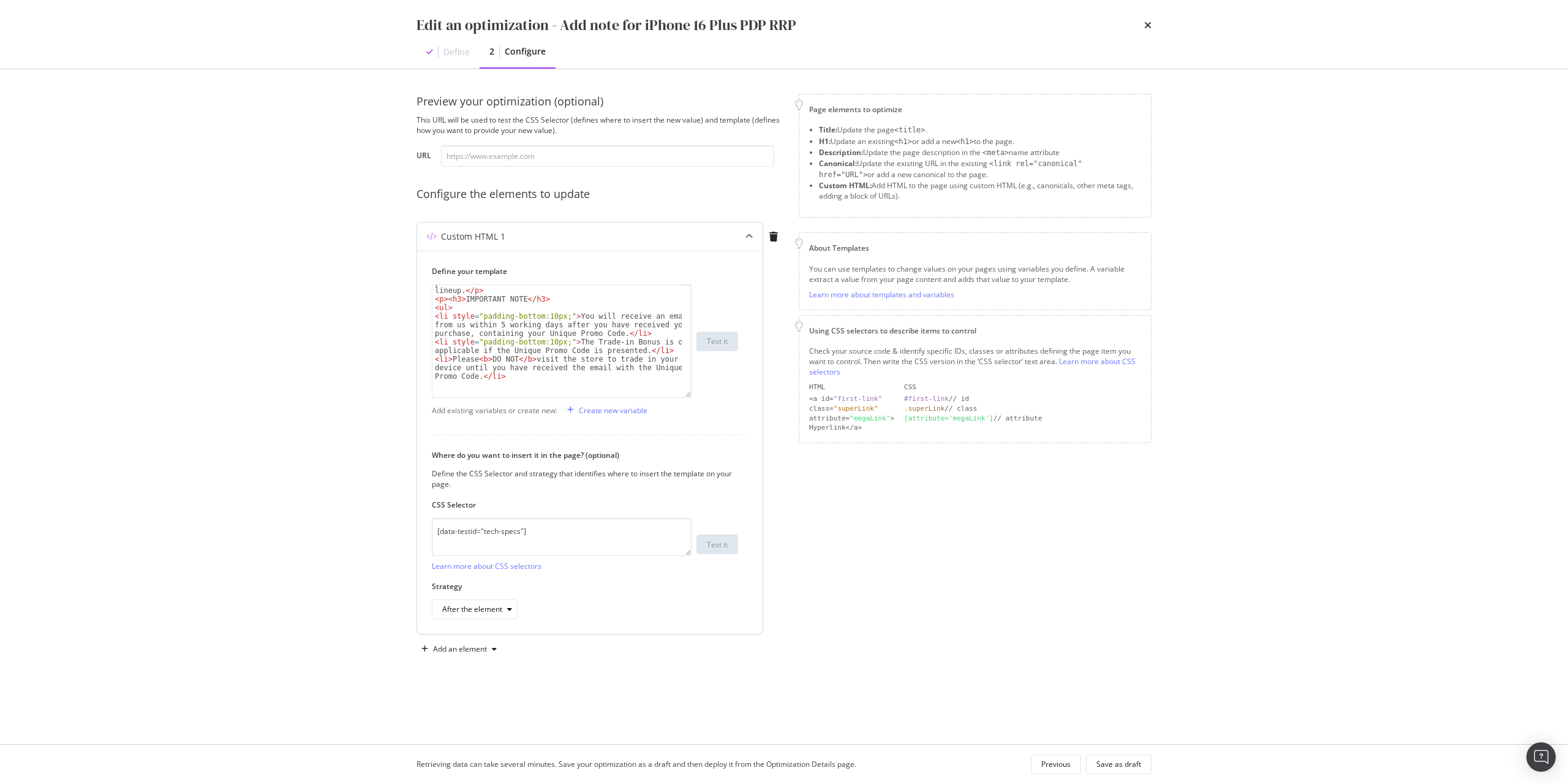
scroll to position [24, 0]
drag, startPoint x: 688, startPoint y: 360, endPoint x: 707, endPoint y: 704, distance: 344.5
click at [707, 704] on div "< p > Lock in a $100 bonus on top of your trade-in value when you trade in an i…" at bounding box center [584, 494] width 306 height 421
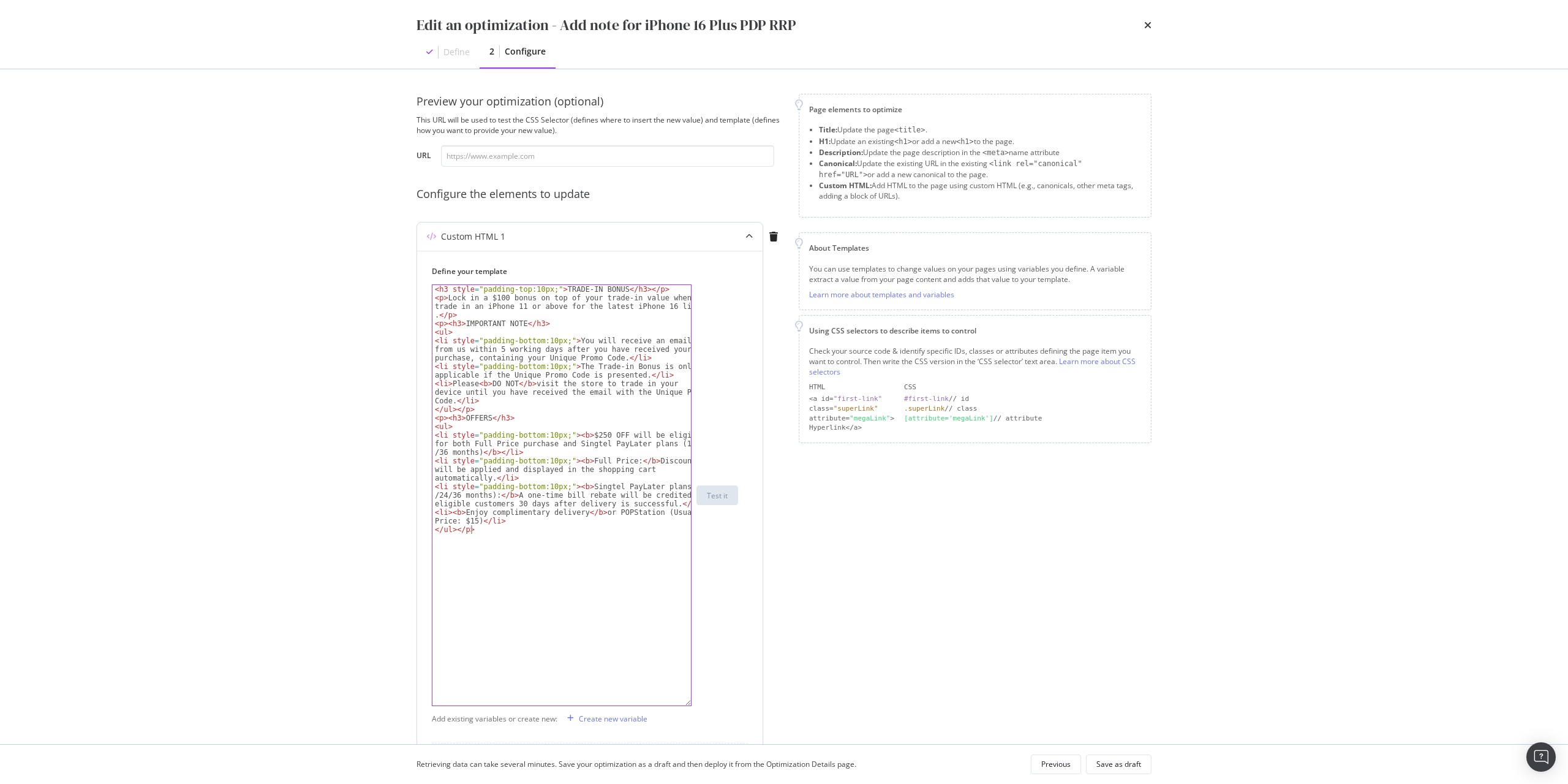
click at [486, 586] on div "< h3 style = "padding-top:10px;" > TRADE-IN BONUS </ h3 > </ p > < p > Lock in …" at bounding box center [562, 503] width 259 height 437
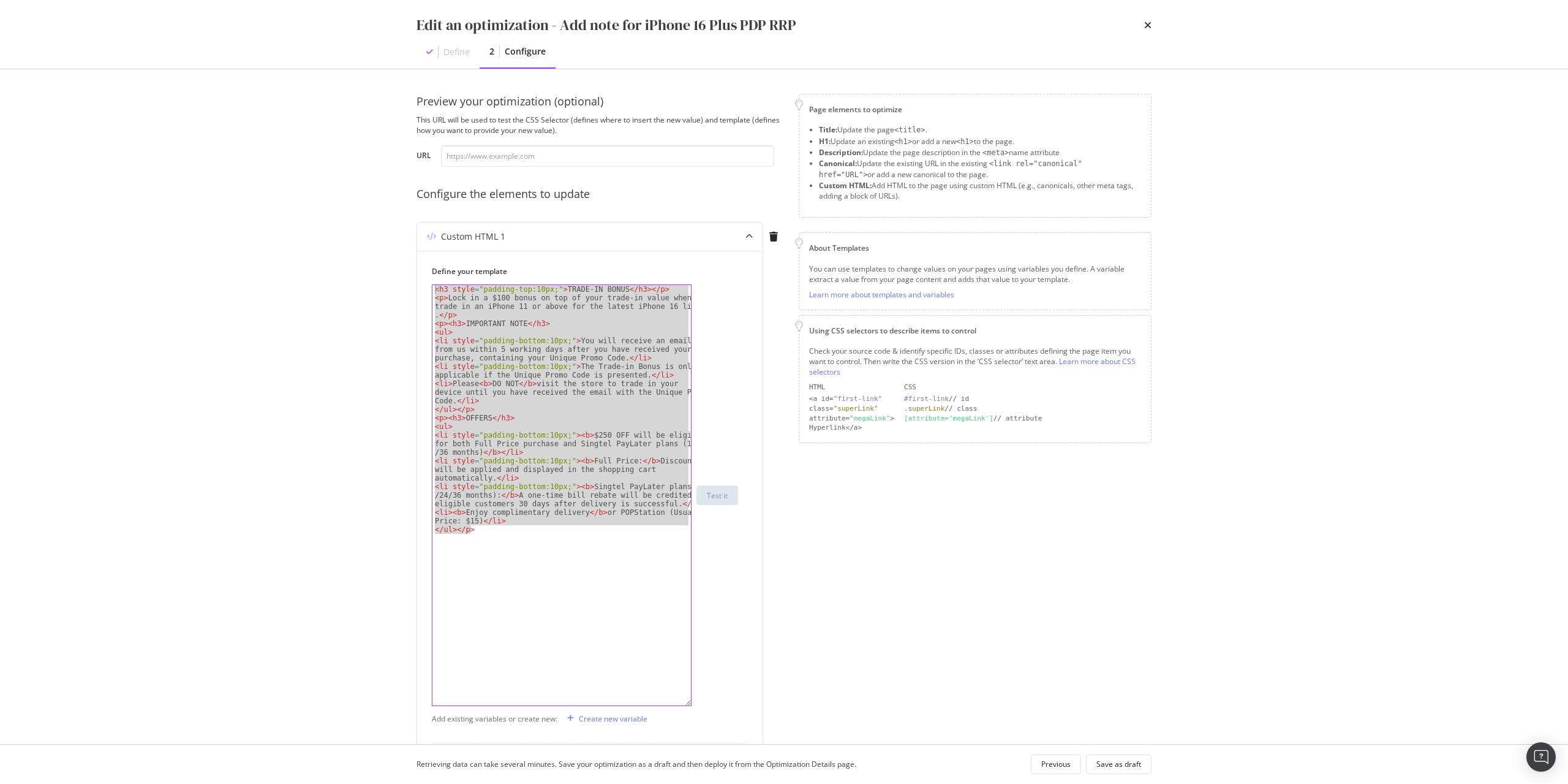
drag, startPoint x: 507, startPoint y: 532, endPoint x: 129, endPoint y: 24, distance: 633.2
click at [129, 24] on div "Edit an optimization - Add note for iPhone 16 Plus PDP RRP Define 2 Configure P…" at bounding box center [784, 392] width 1568 height 784
type textarea "<h3 style="padding-top:10px;">TRADE-IN BONUS</h3></p> <p>Lock in a $100 bonus o…"
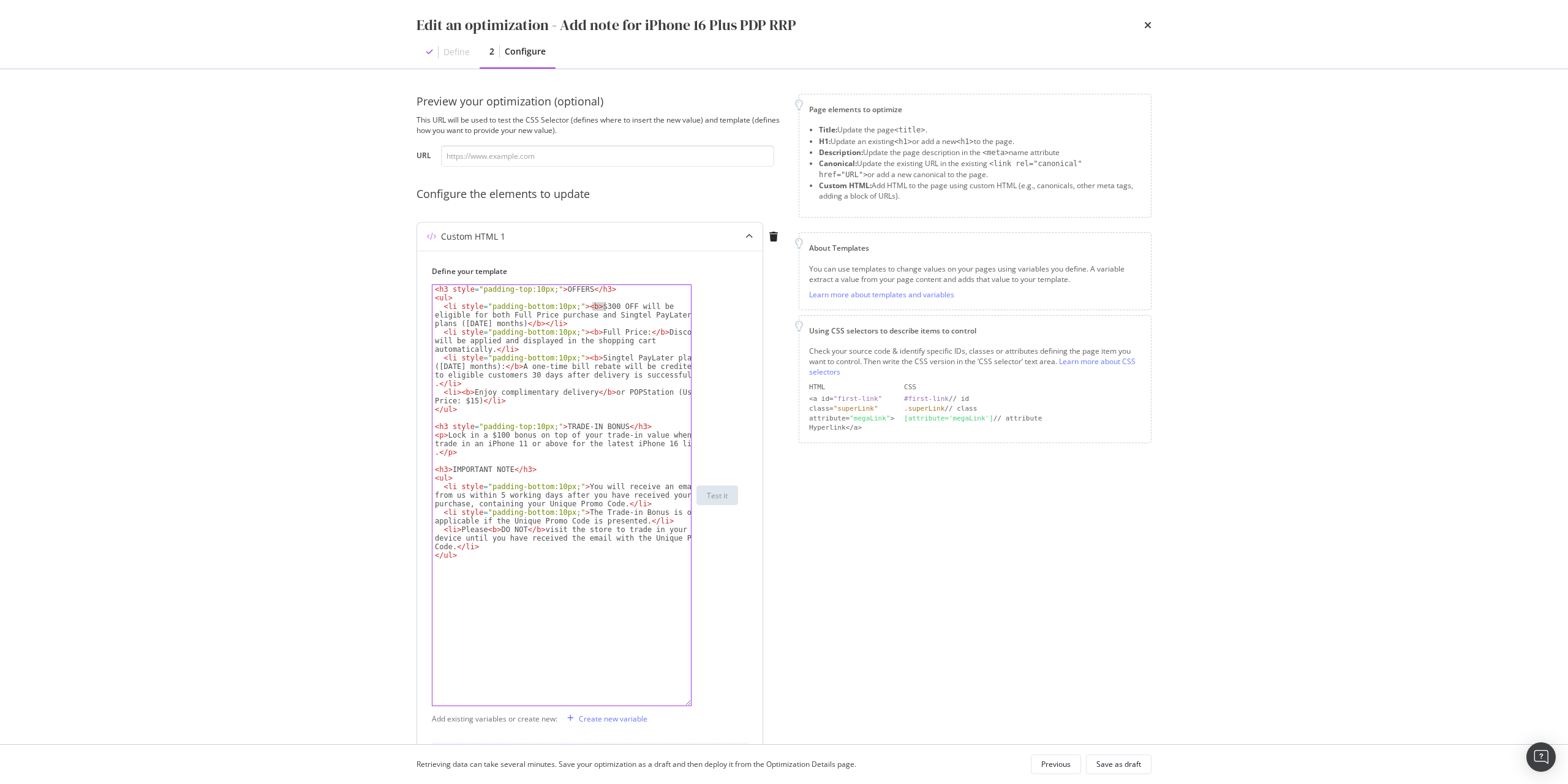
drag, startPoint x: 594, startPoint y: 306, endPoint x: 605, endPoint y: 306, distance: 11.0
click at [605, 306] on div "< h3 style = "padding-top:10px;" > OFFERS </ h3 > < ul > < li style = "padding-…" at bounding box center [562, 503] width 259 height 437
type textarea "<li style="padding-bottom:10px;"><b>$250 OFF will be eligible for both Full Pri…"
click at [1120, 760] on div "Save as draft" at bounding box center [1119, 764] width 45 height 11
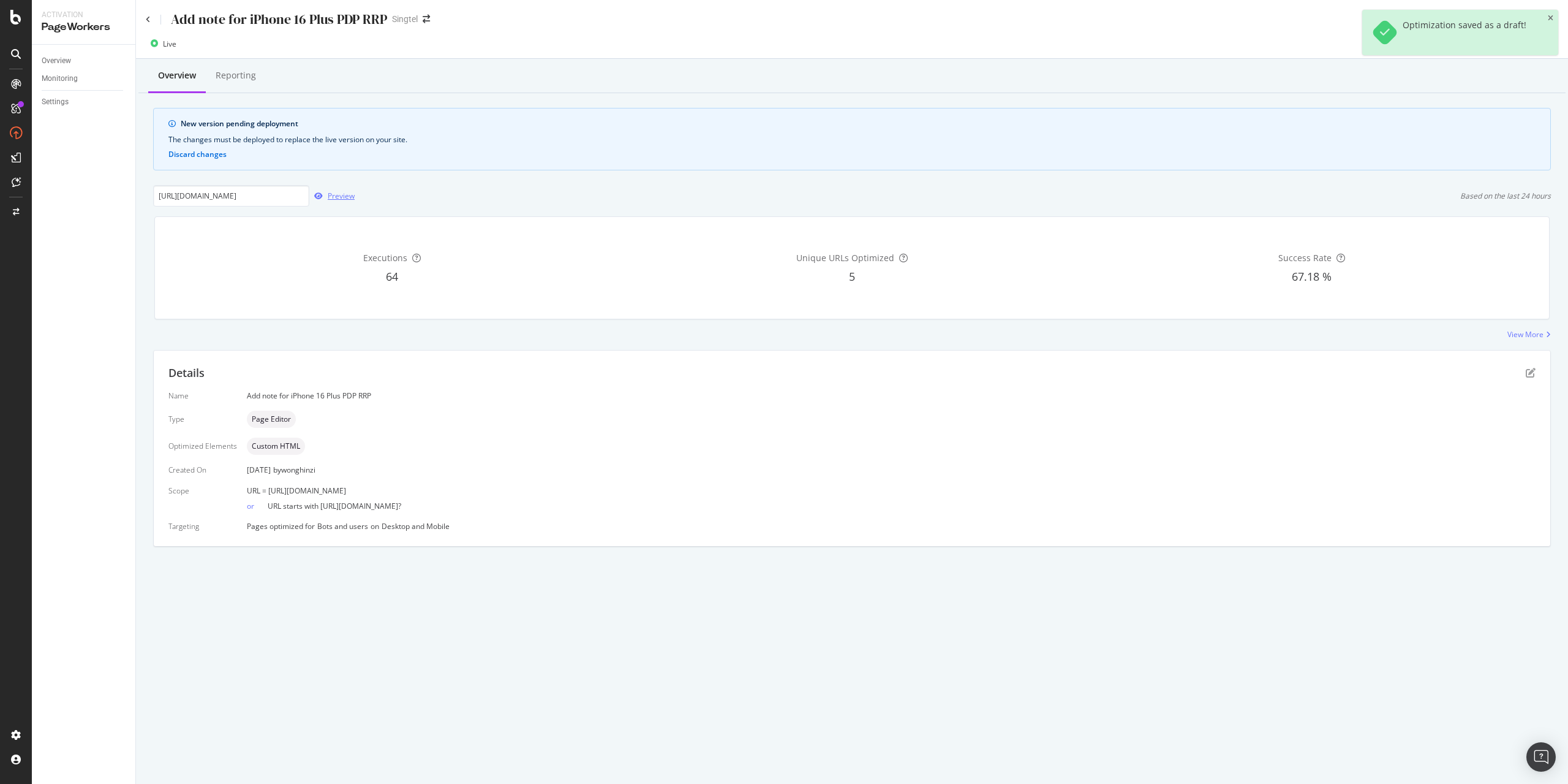
click at [346, 192] on div "Preview" at bounding box center [340, 196] width 27 height 11
click at [147, 21] on icon at bounding box center [148, 20] width 5 height 8
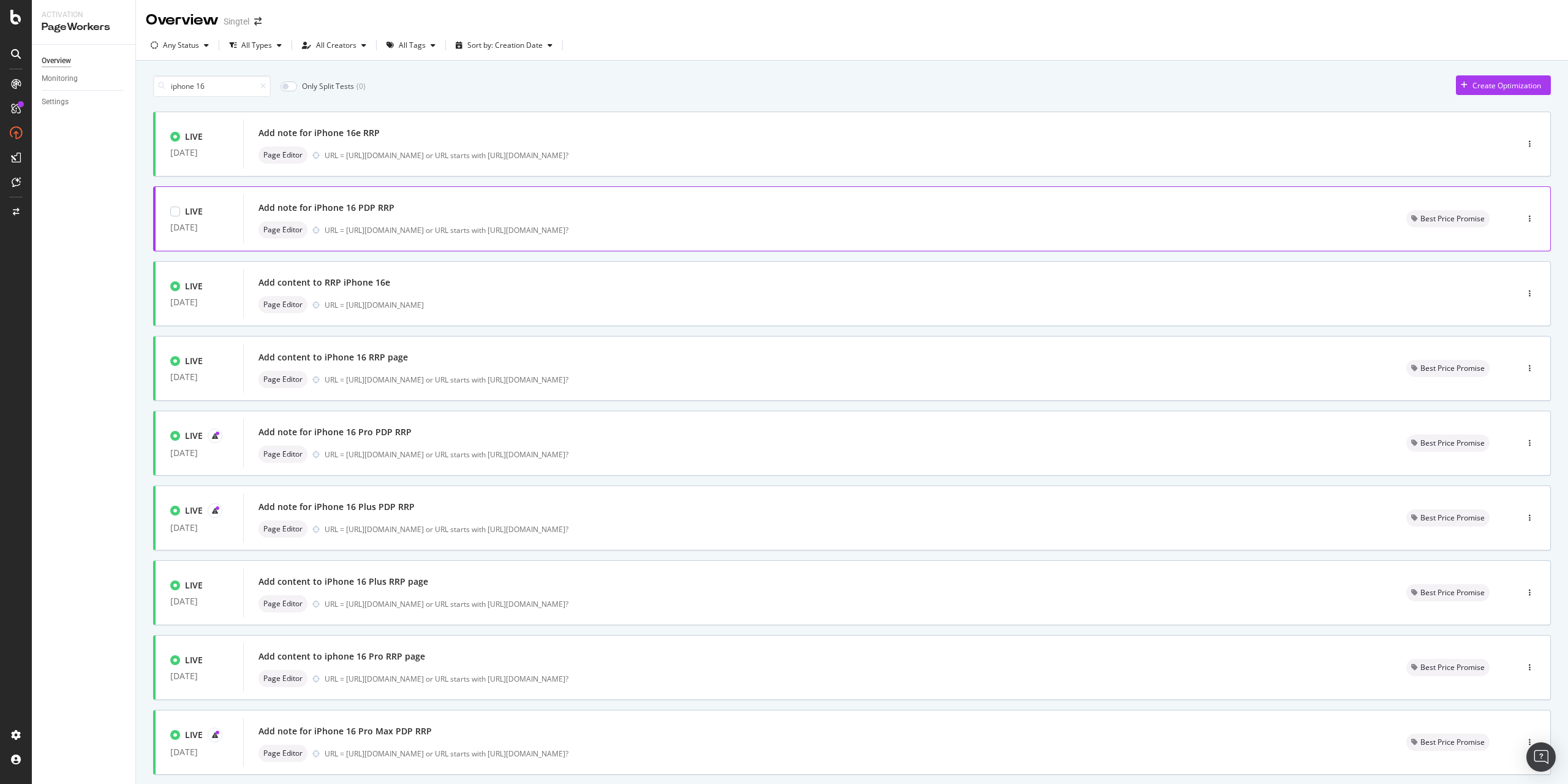
click at [365, 216] on div "Add note for iPhone 16 PDP RRP" at bounding box center [818, 208] width 1119 height 17
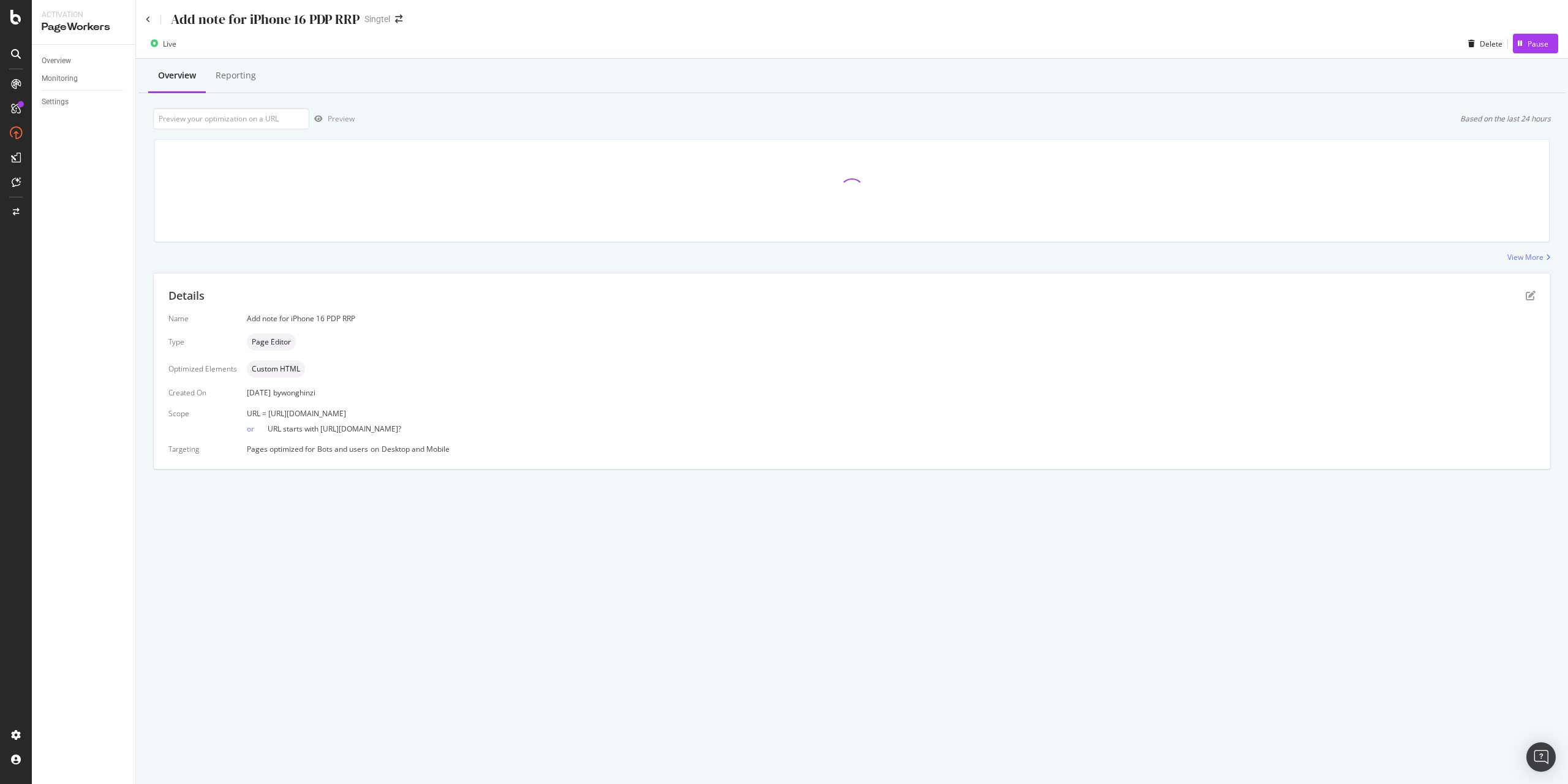
drag, startPoint x: 268, startPoint y: 414, endPoint x: 574, endPoint y: 405, distance: 306.1
click at [574, 405] on div "Name Add note for iPhone 16 PDP RRP Type Page Editor Optimized Elements Custom …" at bounding box center [852, 383] width 1367 height 141
copy span "[URL][DOMAIN_NAME]"
click at [1528, 297] on icon "pen-to-square" at bounding box center [1531, 295] width 10 height 10
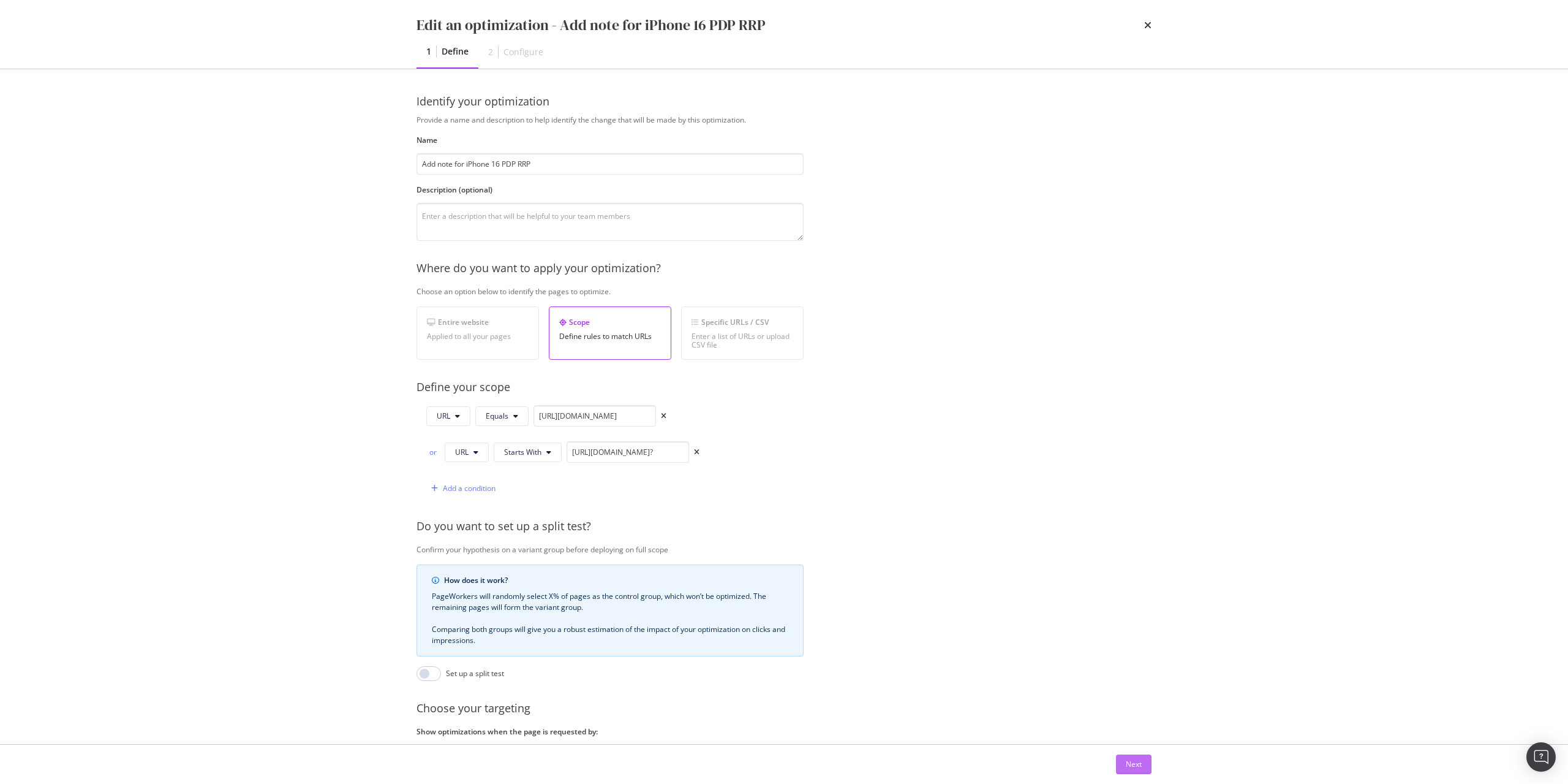
click at [1141, 764] on div "Next" at bounding box center [1133, 764] width 16 height 11
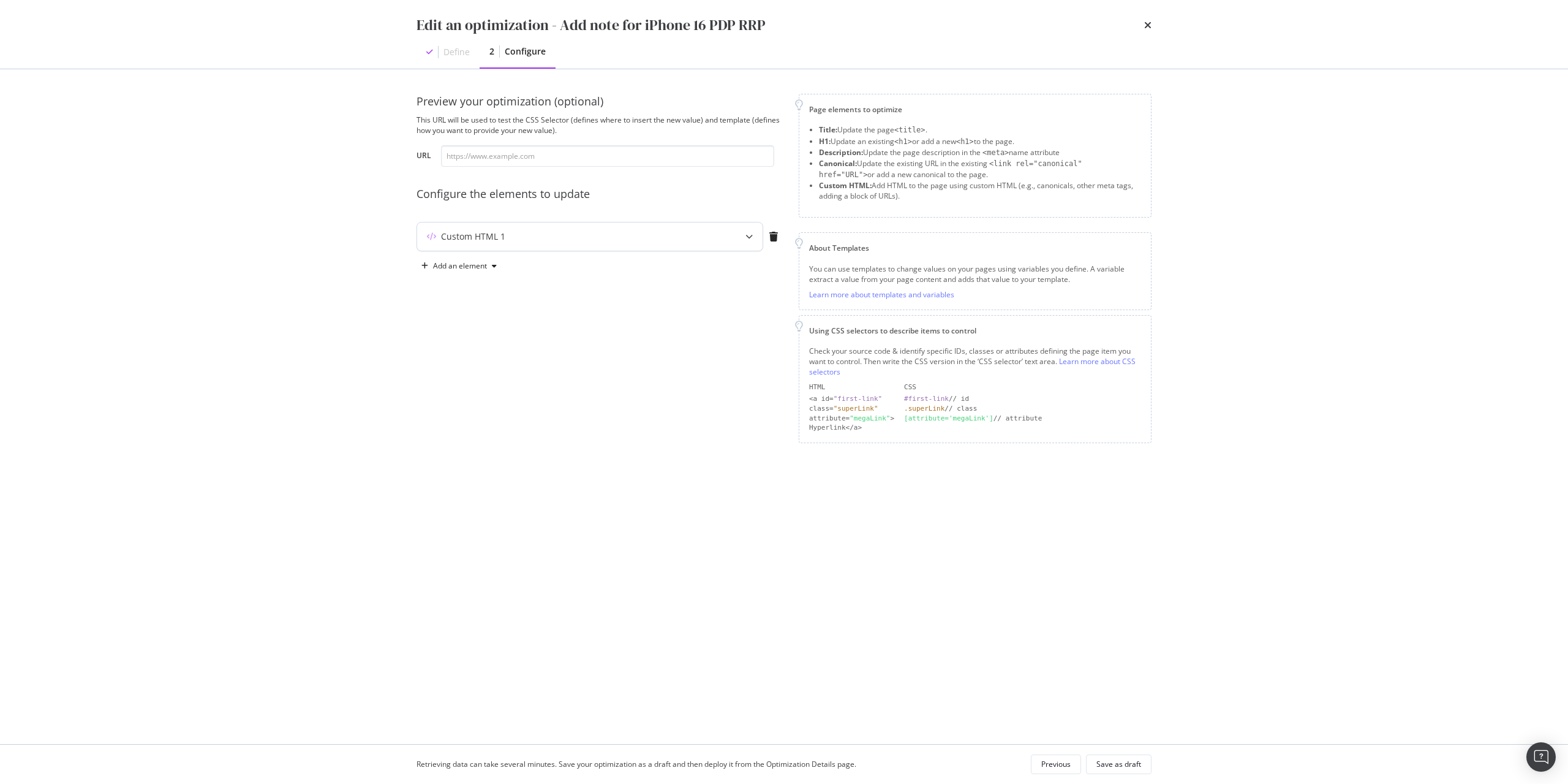
click at [657, 239] on div "Custom HTML 1" at bounding box center [565, 237] width 297 height 12
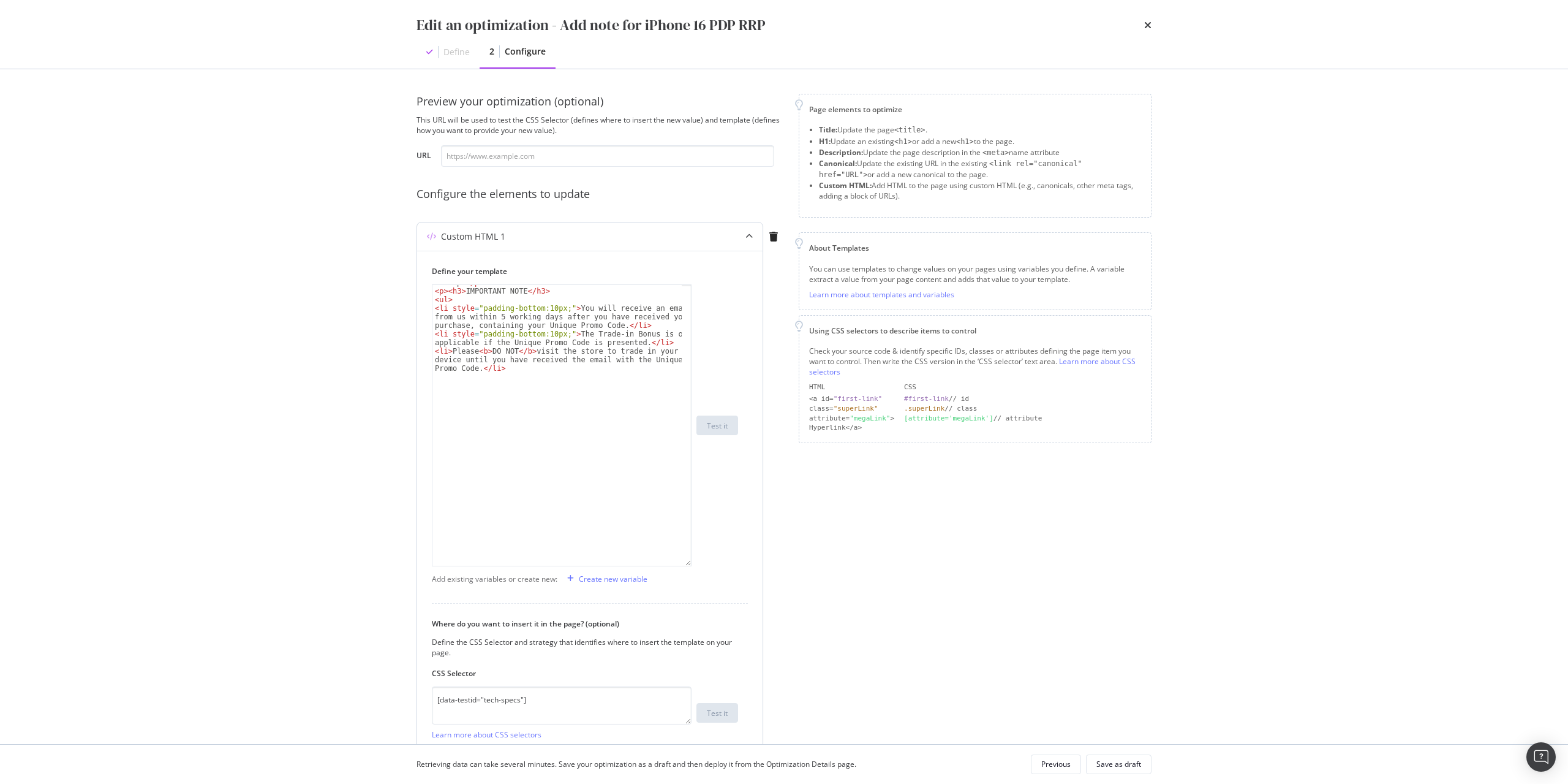
scroll to position [33, 0]
drag, startPoint x: 687, startPoint y: 358, endPoint x: 695, endPoint y: 602, distance: 244.1
click at [695, 566] on div "< p > Lock in a $100 bonus on top of your trade-in value when you trade in an i…" at bounding box center [584, 424] width 306 height 282
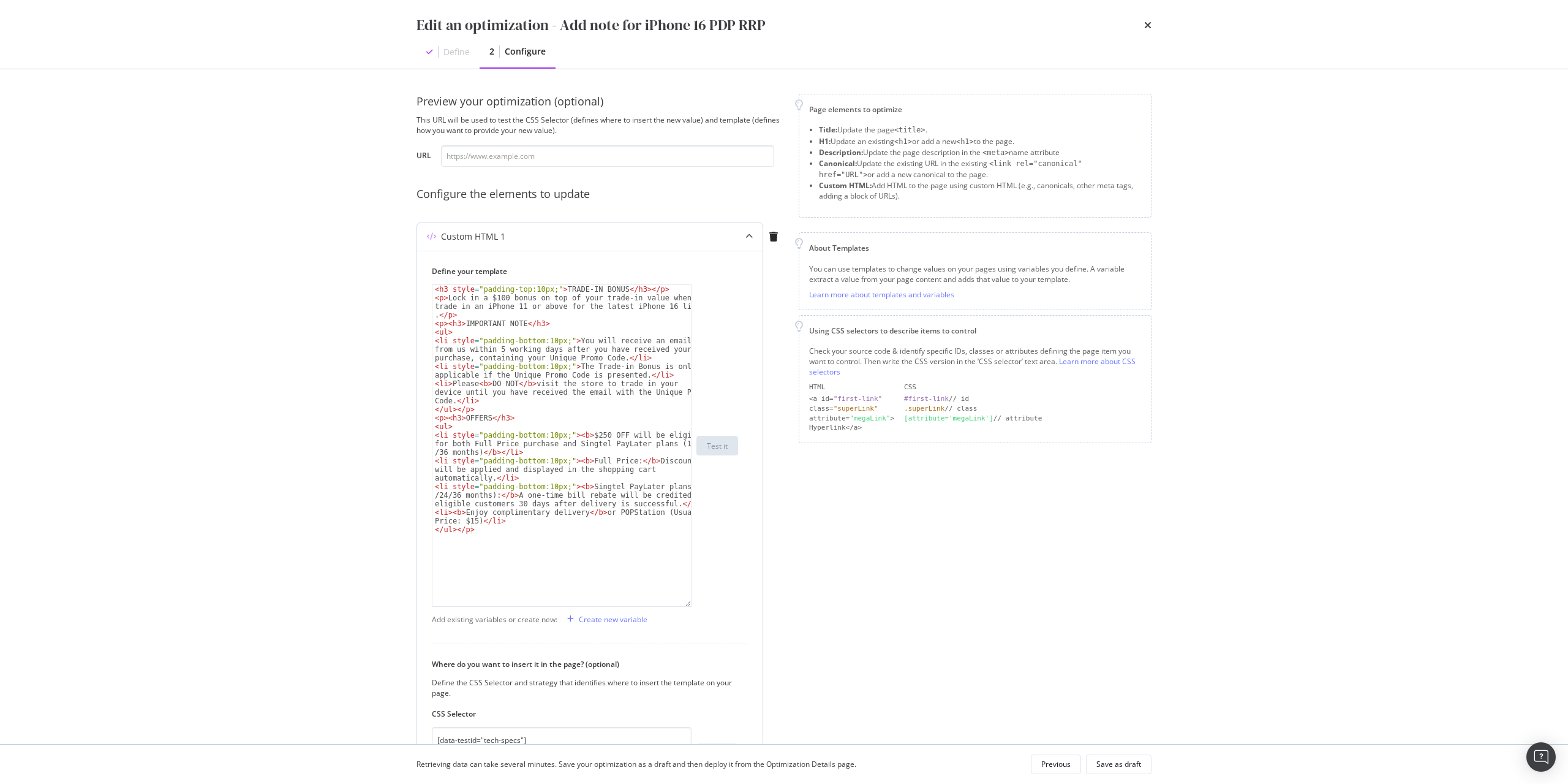
scroll to position [0, 0]
click at [533, 557] on div "< h3 style = "padding-top:10px;" > TRADE-IN BONUS </ h3 > </ p > < p > Lock in …" at bounding box center [562, 453] width 259 height 338
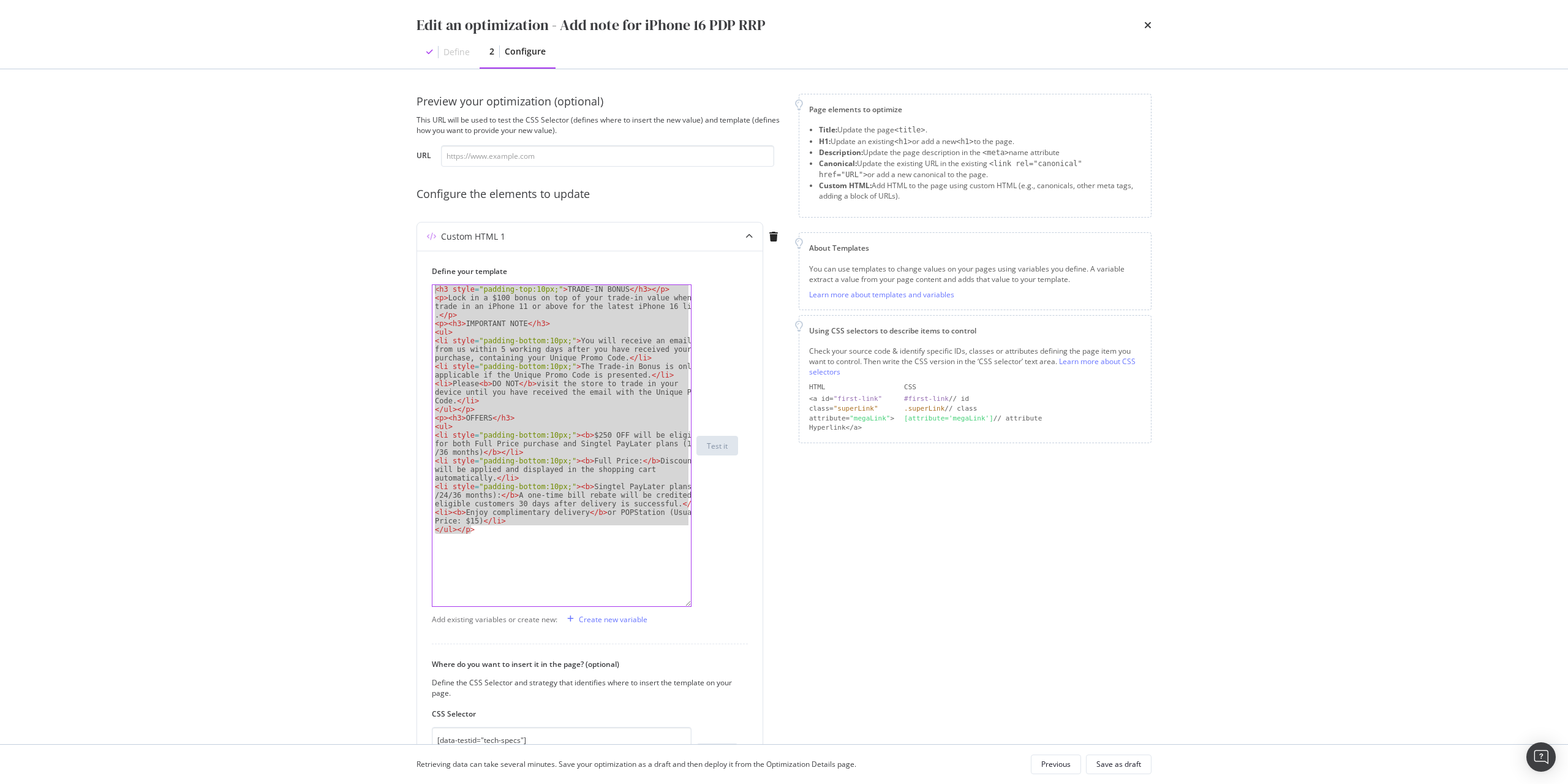
drag, startPoint x: 548, startPoint y: 549, endPoint x: 120, endPoint y: 121, distance: 605.3
click at [120, 121] on div "Edit an optimization - Add note for iPhone 16 PDP RRP Define 2 Configure Previe…" at bounding box center [784, 392] width 1568 height 784
type textarea "<h3 style="padding-top:10px;">TRADE-IN BONUS</h3></p> <p>Lock in a $100 bonus o…"
paste textarea "Cursor at row 1"
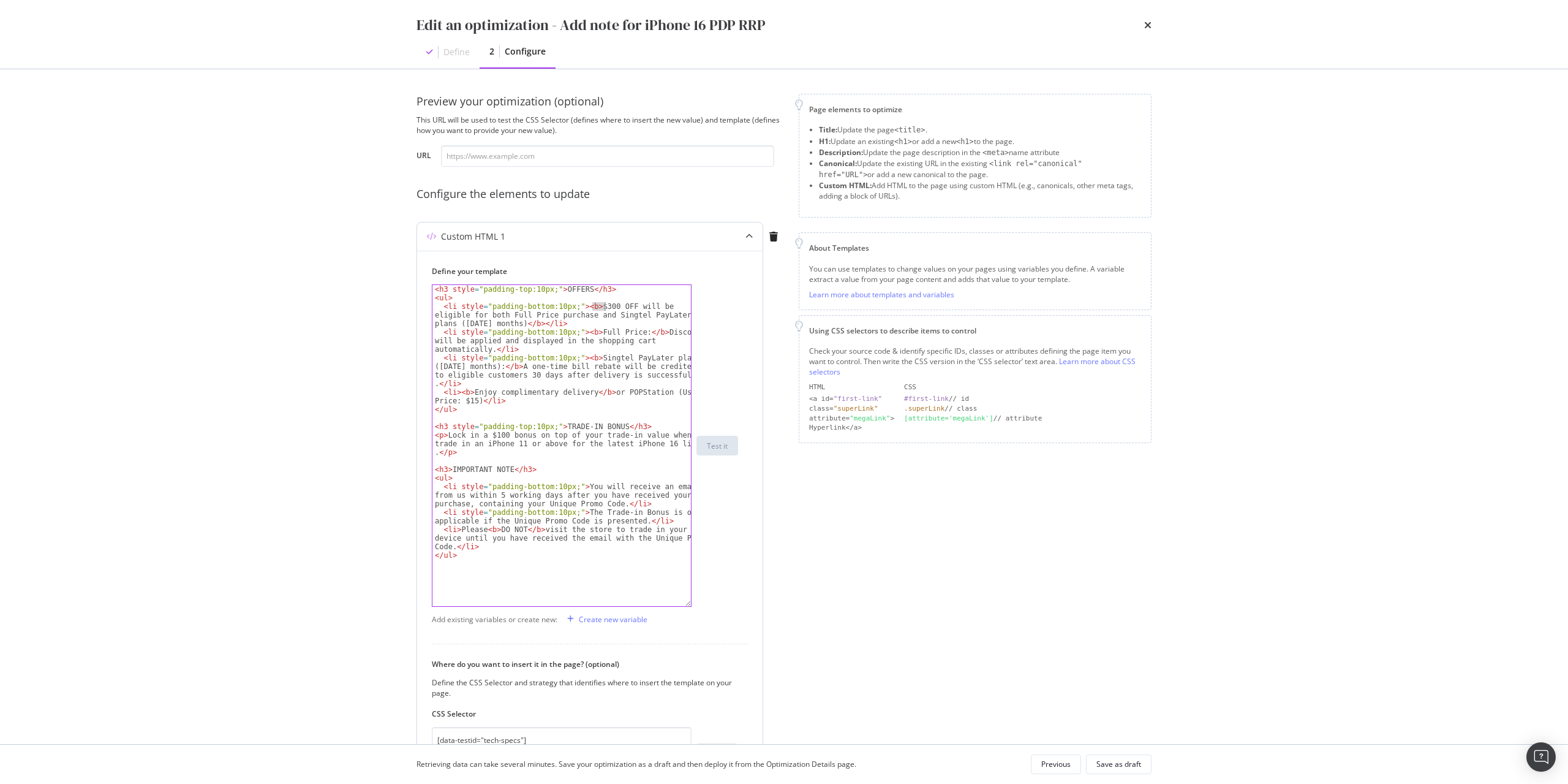
drag, startPoint x: 594, startPoint y: 308, endPoint x: 603, endPoint y: 308, distance: 9.0
click at [603, 308] on div "< h3 style = "padding-top:10px;" > OFFERS </ h3 > < ul > < li style = "padding-…" at bounding box center [562, 453] width 259 height 338
type textarea "<li style="padding-bottom:10px;"><b>$250 OFF will be eligible for both Full Pri…"
click at [1129, 765] on div "Save as draft" at bounding box center [1119, 764] width 45 height 11
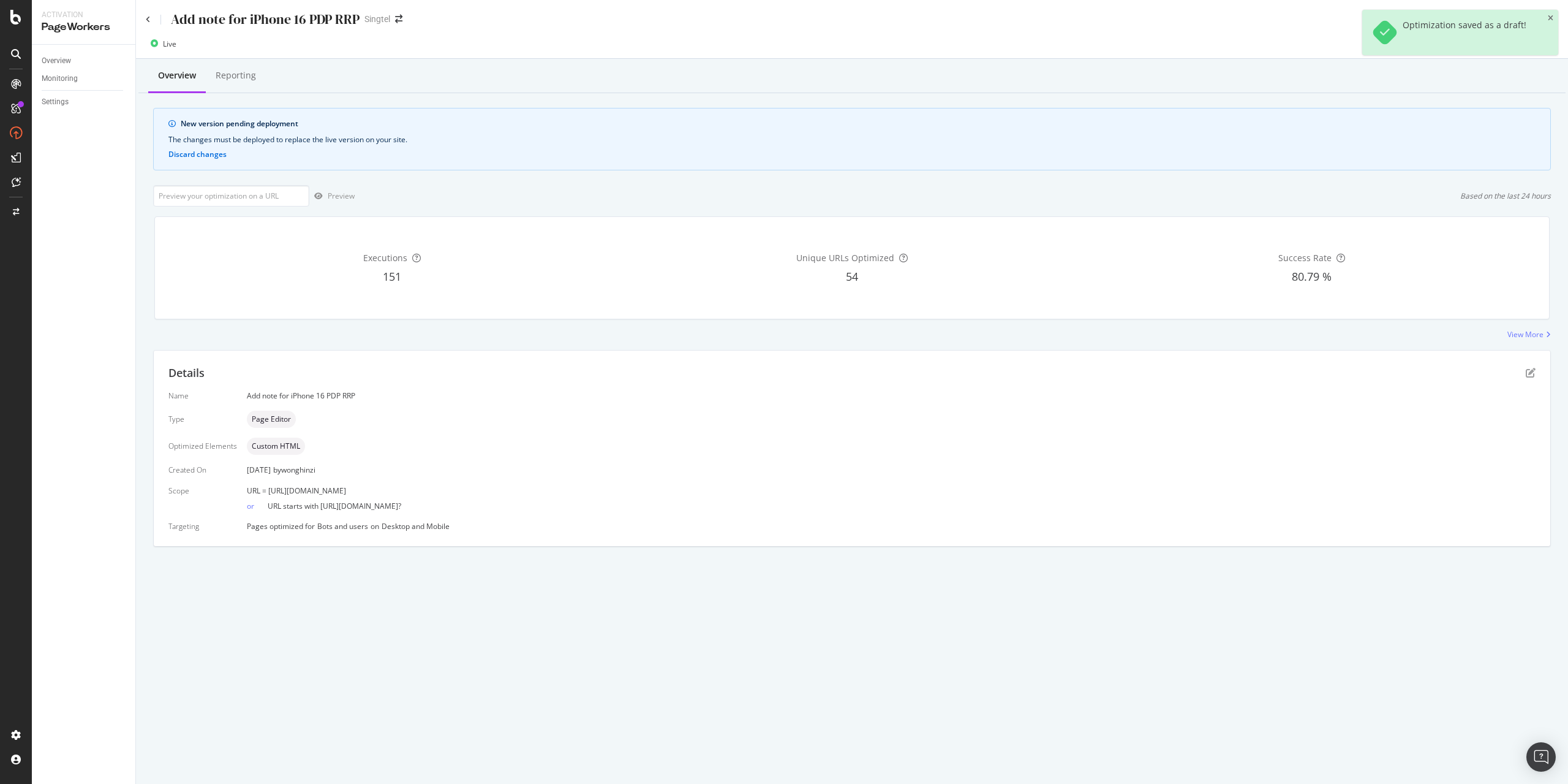
drag, startPoint x: 268, startPoint y: 492, endPoint x: 597, endPoint y: 482, distance: 329.2
click at [597, 482] on div "Name Add note for iPhone 16 PDP RRP Type Page Editor Optimized Elements Custom …" at bounding box center [852, 460] width 1367 height 141
copy span "[URL][DOMAIN_NAME]"
click at [185, 194] on input "url" at bounding box center [231, 195] width 156 height 21
paste input "[URL][DOMAIN_NAME]"
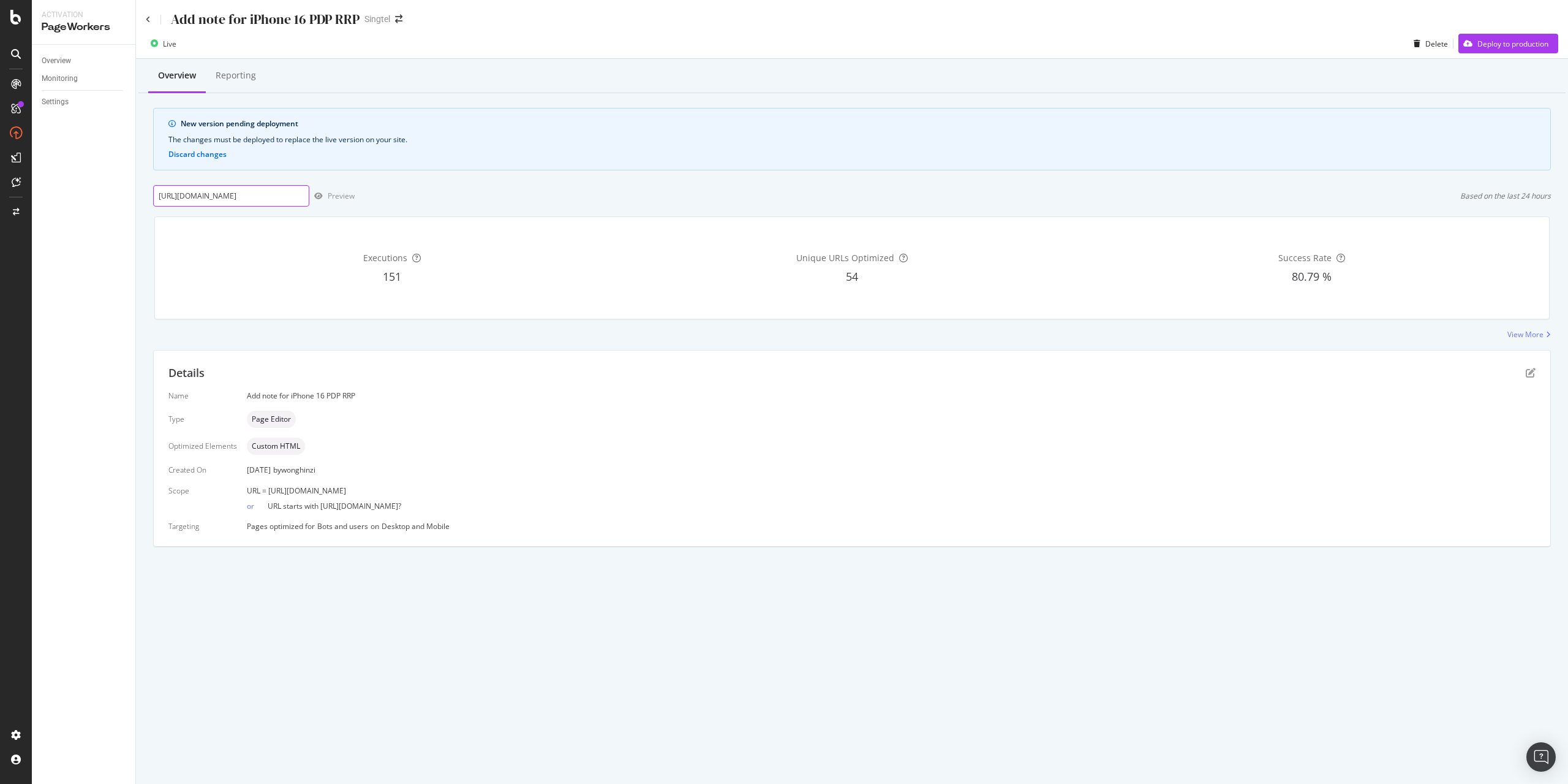
scroll to position [0, 85]
type input "[URL][DOMAIN_NAME]"
click at [328, 196] on div "Preview" at bounding box center [340, 196] width 27 height 11
click at [145, 21] on div "Add note for iPhone 16 PDP RRP Singtel" at bounding box center [852, 15] width 1432 height 29
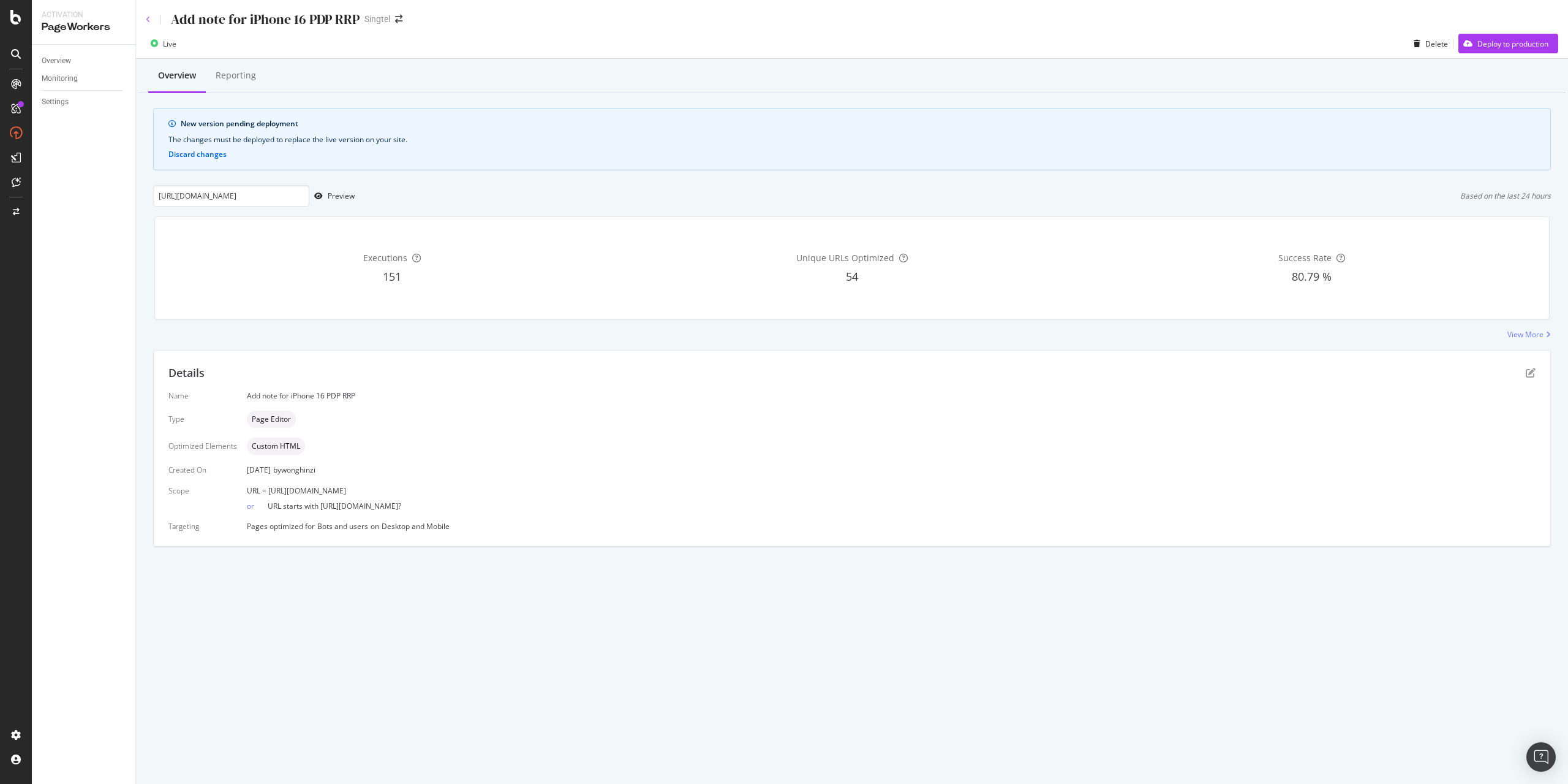
click at [149, 20] on icon at bounding box center [148, 20] width 5 height 8
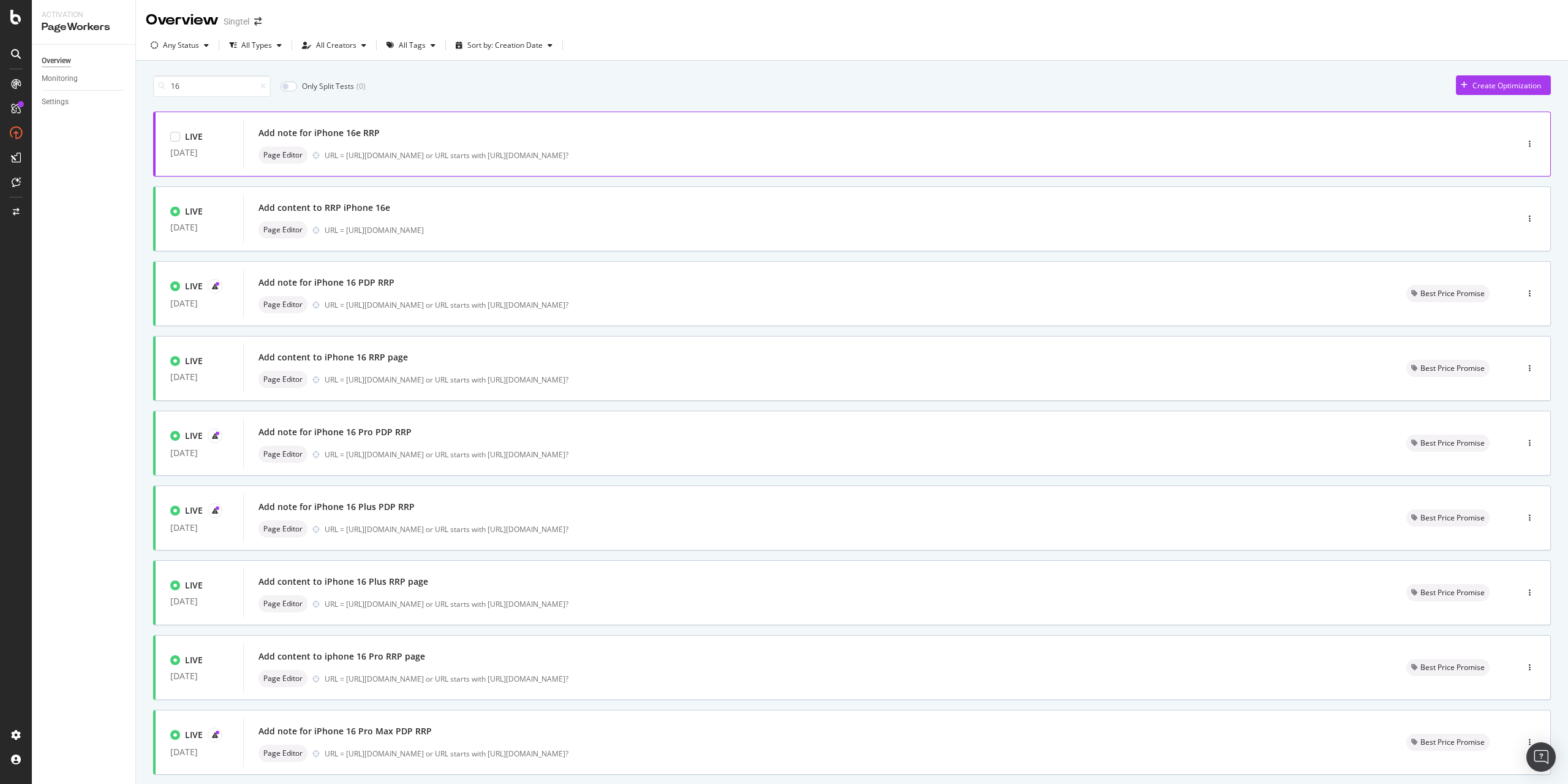
click at [297, 140] on div "Add note for iPhone 16e RRP" at bounding box center [861, 133] width 1206 height 17
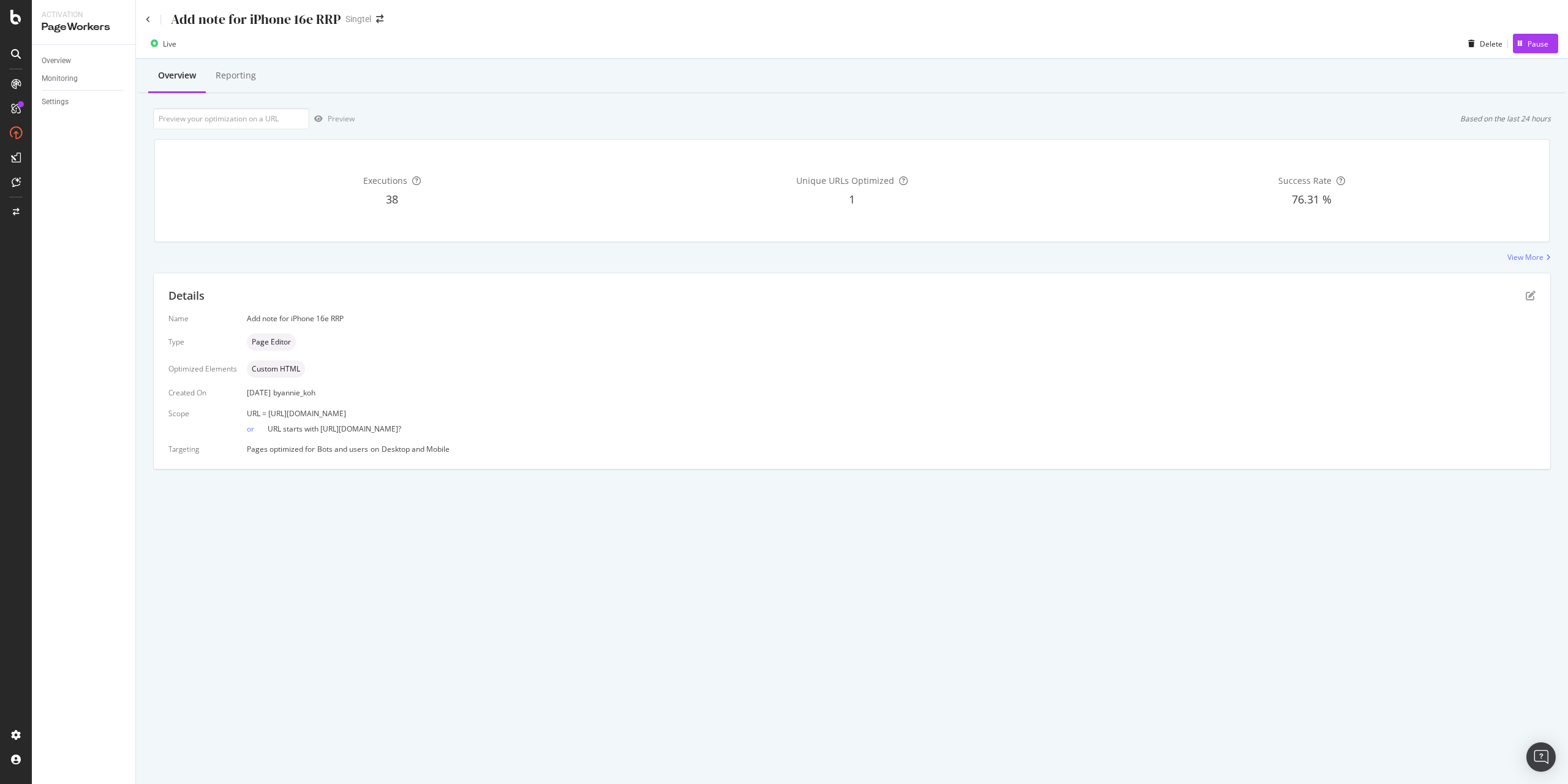
drag, startPoint x: 267, startPoint y: 411, endPoint x: 576, endPoint y: 410, distance: 309.0
click at [576, 410] on div "URL = [URL][DOMAIN_NAME]" at bounding box center [890, 414] width 1289 height 11
copy span "[URL][DOMAIN_NAME]"
click at [182, 118] on input "url" at bounding box center [231, 118] width 156 height 21
paste input "[URL][DOMAIN_NAME]"
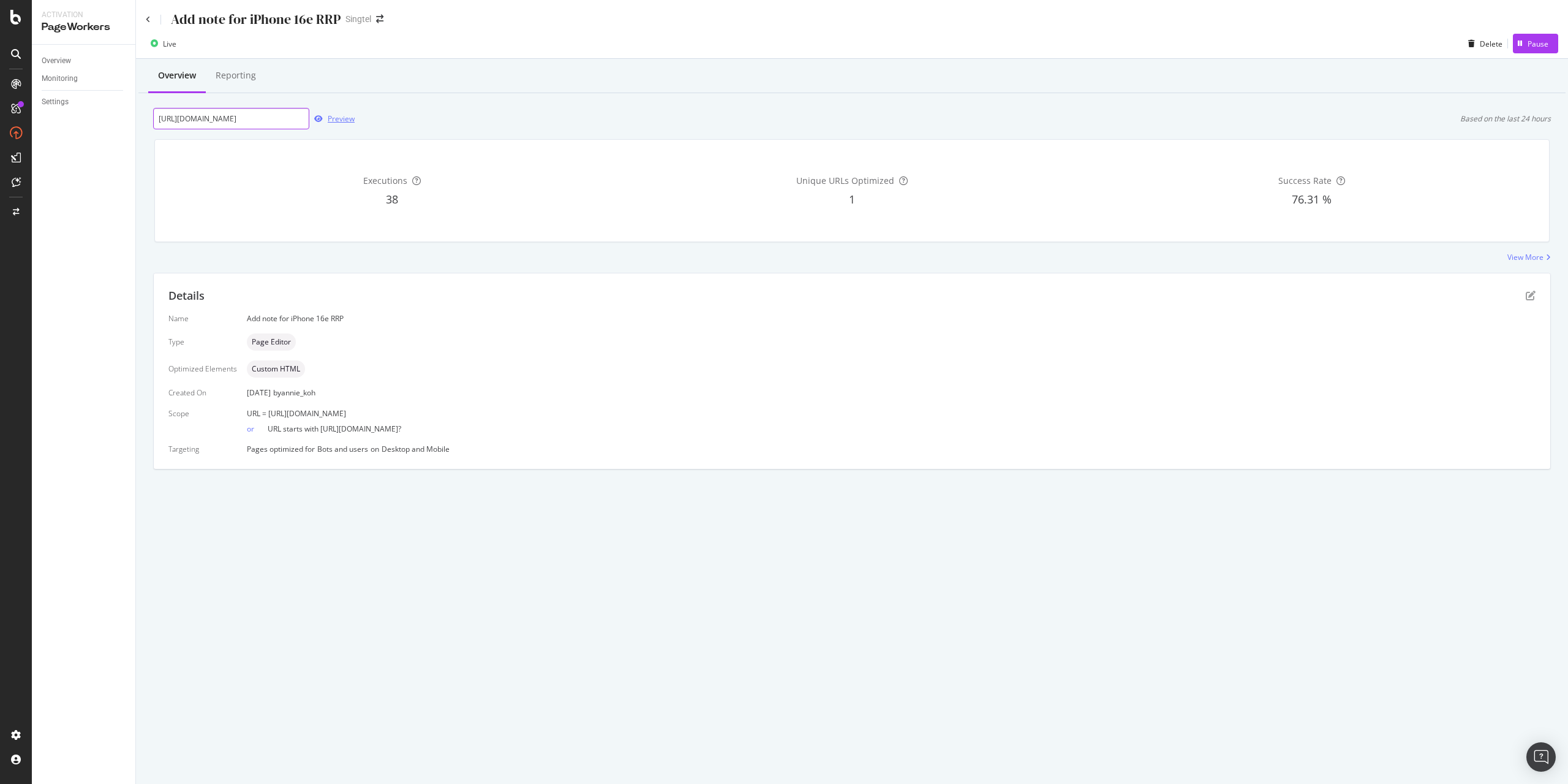
scroll to position [0, 89]
type input "[URL][DOMAIN_NAME]"
click at [343, 118] on div "Preview" at bounding box center [340, 119] width 27 height 11
click at [1536, 293] on div "Details Name Add note for iPhone 16e RRP Type Page Editor Optimized Elements Cu…" at bounding box center [852, 371] width 1396 height 195
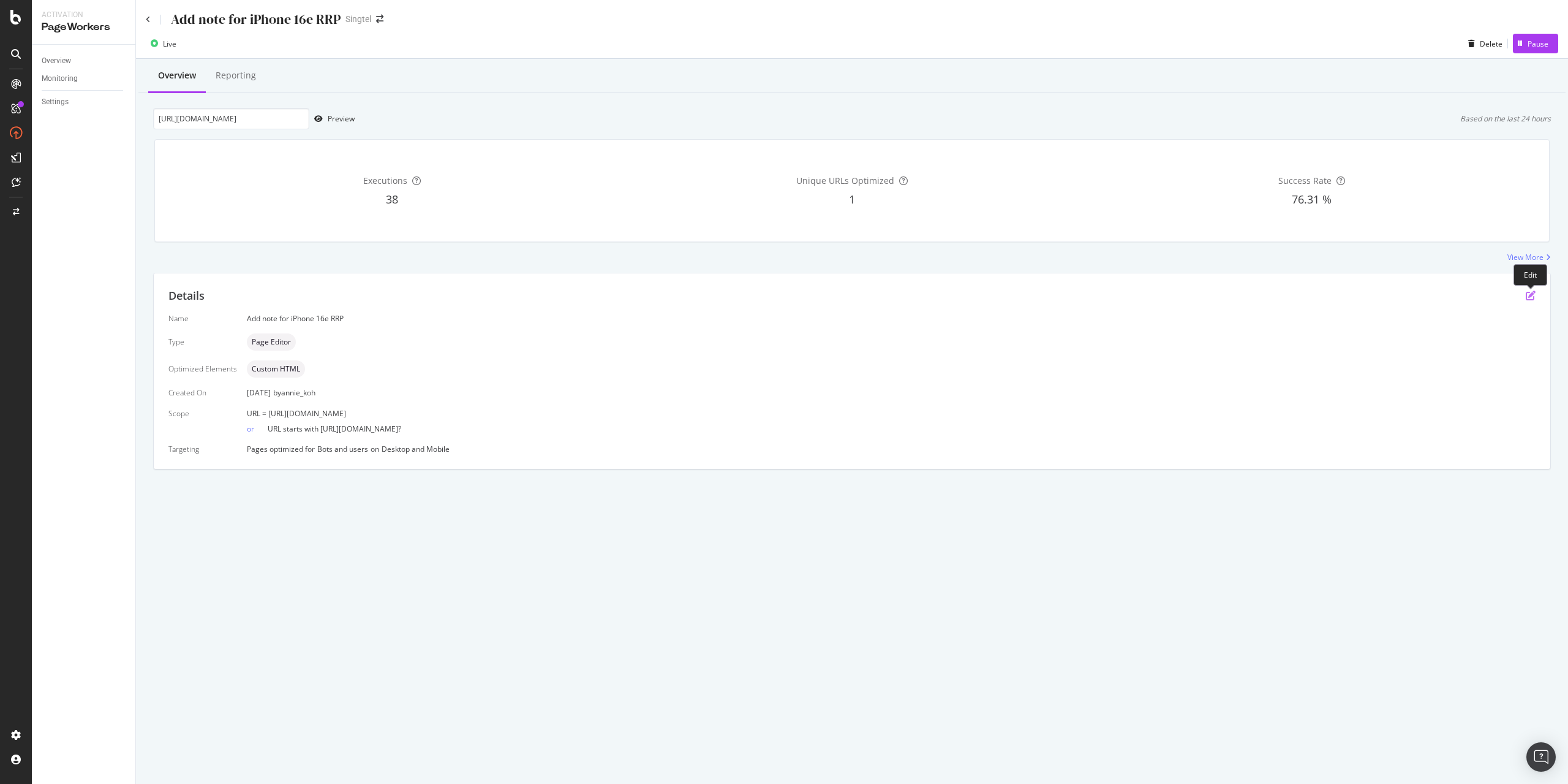
click at [1531, 293] on icon "pen-to-square" at bounding box center [1531, 295] width 10 height 10
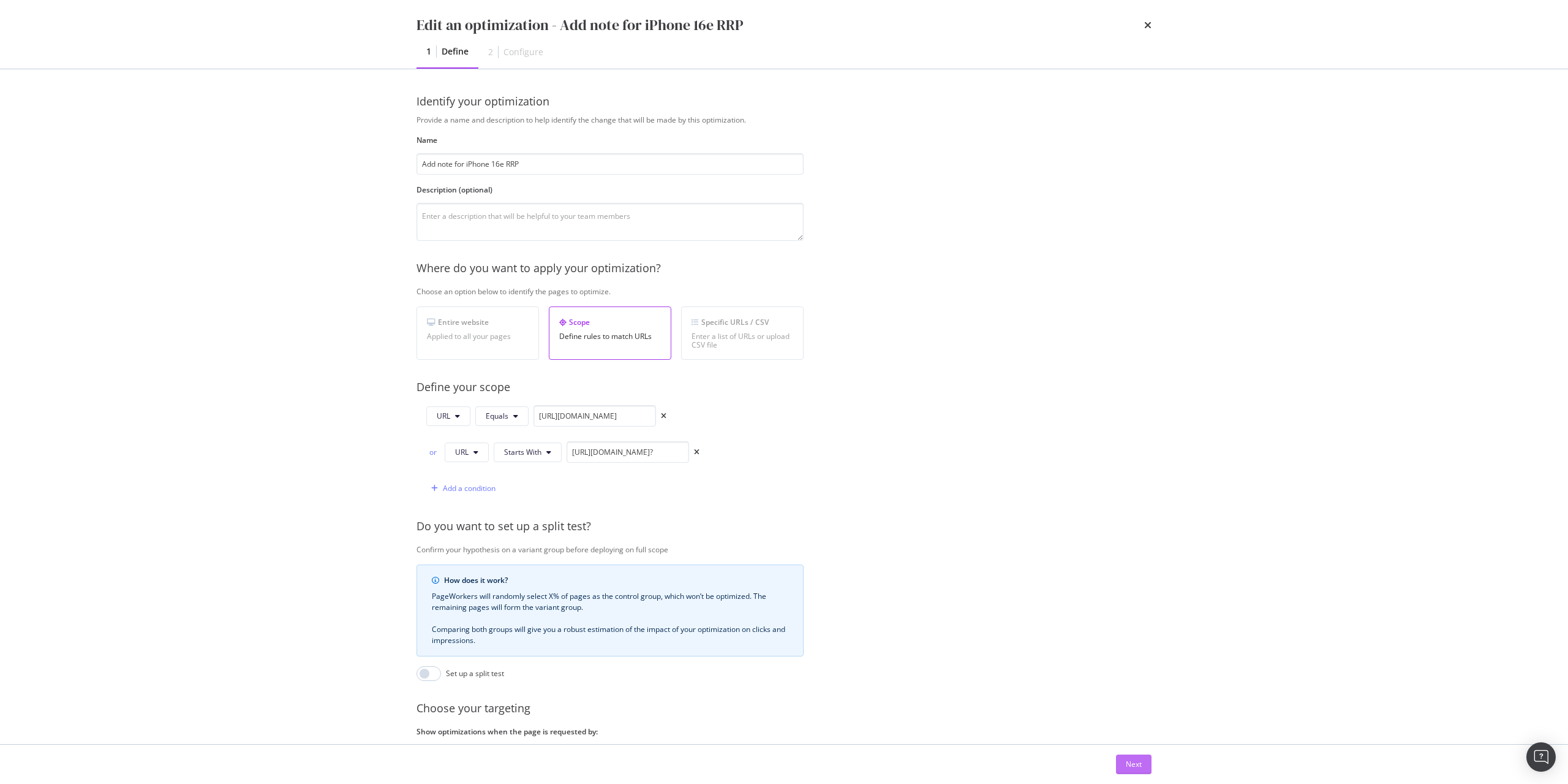
click at [1135, 760] on div "Next" at bounding box center [1133, 764] width 16 height 11
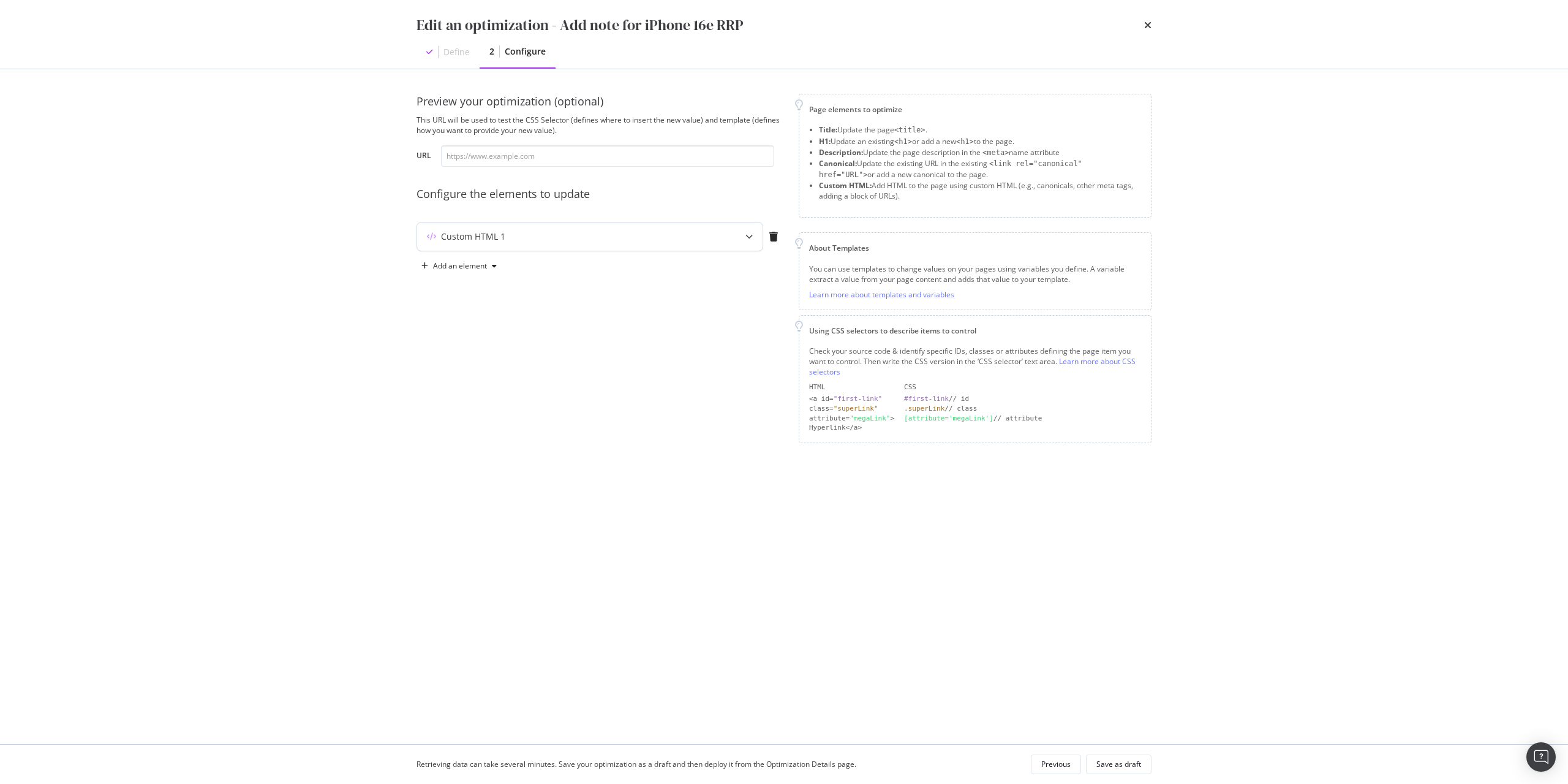
click at [530, 231] on div "Custom HTML 1" at bounding box center [565, 237] width 297 height 12
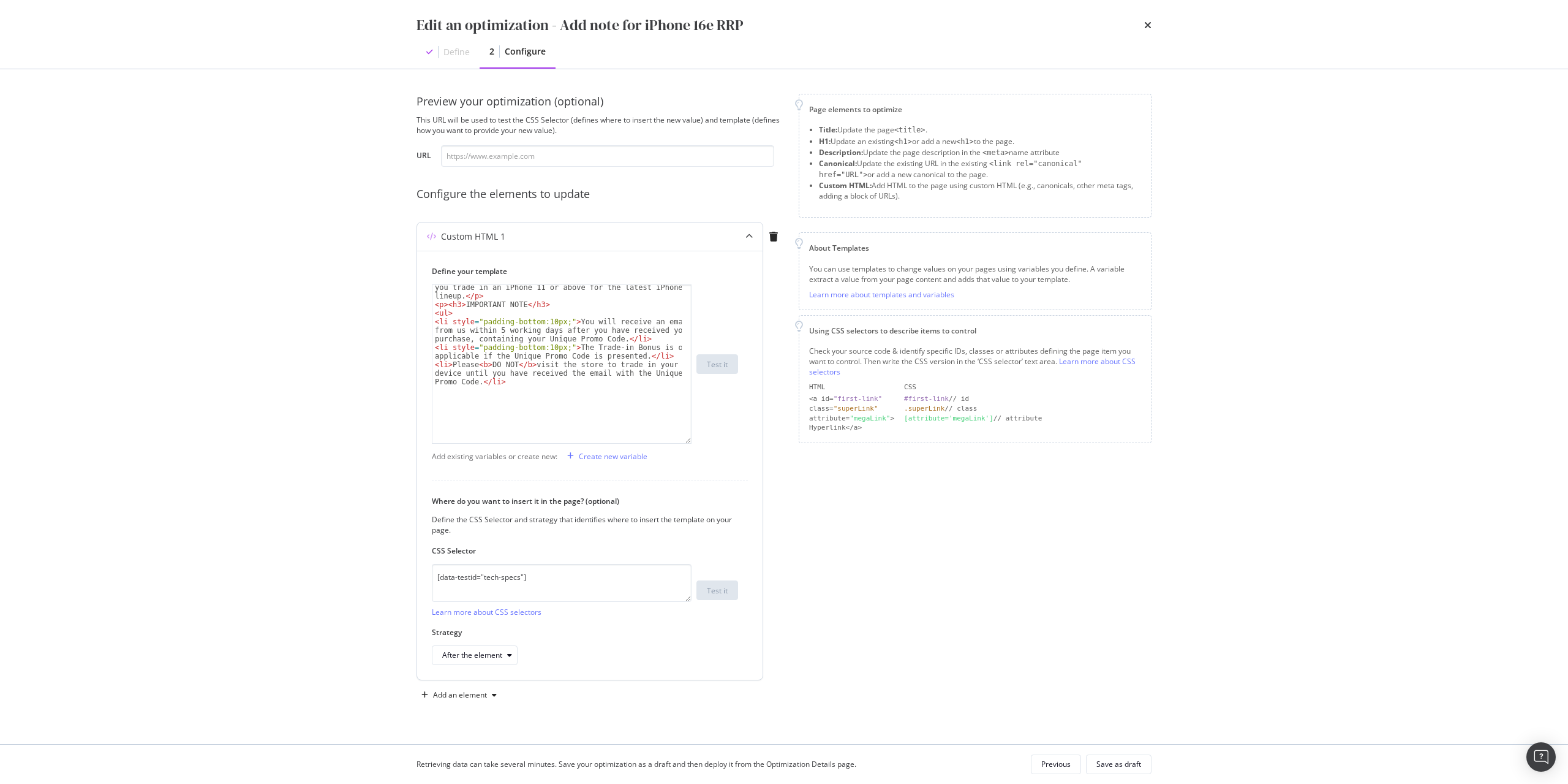
scroll to position [24, 0]
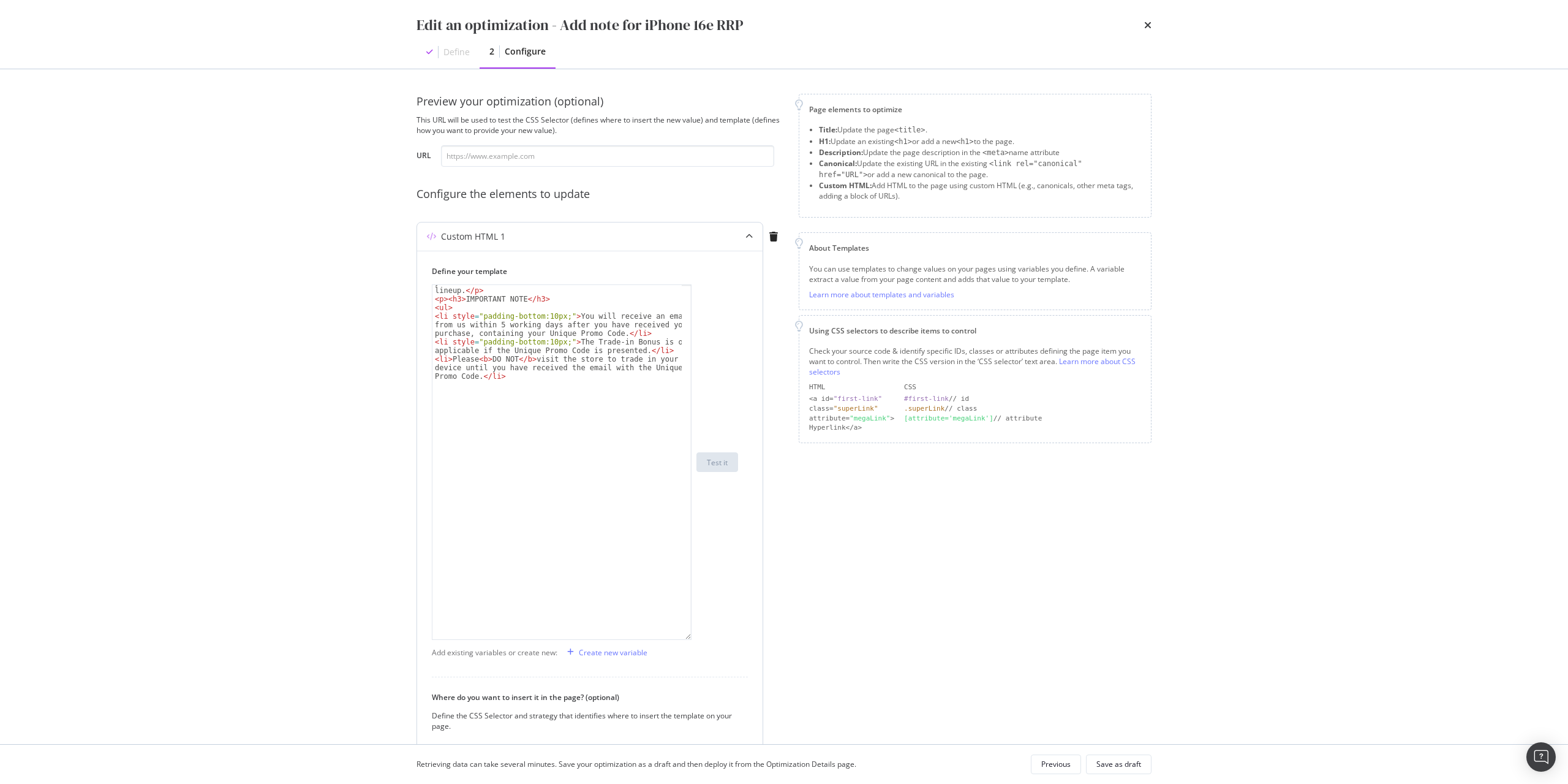
drag, startPoint x: 688, startPoint y: 362, endPoint x: 655, endPoint y: 638, distance: 278.0
click at [655, 638] on div "< p > Lock in a $100 bonus on top of your trade-in value when you trade in an i…" at bounding box center [562, 462] width 259 height 356
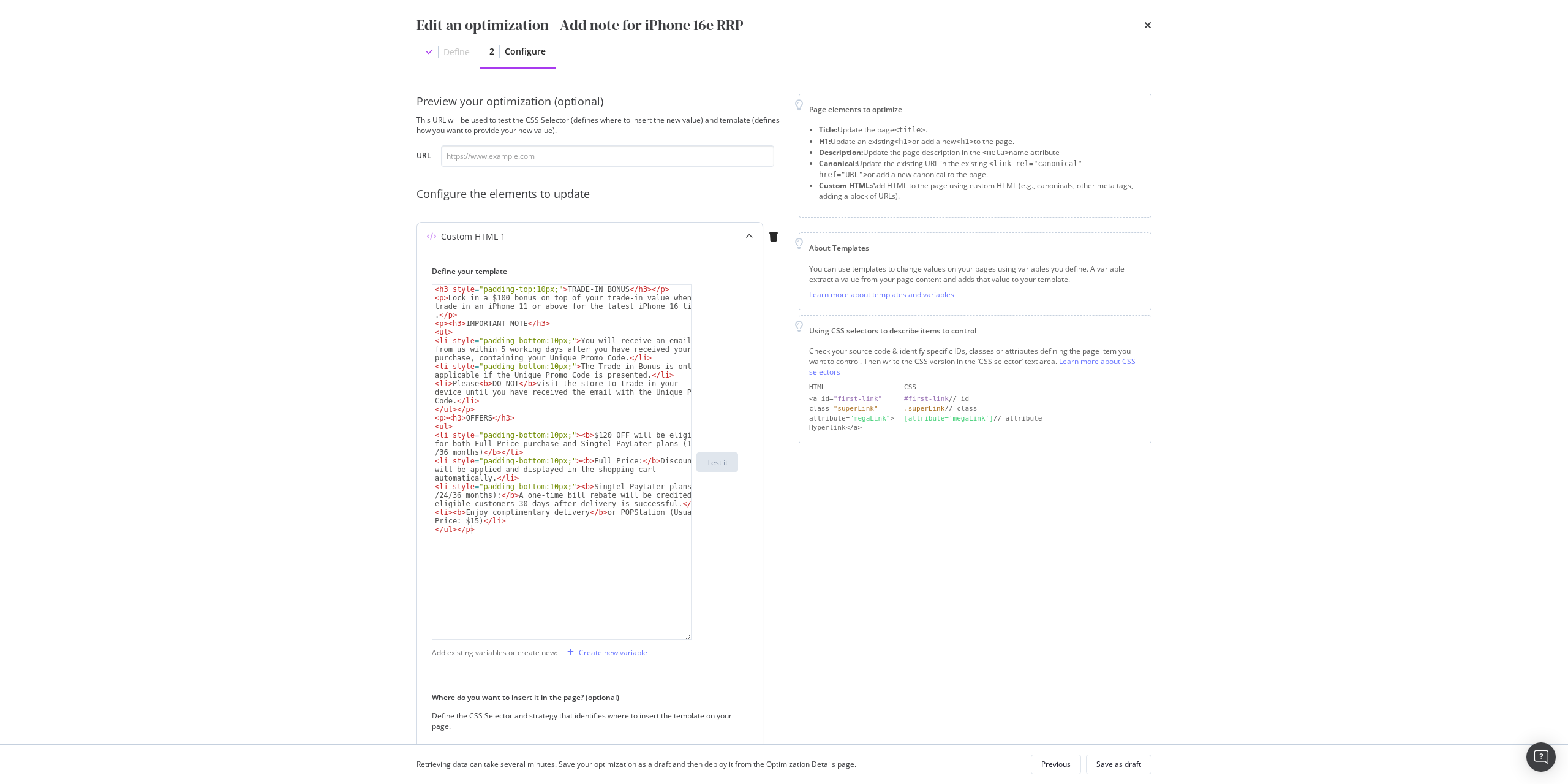
type textarea "</ul></p>"
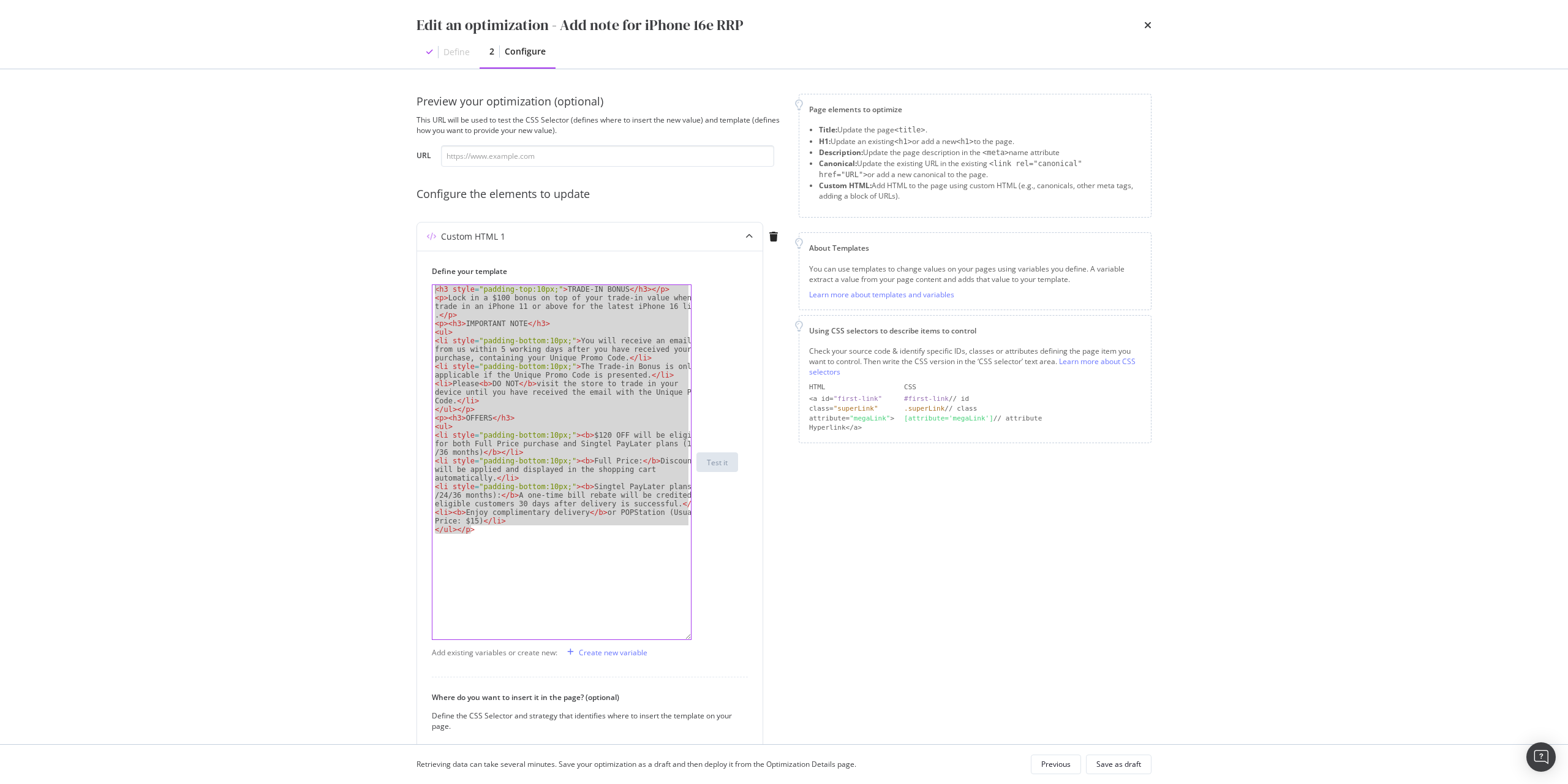
paste textarea "Cursor at row 1"
drag, startPoint x: 501, startPoint y: 540, endPoint x: 132, endPoint y: 115, distance: 562.8
click at [132, 115] on div "Edit an optimization - Add note for iPhone 16e RRP Define 2 Configure Preview y…" at bounding box center [784, 392] width 1568 height 784
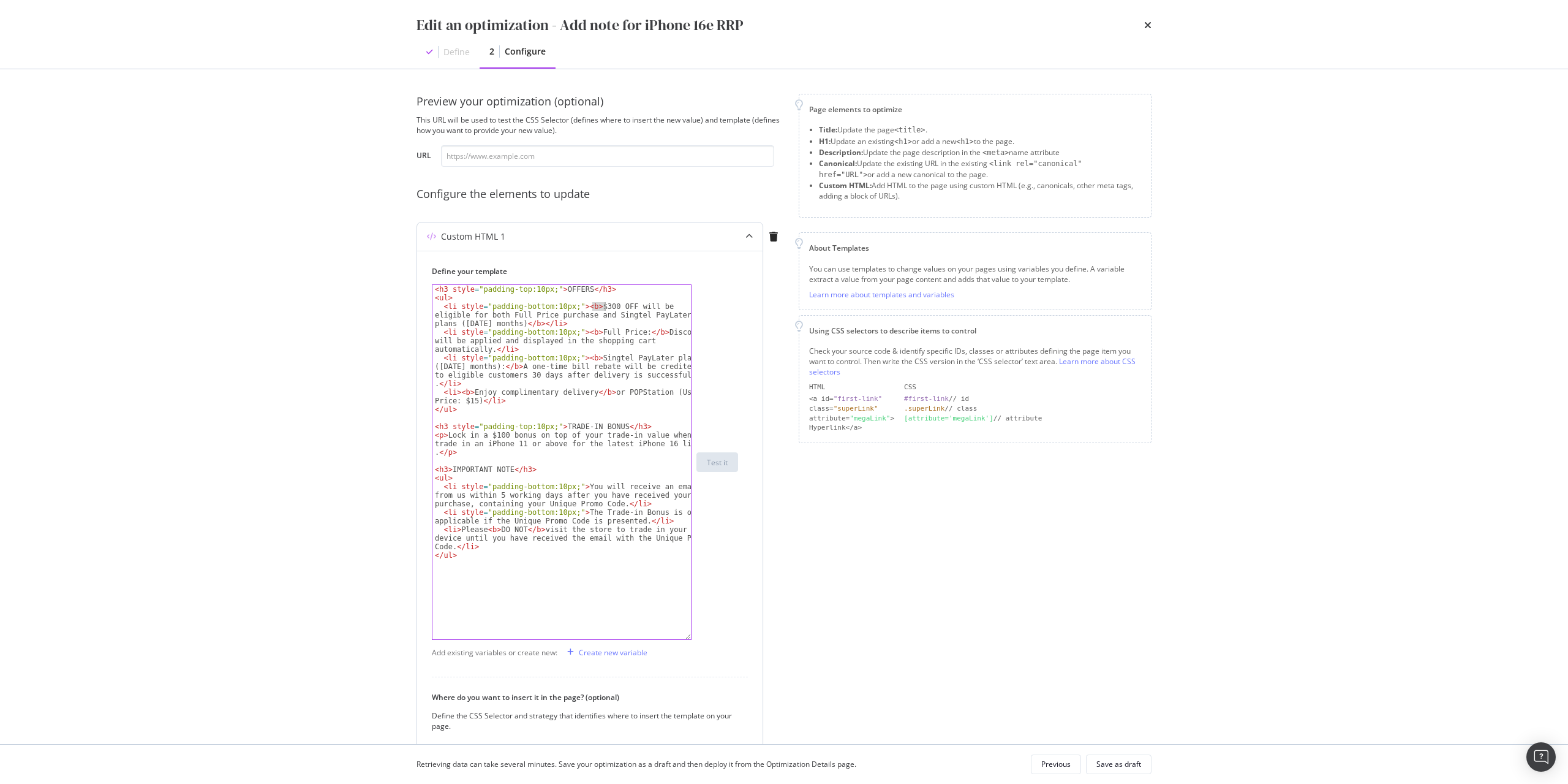
drag, startPoint x: 594, startPoint y: 308, endPoint x: 604, endPoint y: 308, distance: 10.0
click at [604, 308] on div "< h3 style = "padding-top:10px;" > OFFERS </ h3 > < ul > < li style = "padding-…" at bounding box center [562, 470] width 259 height 371
click at [600, 304] on div "< h3 style = "padding-top:10px;" > OFFERS </ h3 > < ul > < li style = "padding-…" at bounding box center [562, 462] width 259 height 354
drag, startPoint x: 594, startPoint y: 306, endPoint x: 603, endPoint y: 306, distance: 9.0
click at [603, 306] on div "< h3 style = "padding-top:10px;" > OFFERS </ h3 > < ul > < li style = "padding-…" at bounding box center [562, 470] width 259 height 371
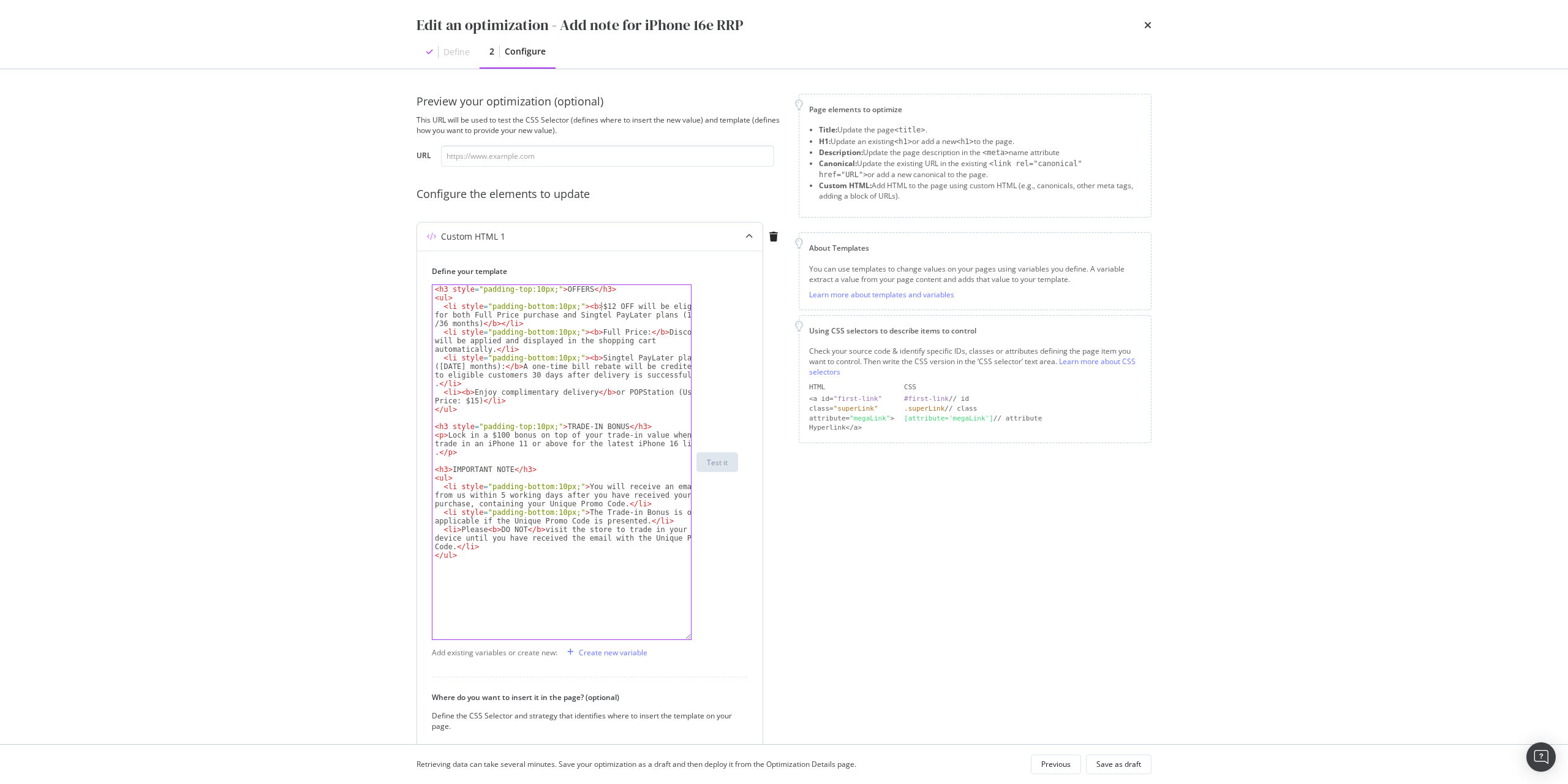
scroll to position [0, 14]
type textarea "<li style="padding-bottom:10px;"><b>$120 OFF will be eligible for both Full Pri…"
click at [1110, 757] on div "Save as draft" at bounding box center [1119, 764] width 45 height 17
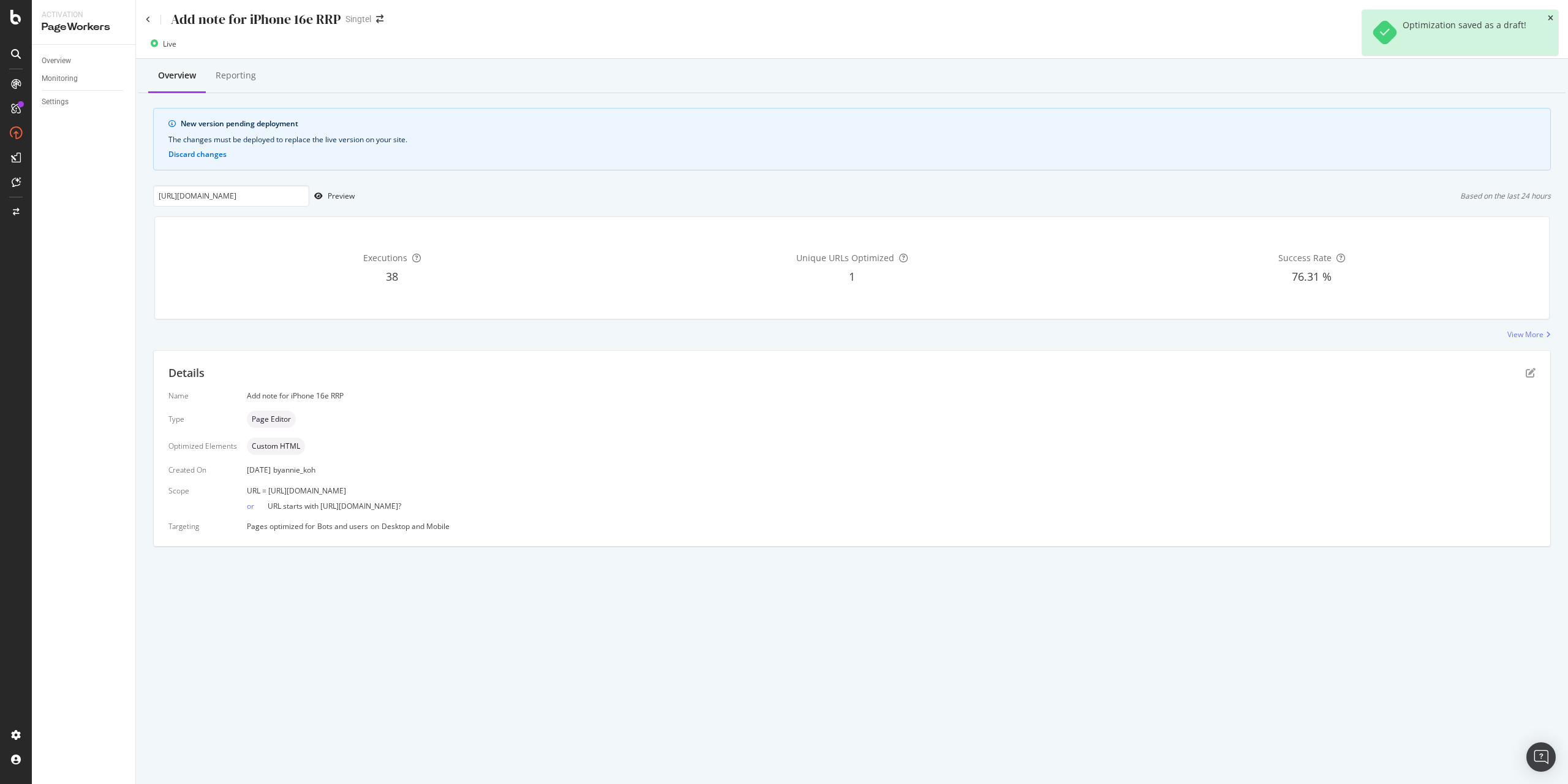
click at [1550, 17] on icon "close toast" at bounding box center [1550, 18] width 5 height 8
click at [333, 197] on div "Preview" at bounding box center [340, 196] width 27 height 11
